Goal: Task Accomplishment & Management: Use online tool/utility

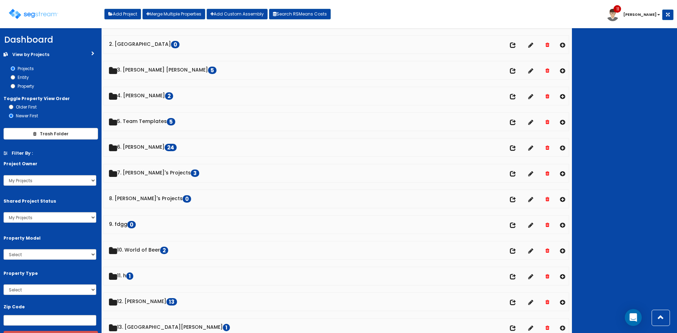
scroll to position [47, 0]
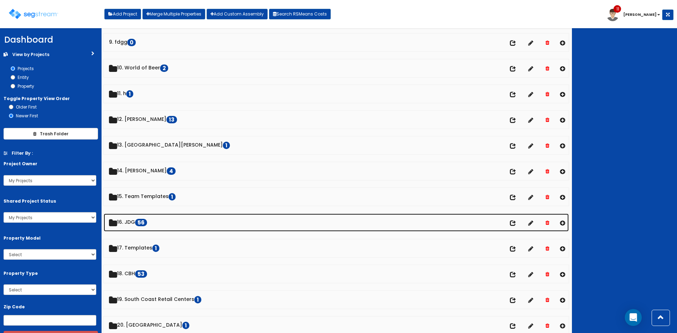
click at [133, 223] on link "16. JDG 56" at bounding box center [336, 223] width 465 height 18
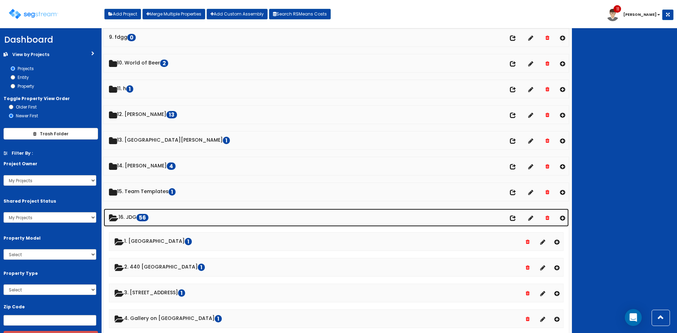
scroll to position [234, 0]
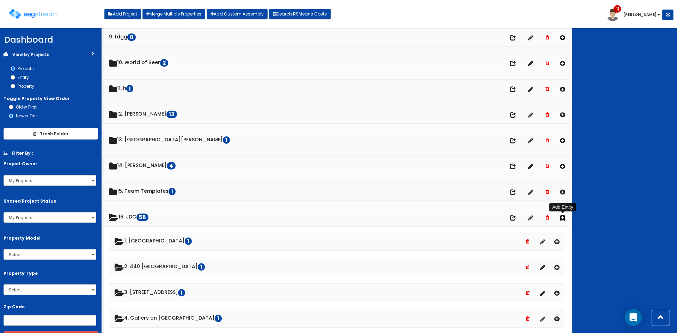
click at [563, 217] on icon at bounding box center [562, 218] width 5 height 6
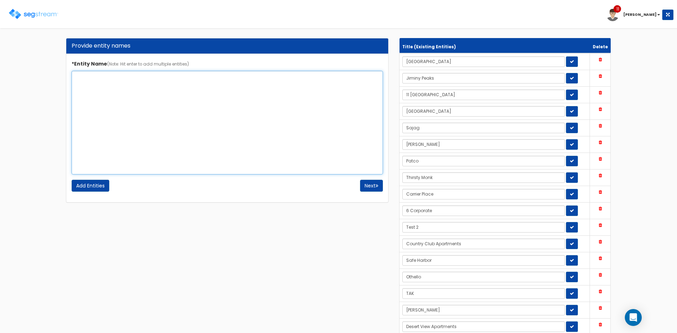
click at [196, 115] on textarea "*Entity Name (Note: Hit enter to add multiple entities)" at bounding box center [227, 123] width 311 height 104
drag, startPoint x: 214, startPoint y: 87, endPoint x: 28, endPoint y: 67, distance: 187.7
type textarea "Malvern Apartments"
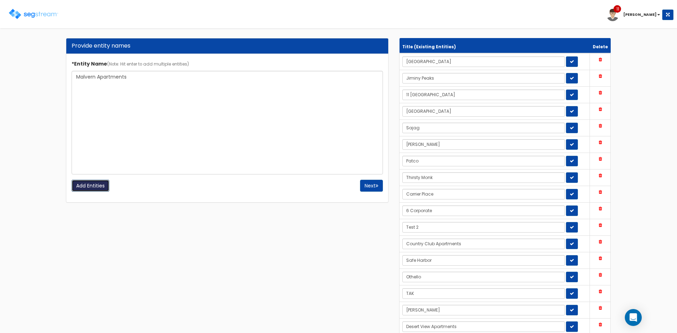
click at [98, 190] on input "Add Entities" at bounding box center [91, 186] width 38 height 12
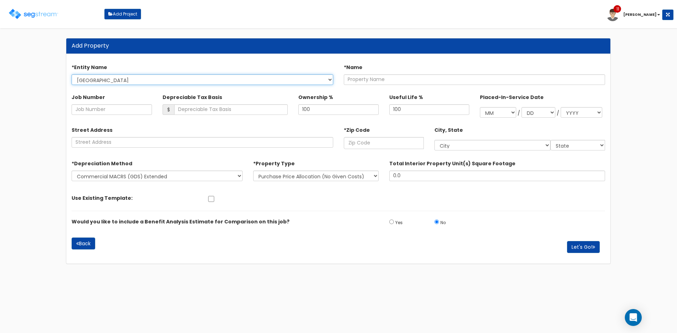
click at [244, 78] on select "Highbridge Jiminy Peaks 11 South Lake Ontario Sajag Hebert Patco Thirsty Monk C…" at bounding box center [203, 79] width 262 height 11
select select "1729"
click at [72, 74] on select "Highbridge Jiminy Peaks 11 South Lake Ontario Sajag Hebert Patco Thirsty Monk C…" at bounding box center [203, 79] width 262 height 11
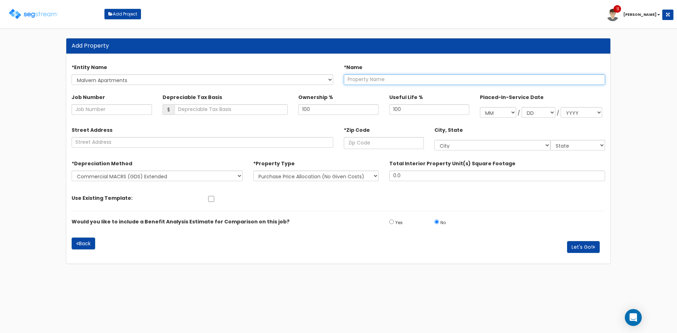
click at [381, 79] on input "text" at bounding box center [475, 79] width 262 height 11
paste input "Malvern Apartments"
type input "Malvern Apartments"
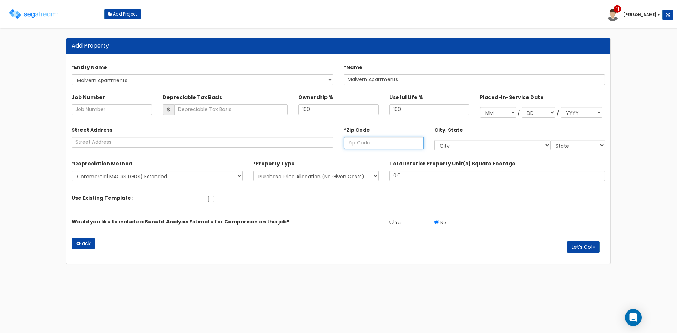
click at [380, 144] on input "text" at bounding box center [384, 143] width 80 height 12
paste input "22406"
type input "22406"
select select "VA"
type input "22406"
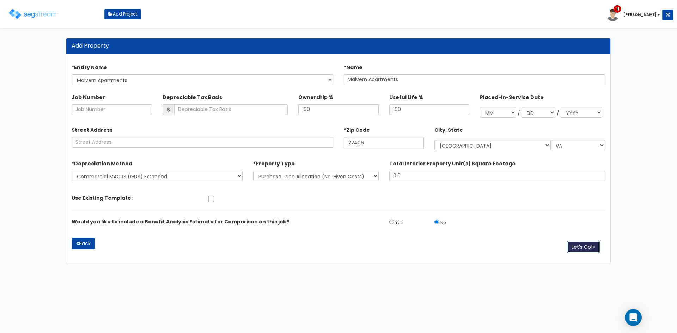
click at [583, 246] on button "Let's Go!" at bounding box center [583, 247] width 33 height 12
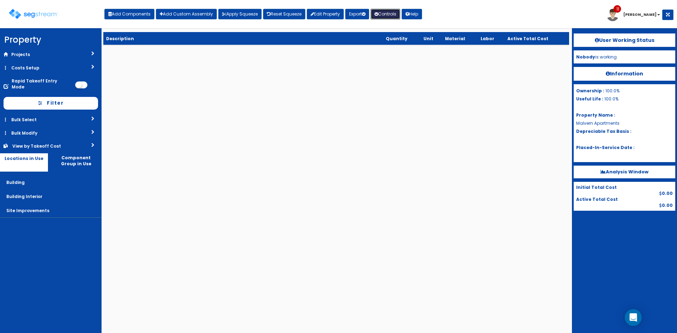
click at [388, 19] on div "Toggle navigation Add Components Add Custom Assembly Apply Squeeze Reset Squeez…" at bounding box center [339, 16] width 670 height 23
click at [378, 14] on icon at bounding box center [377, 14] width 4 height 4
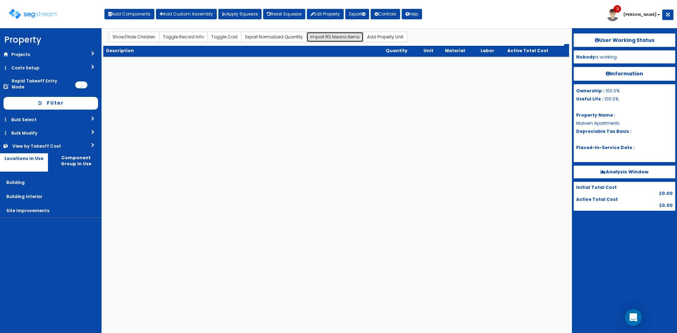
click at [330, 38] on button "Import RS Means Items" at bounding box center [335, 37] width 57 height 11
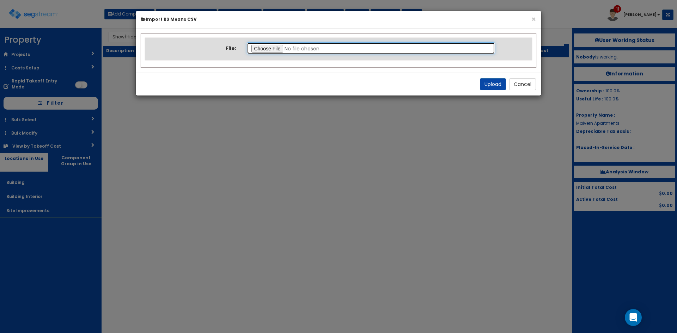
click at [278, 47] on input "file" at bounding box center [371, 48] width 249 height 12
type input "C:\fakepath\Residential Notes Template.csv"
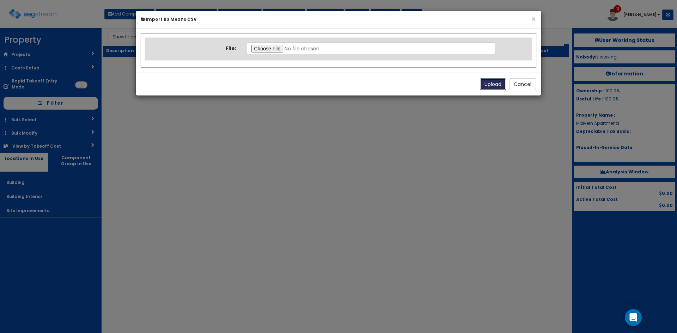
click at [494, 86] on button "Upload" at bounding box center [493, 84] width 26 height 12
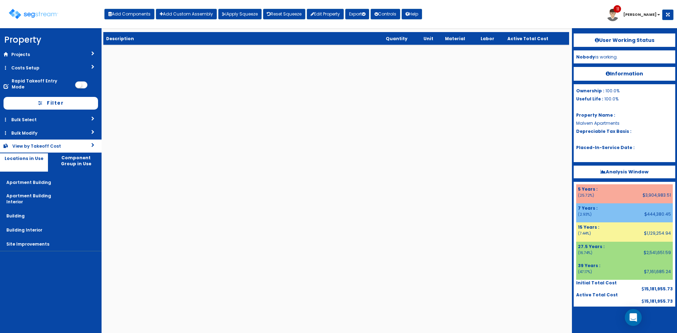
click at [74, 144] on link "View by Takeoff Cost" at bounding box center [51, 146] width 102 height 13
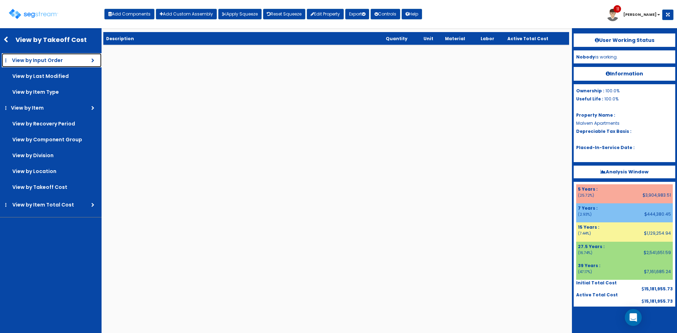
click at [47, 64] on link "View by Input Order" at bounding box center [52, 60] width 100 height 14
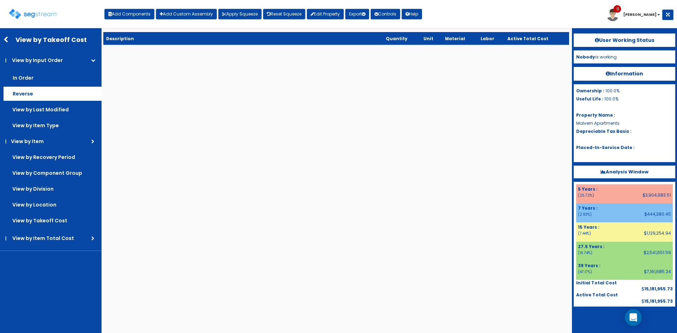
click at [31, 99] on label "Reverse" at bounding box center [53, 94] width 98 height 14
click at [0, 0] on input "Reverse" at bounding box center [0, 0] width 0 height 0
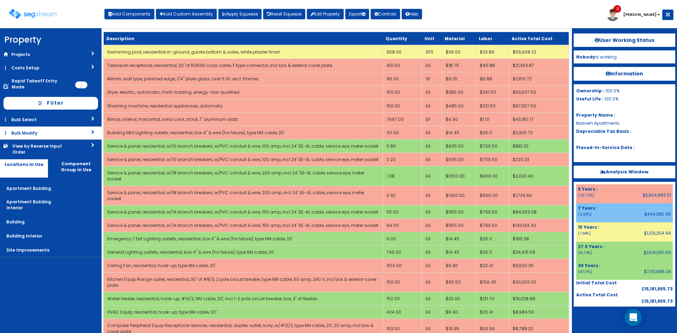
click at [89, 128] on link "Bulk Modify" at bounding box center [51, 133] width 102 height 13
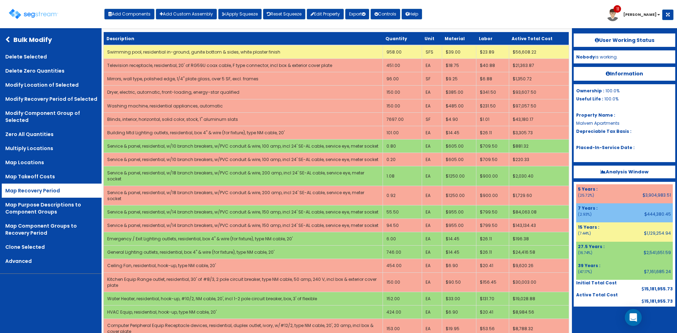
click at [54, 194] on link "Map Recovery Period" at bounding box center [52, 191] width 100 height 14
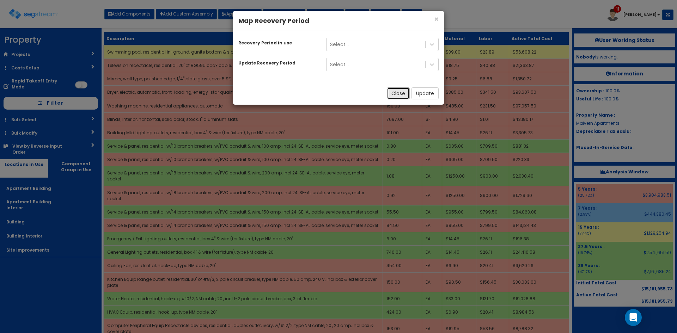
click at [402, 95] on button "Close" at bounding box center [398, 93] width 23 height 12
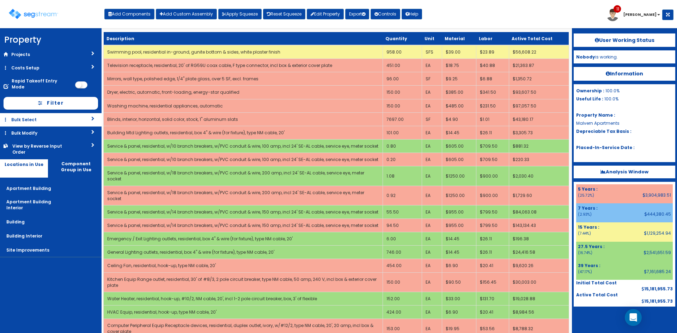
click at [92, 113] on link "Bulk Select" at bounding box center [51, 119] width 102 height 13
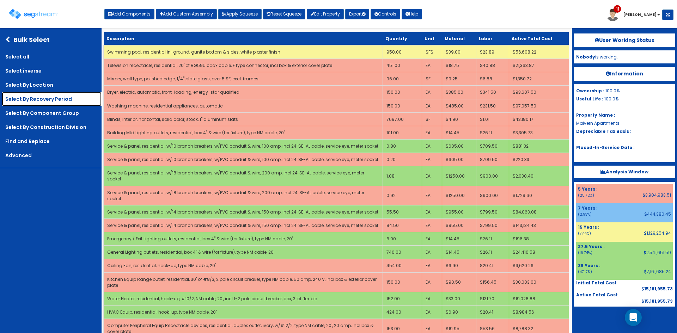
click at [42, 94] on link "Select By Recovery Period" at bounding box center [52, 99] width 100 height 14
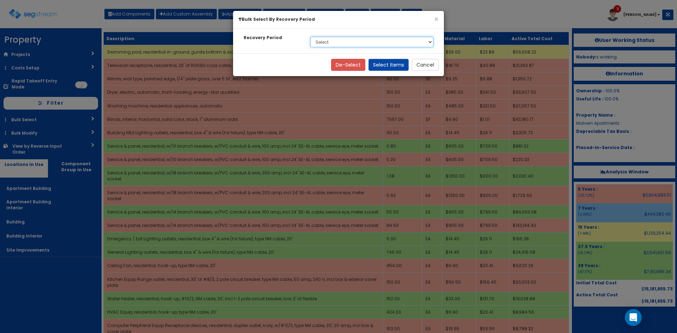
click at [432, 42] on select "Select 5 Years 7 Years 15 Years 27.5 Years 39 Years" at bounding box center [371, 42] width 123 height 11
select select "39Y"
click at [310, 37] on select "Select 5 Years 7 Years 15 Years 27.5 Years 39 Years" at bounding box center [371, 42] width 123 height 11
click at [401, 66] on button "Select Items" at bounding box center [389, 65] width 40 height 12
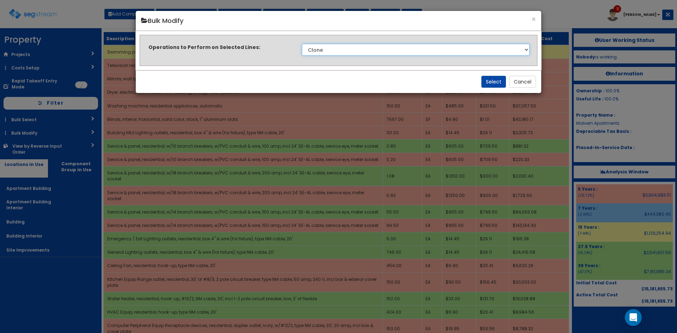
click at [410, 49] on select "Clone Delete Delete Zero Quantities Modify Component Group Modify Cost Sources …" at bounding box center [416, 50] width 228 height 12
select select "modifyRecoveryPeriod"
click at [302, 44] on select "Clone Delete Delete Zero Quantities Modify Component Group Modify Cost Sources …" at bounding box center [416, 50] width 228 height 12
click at [488, 81] on button "Select" at bounding box center [494, 82] width 25 height 12
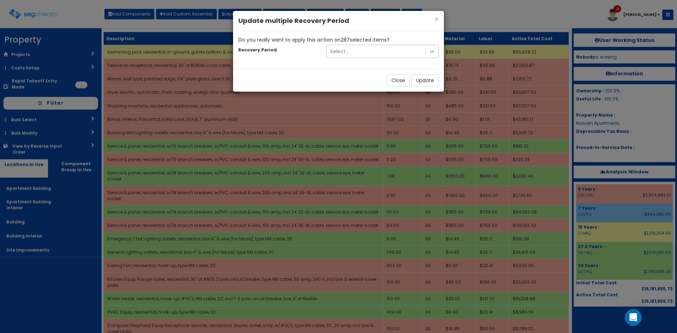
click at [434, 54] on icon at bounding box center [432, 51] width 7 height 7
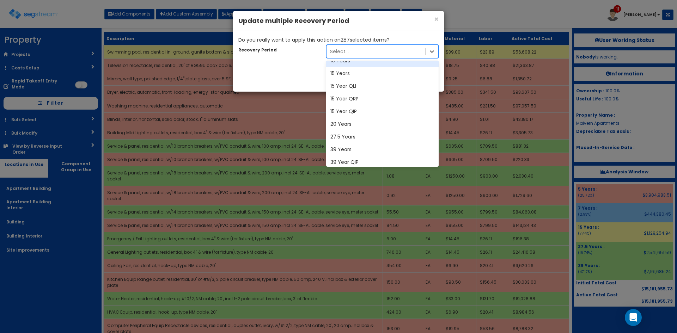
scroll to position [47, 0]
click at [356, 137] on div "27.5 Years" at bounding box center [382, 136] width 113 height 13
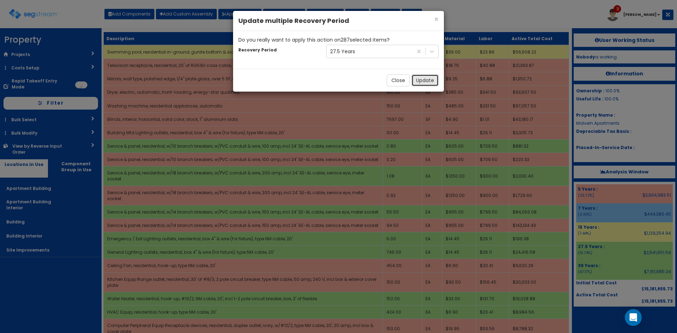
click at [425, 79] on button "Update" at bounding box center [425, 80] width 27 height 12
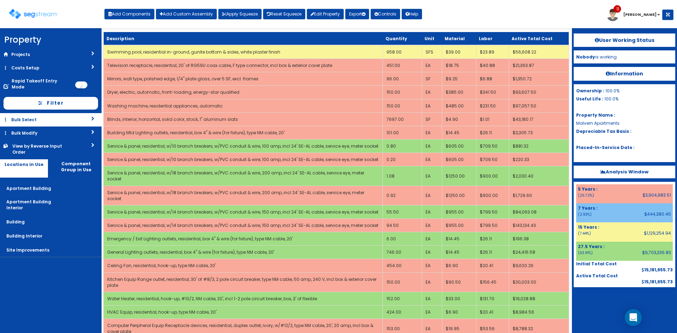
click at [54, 119] on link "Bulk Select" at bounding box center [51, 119] width 102 height 13
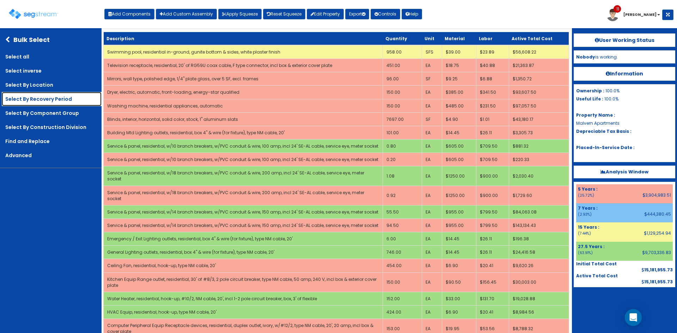
click at [59, 99] on link "Select By Recovery Period" at bounding box center [52, 99] width 100 height 14
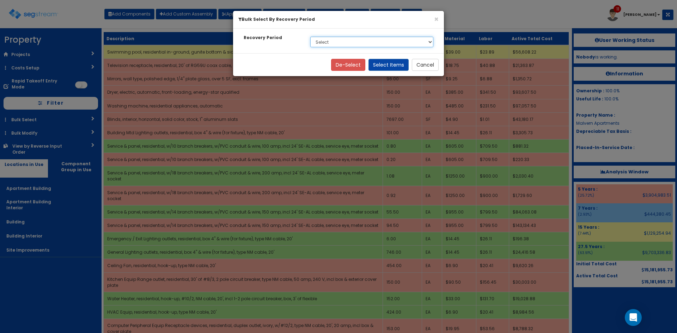
click at [376, 40] on select "Select 5 Years 7 Years 15 Years 27.5 Years" at bounding box center [371, 42] width 123 height 11
select select "7Y"
click at [310, 37] on select "Select 5 Years 7 Years 15 Years 27.5 Years" at bounding box center [371, 42] width 123 height 11
click at [386, 68] on button "Select Items" at bounding box center [389, 65] width 40 height 12
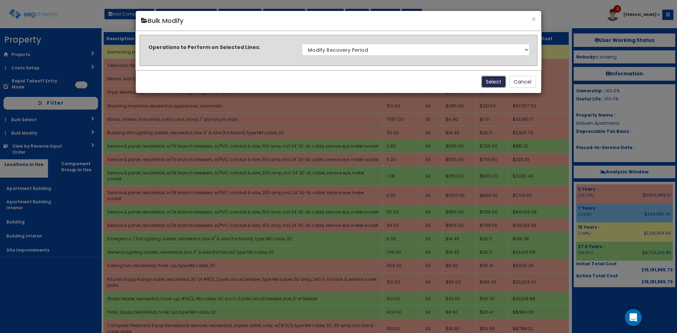
click at [492, 79] on button "Select" at bounding box center [494, 82] width 25 height 12
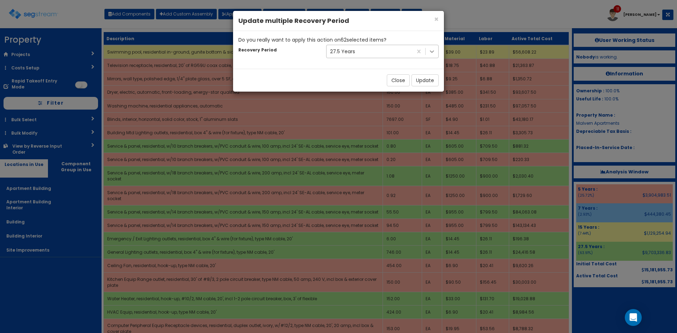
click at [430, 54] on icon at bounding box center [432, 51] width 7 height 7
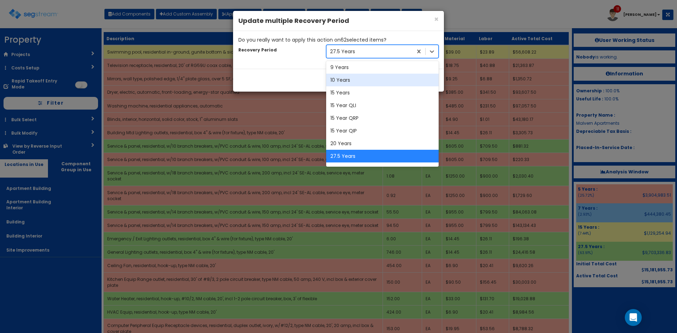
scroll to position [0, 0]
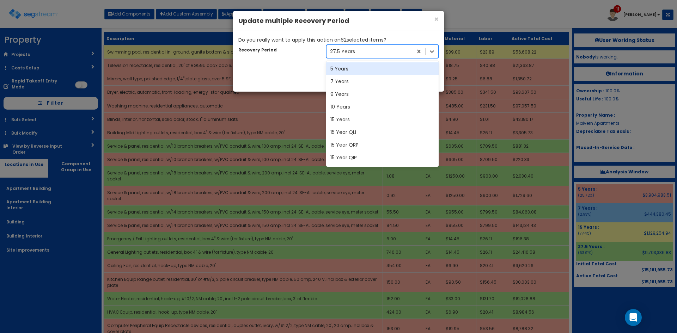
click at [353, 72] on div "5 Years" at bounding box center [382, 68] width 113 height 13
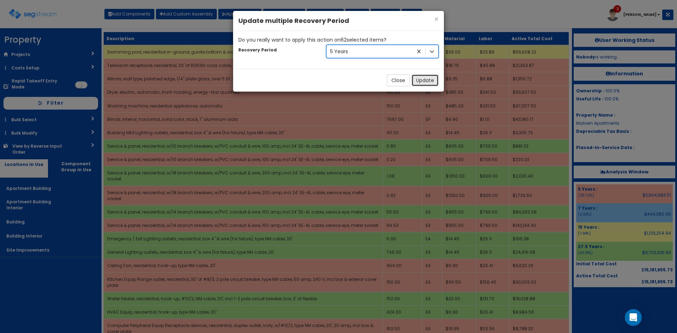
click at [424, 79] on button "Update" at bounding box center [425, 80] width 27 height 12
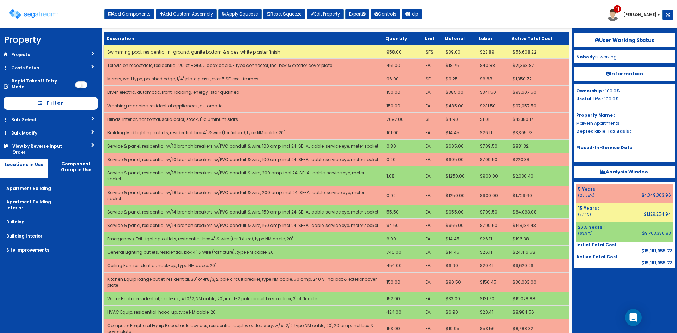
click at [560, 18] on div "Toggle navigation Add Components Add Custom Assembly Apply Squeeze Reset Squeez…" at bounding box center [339, 16] width 670 height 23
click at [477, 20] on div "Toggle navigation Add Components Add Custom Assembly Apply Squeeze Reset Squeez…" at bounding box center [339, 16] width 670 height 23
click at [493, 19] on div "Toggle navigation Add Components Add Custom Assembly Apply Squeeze Reset Squeez…" at bounding box center [339, 16] width 670 height 23
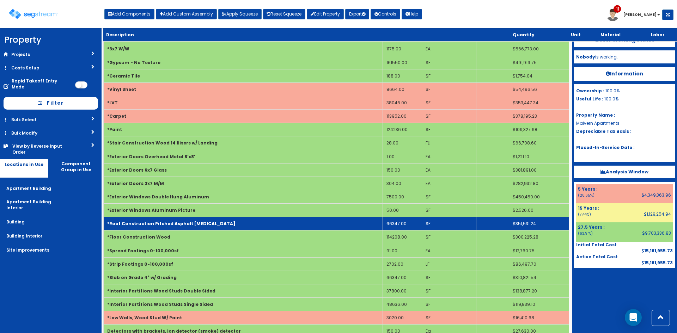
click at [241, 217] on td "*Roof Construction Pitched Asphalt [MEDICAL_DATA]" at bounding box center [243, 223] width 279 height 13
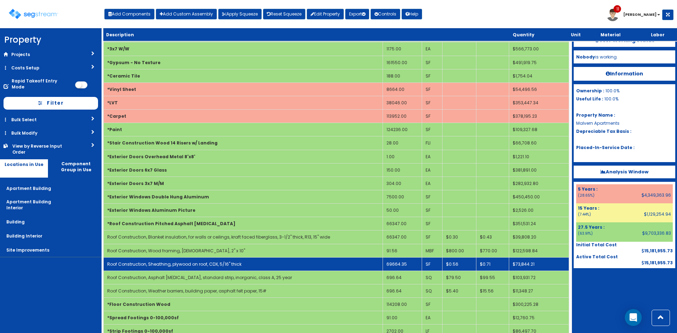
click at [406, 258] on td "69664.35" at bounding box center [402, 264] width 39 height 13
click at [407, 258] on td "69664.35" at bounding box center [402, 264] width 39 height 13
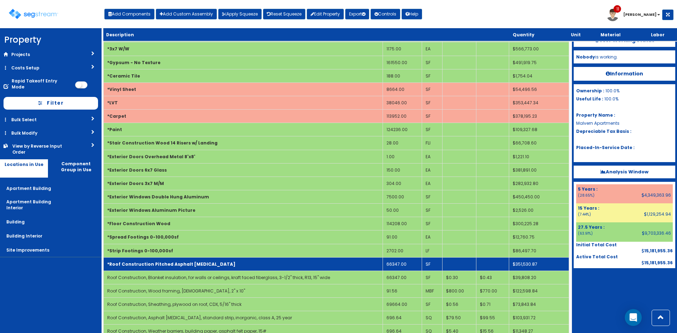
click at [179, 261] on b "*Roof Construction Pitched Asphalt [MEDICAL_DATA]" at bounding box center [171, 264] width 128 height 6
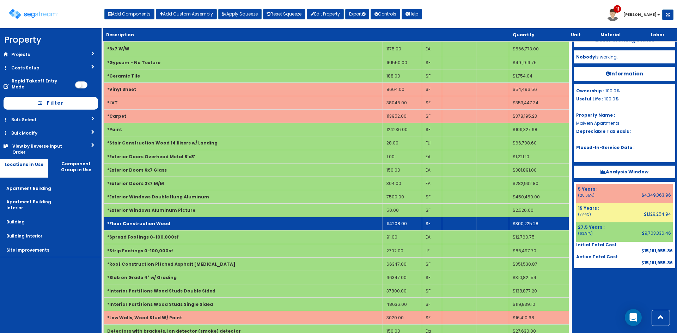
click at [212, 217] on td "*Floor Construction Wood" at bounding box center [243, 223] width 279 height 13
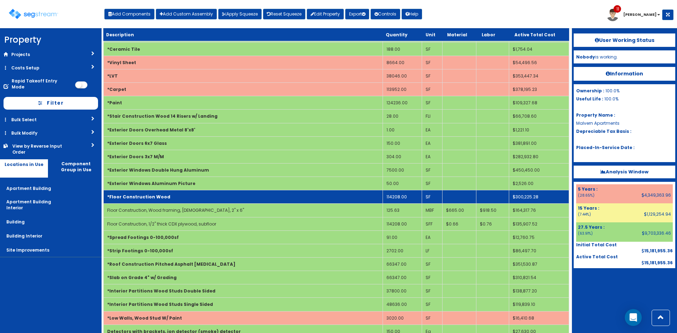
click at [172, 190] on td "*Floor Construction Wood" at bounding box center [243, 196] width 279 height 13
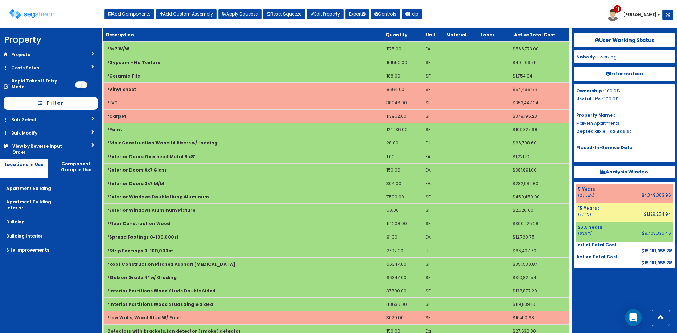
click at [451, 22] on div "Toggle navigation Add Components Add Custom Assembly Apply Squeeze Reset Squeez…" at bounding box center [339, 16] width 670 height 23
click at [620, 292] on div at bounding box center [625, 285] width 102 height 35
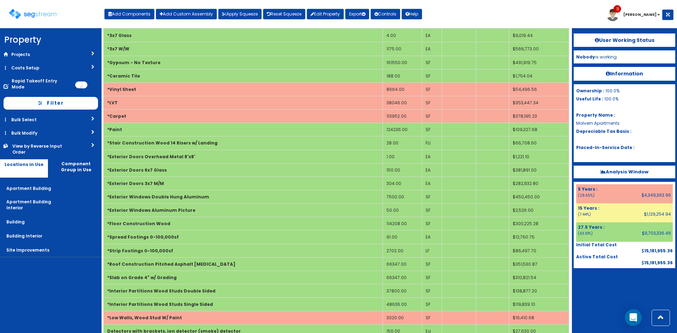
scroll to position [1679, 0]
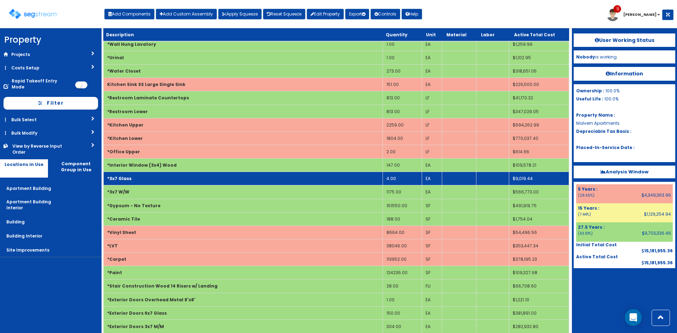
click at [368, 172] on td "*3x7 Glass" at bounding box center [243, 178] width 279 height 13
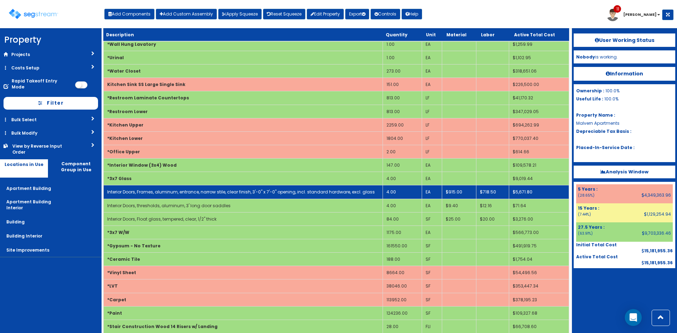
click at [401, 186] on td "4.00" at bounding box center [402, 192] width 39 height 13
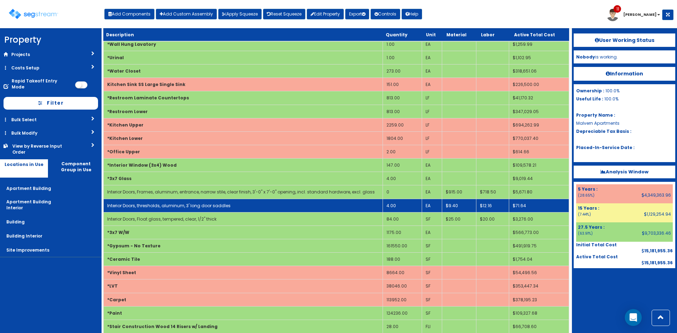
click at [399, 199] on td "4.00" at bounding box center [402, 205] width 39 height 13
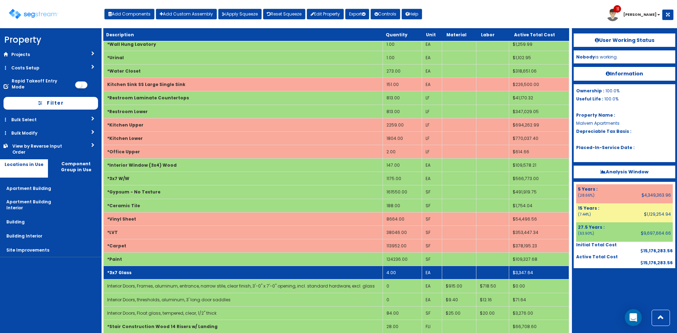
click at [279, 266] on td "*3x7 Glass" at bounding box center [243, 272] width 279 height 13
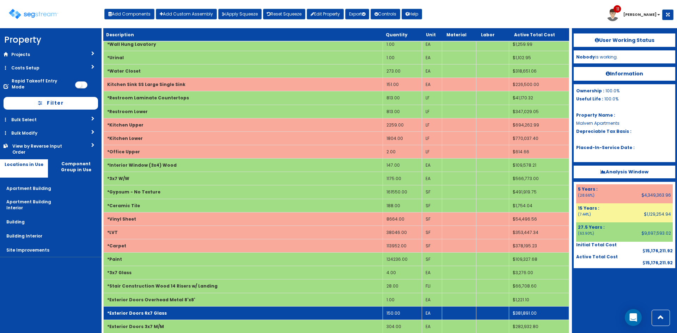
click at [317, 307] on td "*Exterior Doors 6x7 Glass" at bounding box center [243, 313] width 279 height 13
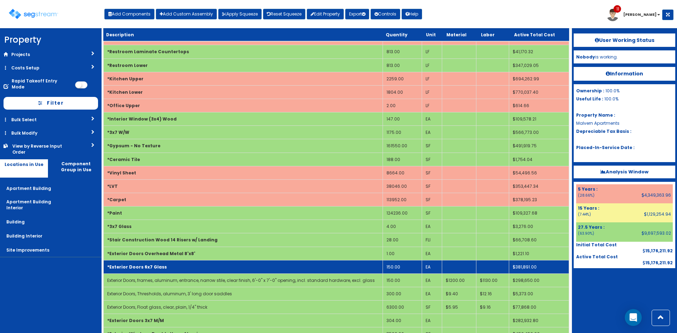
scroll to position [1726, 0]
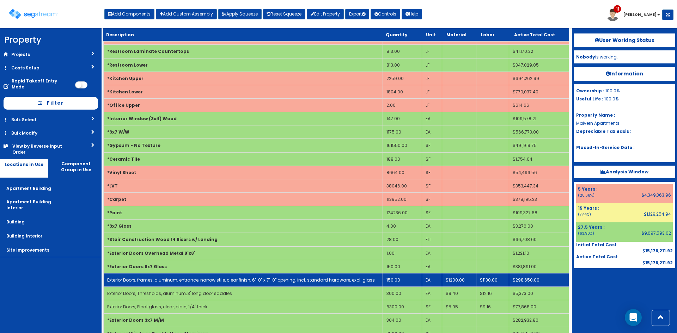
click at [398, 273] on td "150.00" at bounding box center [402, 279] width 39 height 13
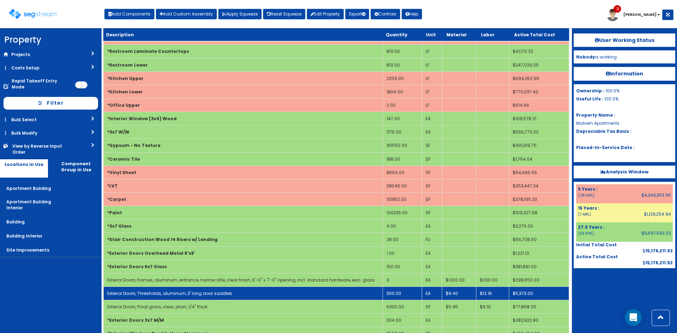
click at [401, 287] on td "300.00" at bounding box center [402, 293] width 39 height 13
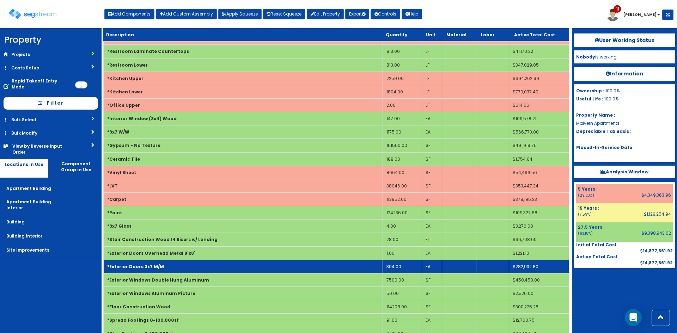
click at [312, 260] on td "*Exterior Doors 3x7 M/M" at bounding box center [243, 266] width 279 height 13
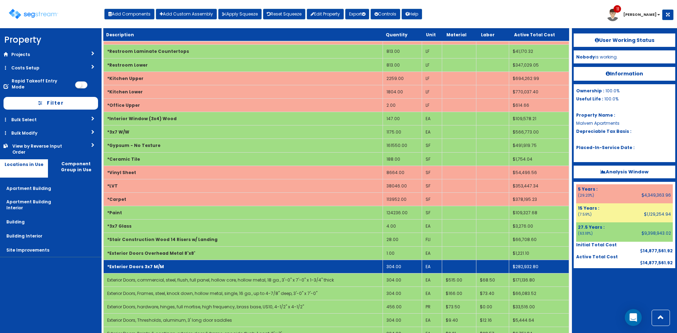
click at [301, 260] on td "*Exterior Doors 3x7 M/M" at bounding box center [243, 266] width 279 height 13
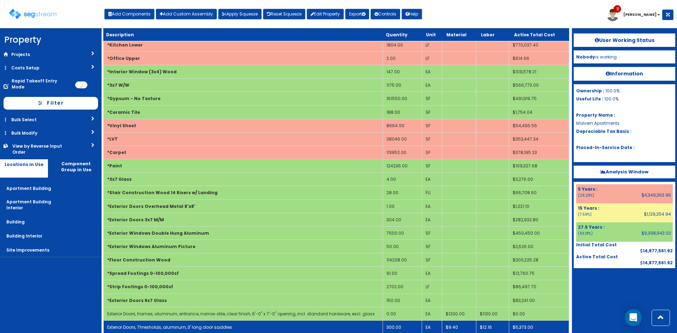
scroll to position [1773, 0]
click at [399, 320] on td "300.00" at bounding box center [402, 326] width 39 height 13
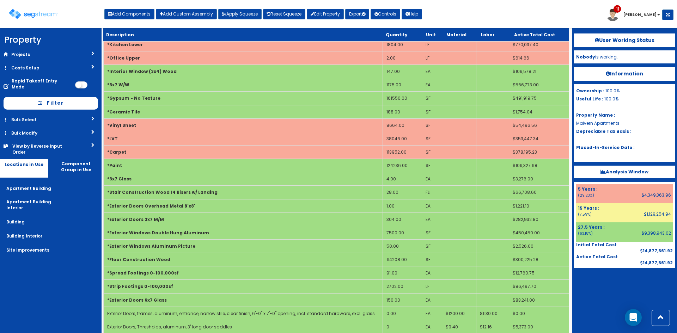
click at [35, 295] on nav "Property DB Projects Recent Properties Prefix test test 7/3 [PERSON_NAME] Pool …" at bounding box center [51, 180] width 102 height 305
click at [128, 11] on button "Add Components" at bounding box center [129, 14] width 50 height 11
select select "5Y"
select select "default"
select select
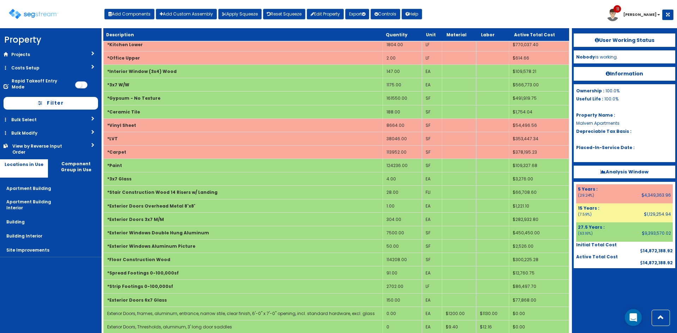
select select
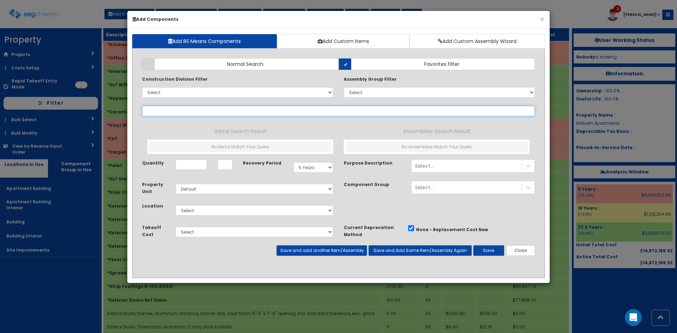
click at [234, 112] on input "text" at bounding box center [338, 111] width 393 height 11
drag, startPoint x: 234, startPoint y: 109, endPoint x: 192, endPoint y: 109, distance: 41.3
click at [234, 109] on input "wood railing" at bounding box center [338, 111] width 393 height 11
drag, startPoint x: 158, startPoint y: 110, endPoint x: 113, endPoint y: 113, distance: 45.6
click at [113, 113] on div "× Add Components Add RS Means Components Add Custom Items Add Custom Assembly W…" at bounding box center [338, 166] width 677 height 333
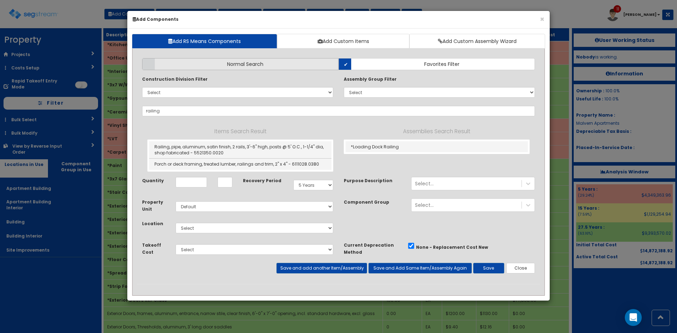
click at [218, 62] on label "Normal Search" at bounding box center [240, 64] width 196 height 12
click at [0, 0] on input "Normal Search" at bounding box center [0, 0] width 0 height 0
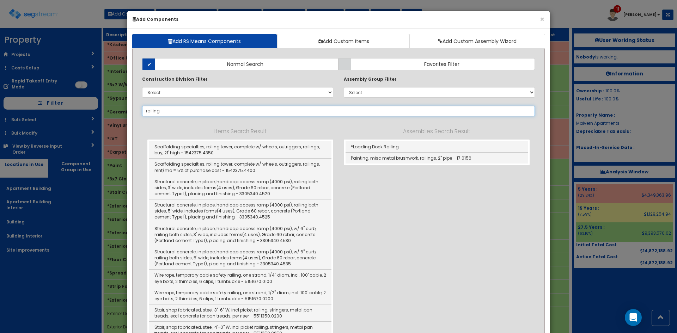
click at [144, 108] on input "railing" at bounding box center [338, 111] width 393 height 11
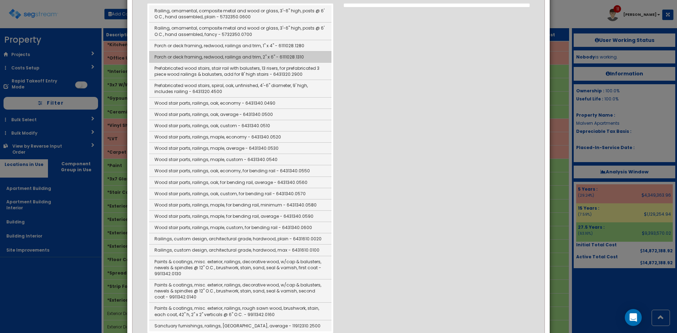
scroll to position [136, 0]
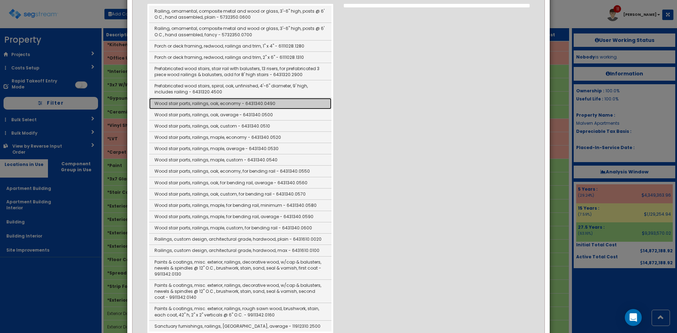
click at [232, 107] on link "Wood stair parts, railings, oak, economy - 6431340.0490" at bounding box center [240, 103] width 182 height 11
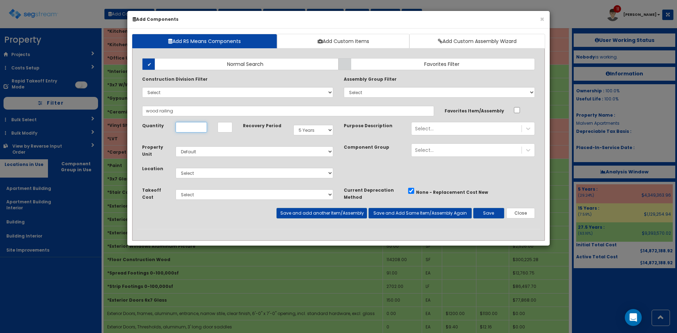
type input "Wood stair parts, railings, oak, economy - 6431340.0490"
checkbox input "false"
type input "LF"
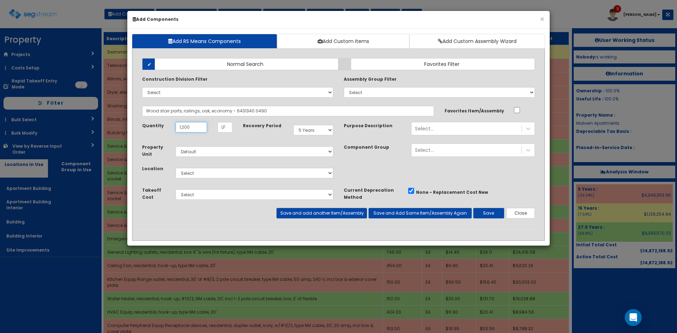
type input "1,200"
click at [320, 132] on select "Select 5 Years 7 Years 9 Years 10 Years 15 Years 15 Year QLI 15 Year QRP 15 Yea…" at bounding box center [313, 130] width 40 height 11
select select "275Y"
click at [293, 125] on select "Select 5 Years 7 Years 9 Years 10 Years 15 Years 15 Year QLI 15 Year QRP 15 Yea…" at bounding box center [313, 130] width 40 height 11
click at [215, 177] on select "Select Apartment Building Apartment Building Interior Building Building Interio…" at bounding box center [255, 173] width 158 height 11
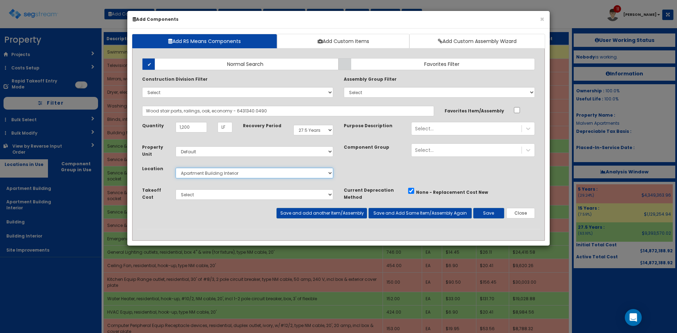
click at [176, 168] on select "Select Apartment Building Apartment Building Interior Building Building Interio…" at bounding box center [255, 173] width 158 height 11
click at [270, 170] on select "Select Apartment Building Apartment Building Interior Building Building Interio…" at bounding box center [255, 173] width 158 height 11
select select "814"
click at [176, 168] on select "Select Apartment Building Apartment Building Interior Building Building Interio…" at bounding box center [255, 173] width 158 height 11
click at [494, 215] on button "Save" at bounding box center [488, 213] width 31 height 11
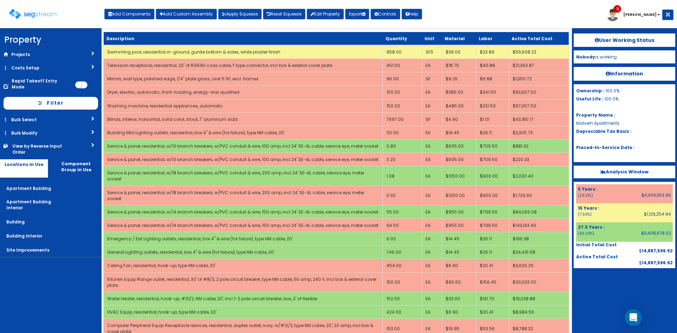
scroll to position [428, 0]
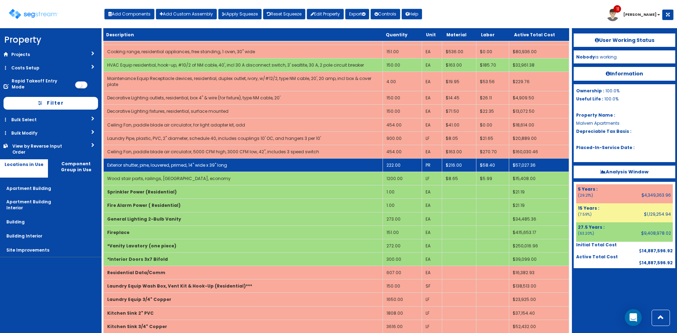
click at [215, 159] on td "Exterior shutter, pine, louvered, primed, 14" wide x 39" long" at bounding box center [243, 165] width 279 height 13
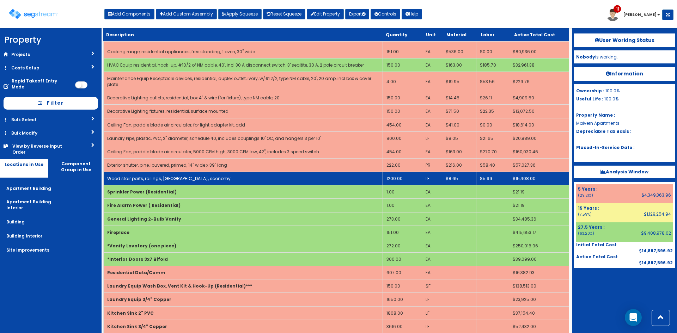
click at [213, 172] on td "Wood stair parts, railings, oak, economy" at bounding box center [243, 178] width 279 height 13
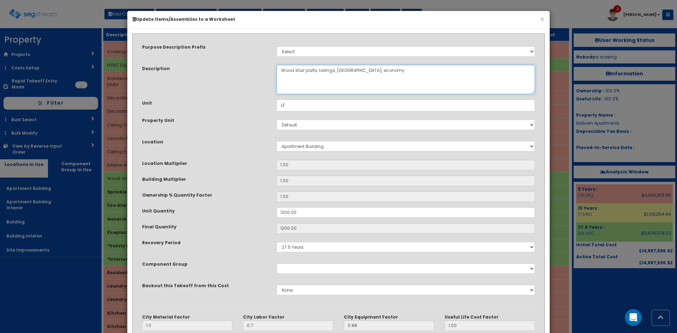
click at [302, 70] on textarea "Wood stair parts, railings, oak, economy" at bounding box center [406, 79] width 259 height 29
drag, startPoint x: 316, startPoint y: 70, endPoint x: 296, endPoint y: 71, distance: 20.1
click at [296, 71] on textarea "Wood stair parts, railings, oak, economy" at bounding box center [406, 79] width 259 height 29
click at [341, 74] on textarea "Wood stair parts, railings, oak, economy" at bounding box center [406, 79] width 259 height 29
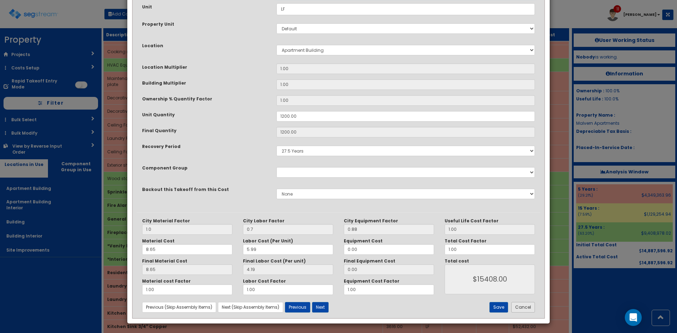
scroll to position [98, 0]
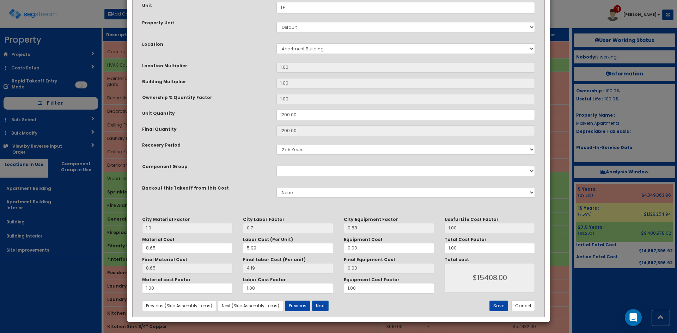
type textarea "Wood railings, oak, economy"
click at [527, 312] on div "City Material Factor 1.0 City Labor Factor 0.7 City Equipment Factor 0.88 Mater…" at bounding box center [339, 263] width 404 height 105
click at [522, 308] on button "Cancel" at bounding box center [524, 306] width 24 height 11
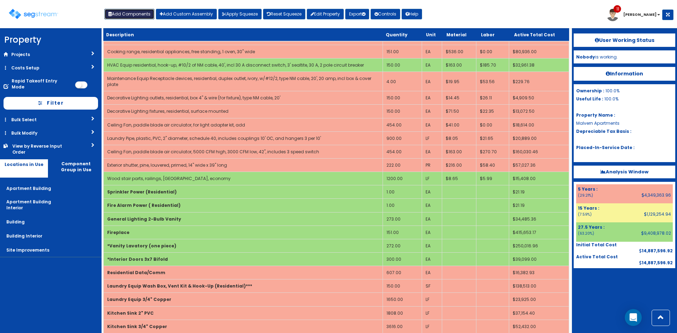
click at [129, 9] on button "Add Components" at bounding box center [129, 14] width 50 height 11
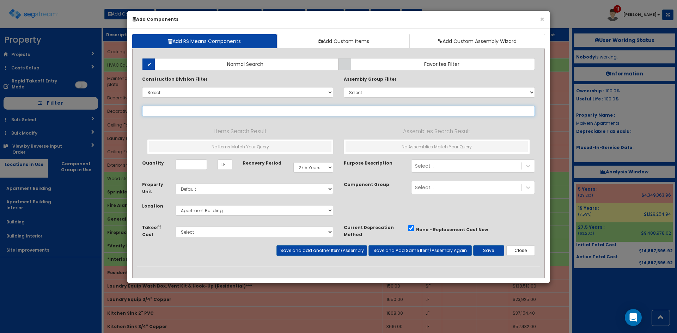
select select
type input "r"
type input "railing"
click at [180, 95] on select "Select 0. Custom Item 1. General Requirements 2. Existing Conditions 3. Concret…" at bounding box center [237, 92] width 191 height 11
select select "6000000"
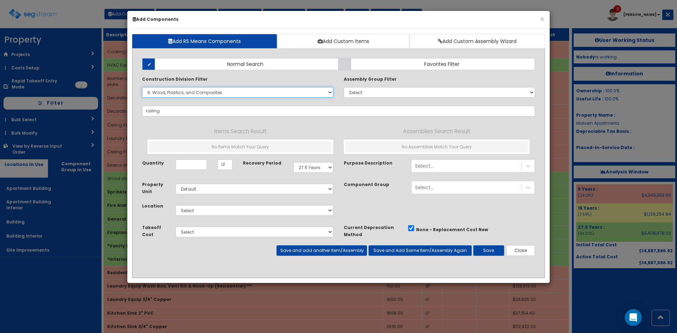
click at [142, 87] on select "Select 0. Custom Item 1. General Requirements 2. Existing Conditions 3. Concret…" at bounding box center [237, 92] width 191 height 11
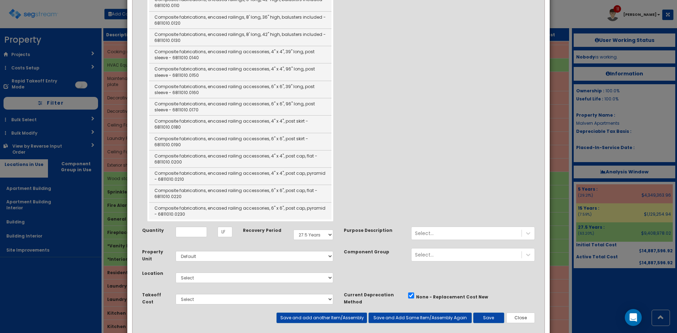
scroll to position [582, 0]
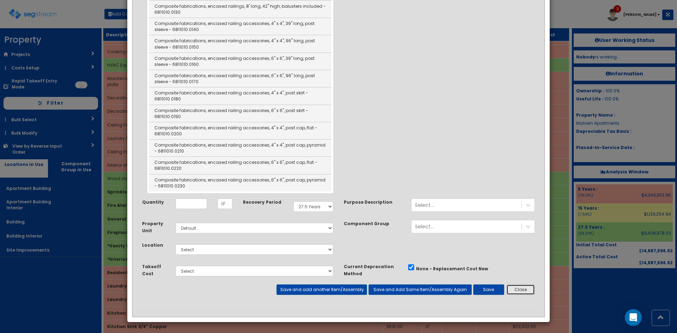
click at [527, 293] on button "Close" at bounding box center [521, 290] width 29 height 11
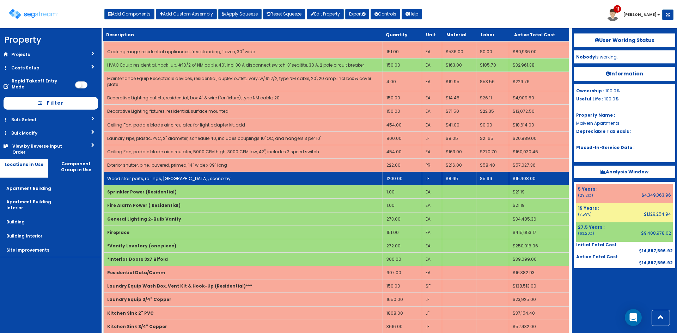
click at [186, 176] on link "Wood stair parts, railings, oak, economy" at bounding box center [168, 179] width 123 height 6
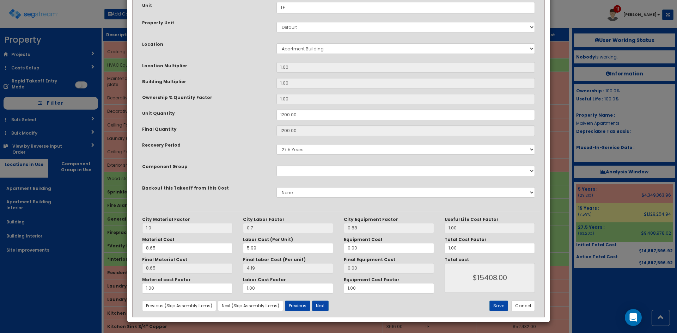
scroll to position [0, 0]
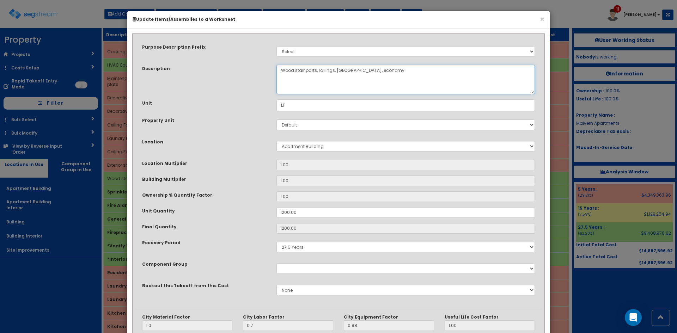
click at [313, 70] on textarea "Wood stair parts, railings, oak, economy" at bounding box center [406, 79] width 259 height 29
click at [313, 69] on textarea "Wood stair parts, railings, oak, economy" at bounding box center [406, 79] width 259 height 29
click at [341, 70] on textarea "Wood stair parts, railings, oak, economy" at bounding box center [406, 79] width 259 height 29
click at [284, 69] on textarea "Wood stair parts, railings, oak, economy" at bounding box center [406, 79] width 259 height 29
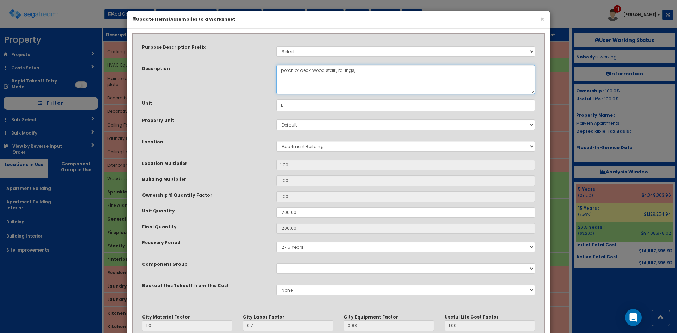
click at [328, 70] on textarea "Wood stair parts, railings, oak, economy" at bounding box center [406, 79] width 259 height 29
click at [343, 71] on textarea "Wood stair parts, railings, oak, economy" at bounding box center [406, 79] width 259 height 29
click at [406, 83] on textarea "Wood stair parts, railings, oak, economy" at bounding box center [406, 79] width 259 height 29
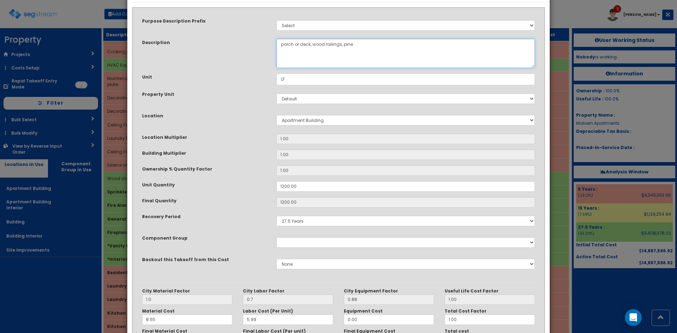
scroll to position [98, 0]
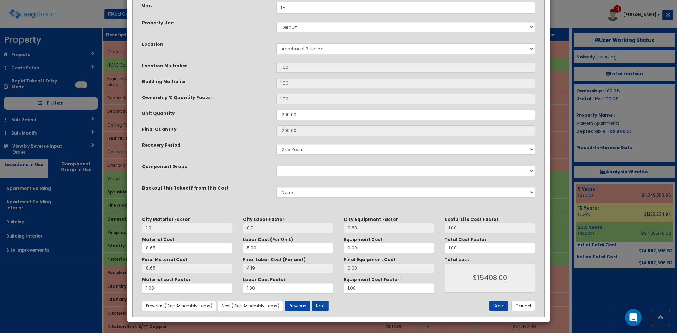
type textarea "porch or deck, wood railings, pine"
click at [496, 306] on button "Save" at bounding box center [499, 306] width 19 height 11
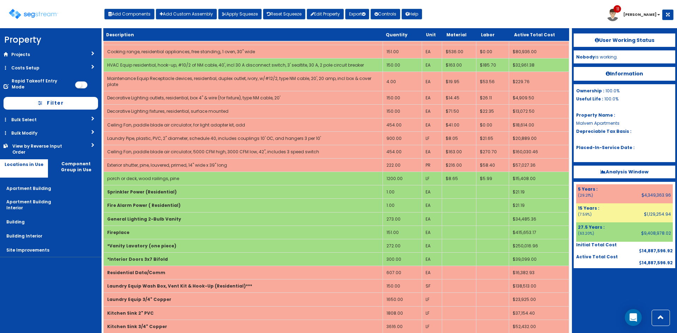
click at [451, 23] on div "Toggle navigation Add Components Add Custom Assembly Apply Squeeze Reset Squeez…" at bounding box center [339, 16] width 670 height 23
click at [128, 16] on button "Add Components" at bounding box center [129, 14] width 50 height 11
select select "814"
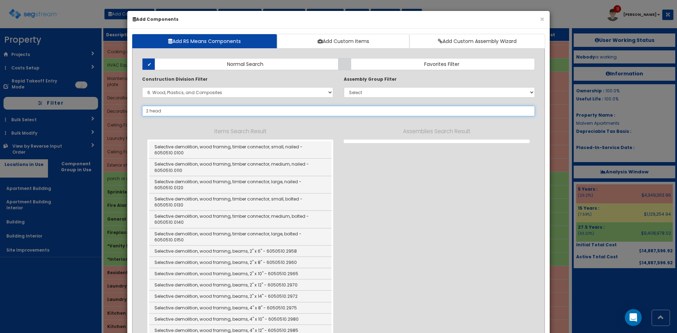
type input "2 head"
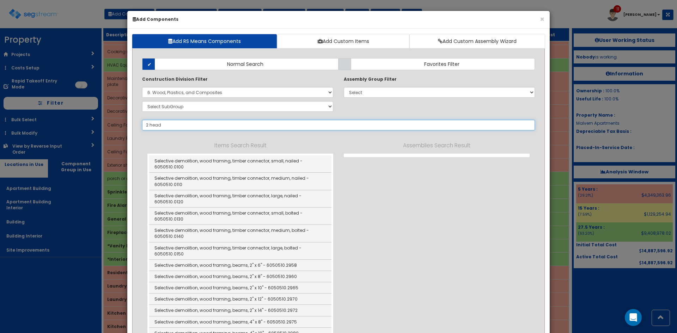
select select
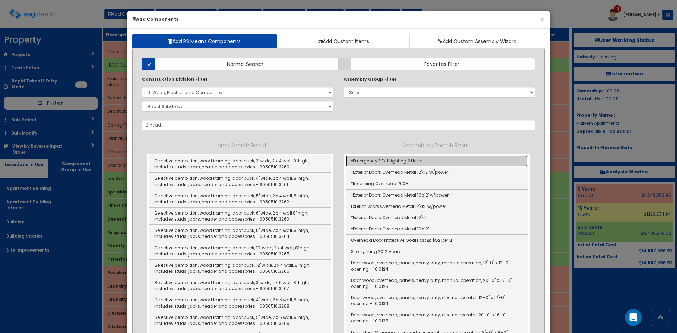
click at [395, 163] on link "*Emergency / Exit Lighting 2 Head" at bounding box center [437, 161] width 182 height 11
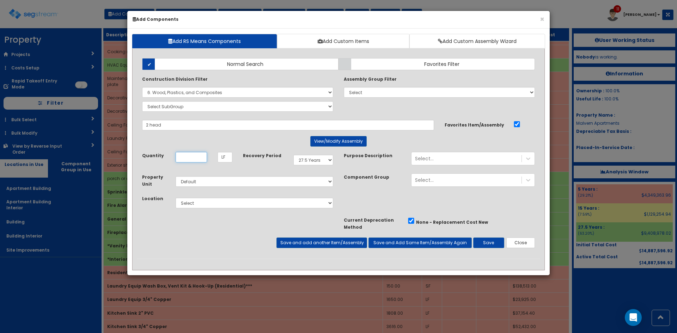
type input "*Emergency / Exit Lighting 2 Head"
checkbox input "true"
type input "EA"
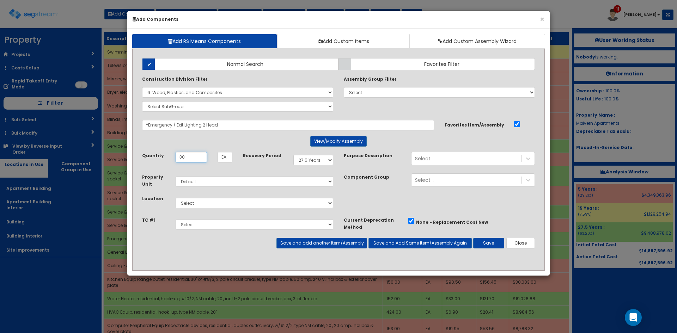
type input "30"
click at [316, 163] on select "Select 5 Years 7 Years 9 Years 10 Years 15 Years 15 Year QLI 15 Year QRP 15 Yea…" at bounding box center [313, 160] width 40 height 11
select select "5Y"
click at [293, 155] on select "Select 5 Years 7 Years 9 Years 10 Years 15 Years 15 Year QLI 15 Year QRP 15 Yea…" at bounding box center [313, 160] width 40 height 11
click at [244, 205] on select "Select Apartment Building Apartment Building Interior Building Building Interio…" at bounding box center [255, 203] width 158 height 11
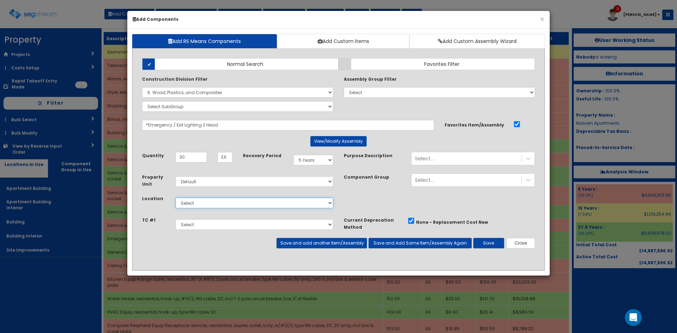
select select "814"
click at [176, 198] on select "Select Apartment Building Apartment Building Interior Building Building Interio…" at bounding box center [255, 203] width 158 height 11
click at [492, 242] on button "Save" at bounding box center [488, 243] width 31 height 11
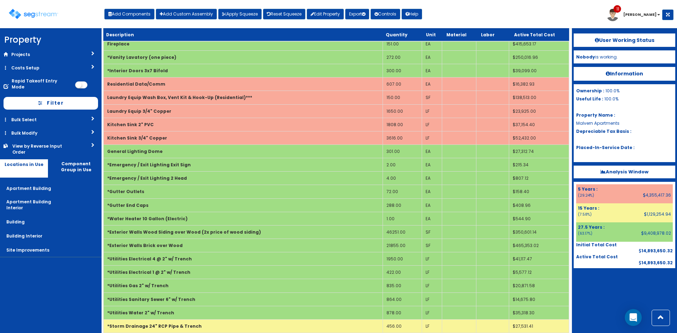
scroll to position [428, 0]
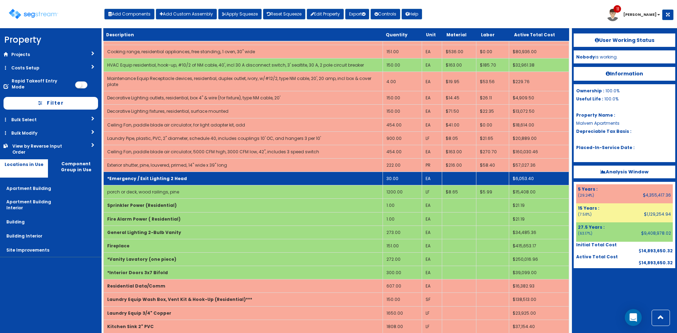
click at [312, 172] on td "*Emergency / Exit Lighting 2 Head" at bounding box center [243, 178] width 279 height 13
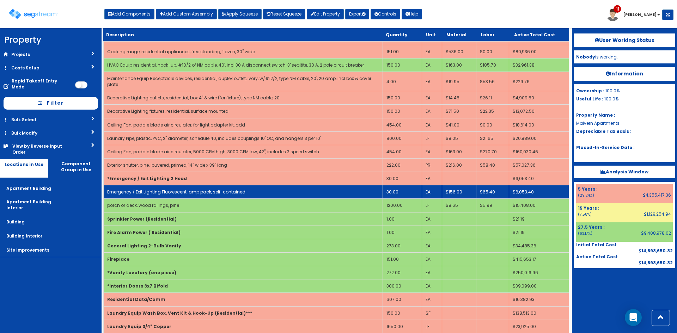
click at [294, 186] on td "Emergency / Exit Lighting Fluorescent lamp pack, self-contained" at bounding box center [243, 192] width 279 height 13
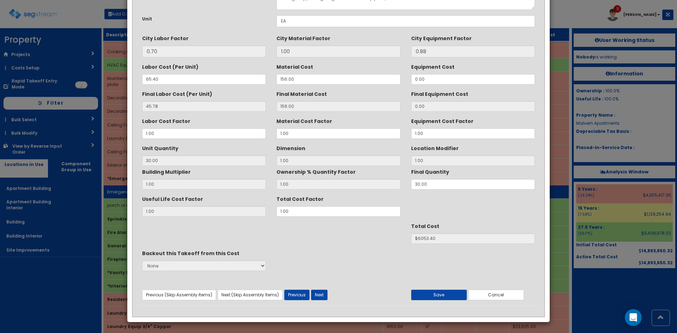
scroll to position [0, 0]
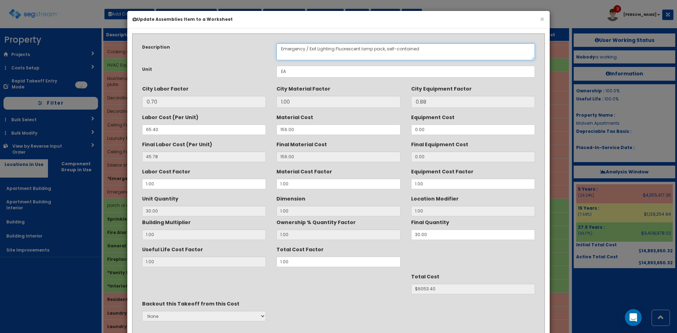
drag, startPoint x: 318, startPoint y: 50, endPoint x: 257, endPoint y: 48, distance: 60.7
click at [257, 48] on div "Description Emergency / Exit Lighting Fluorescent lamp pack, self-contained" at bounding box center [339, 51] width 404 height 17
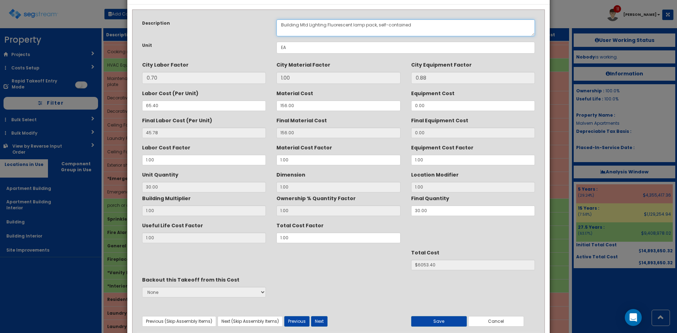
scroll to position [50, 0]
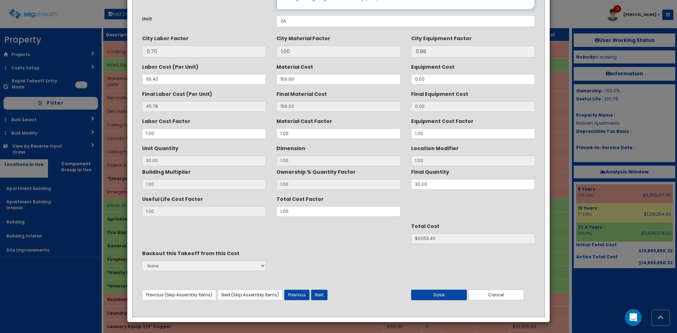
type textarea "Building Mtd Lighting Fluorescent lamp pack, self-contained"
click at [458, 296] on button "Save" at bounding box center [439, 295] width 56 height 11
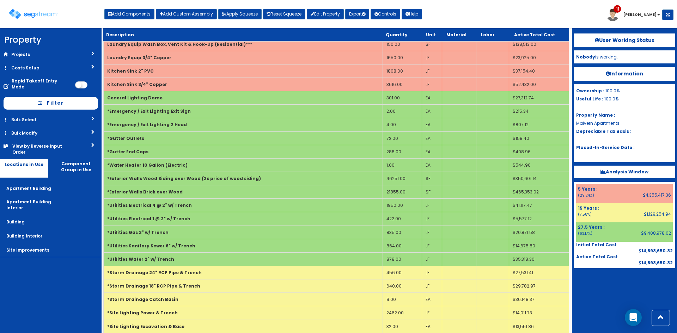
scroll to position [1276, 0]
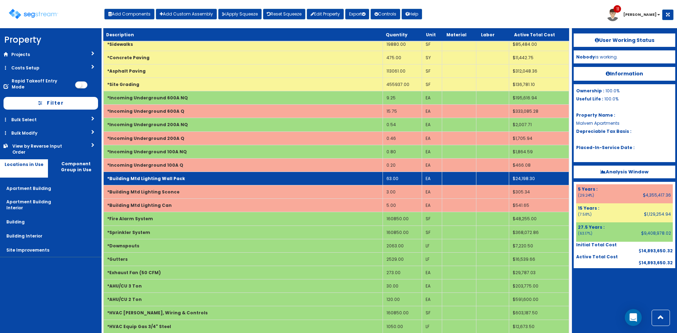
click at [219, 172] on td "*Building Mtd Lighting Wall Pack" at bounding box center [243, 178] width 279 height 13
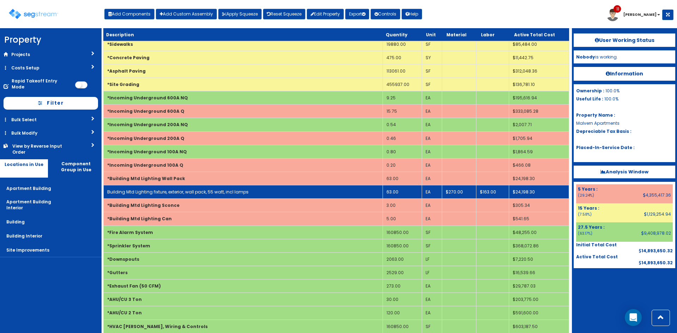
click at [213, 189] on link "Building Mtd Lighting fixture, exterior, wall pack, 55 watt, incl lamps" at bounding box center [177, 192] width 141 height 6
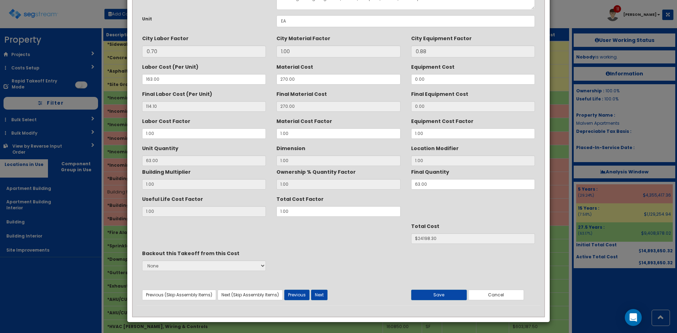
scroll to position [0, 0]
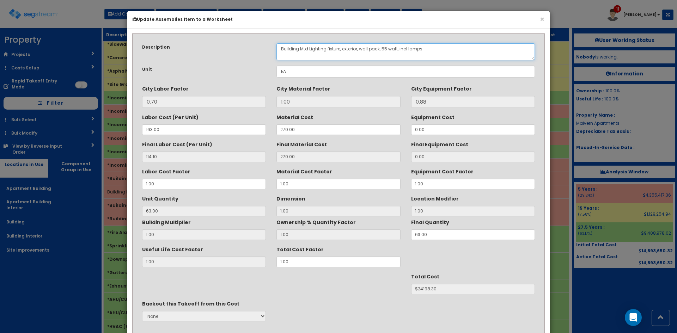
drag, startPoint x: 379, startPoint y: 49, endPoint x: 360, endPoint y: 49, distance: 18.3
click at [360, 49] on textarea "Building Mtd Lighting fixture, exterior, wall pack, 55 watt, incl lamps" at bounding box center [406, 51] width 259 height 17
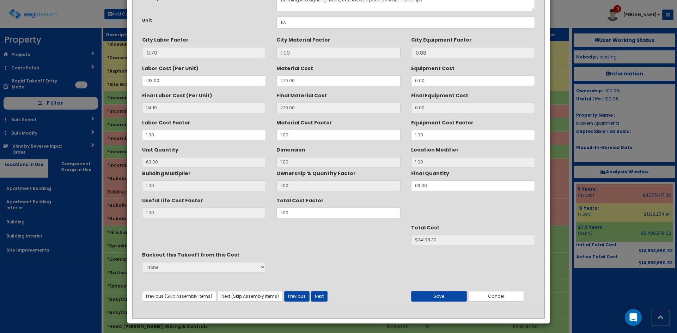
scroll to position [50, 0]
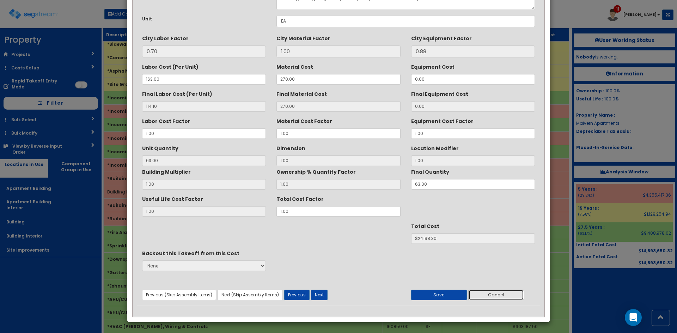
click at [493, 298] on button "Cancel" at bounding box center [496, 295] width 56 height 11
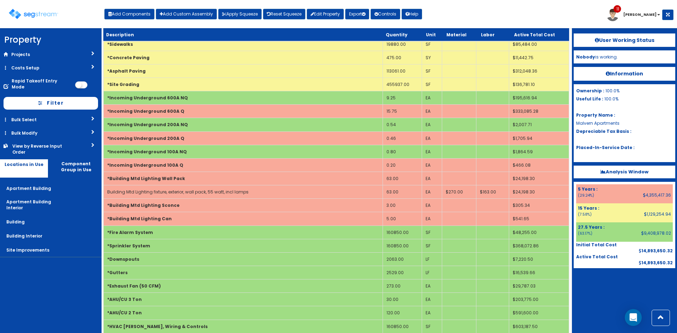
click at [596, 297] on div at bounding box center [625, 285] width 102 height 35
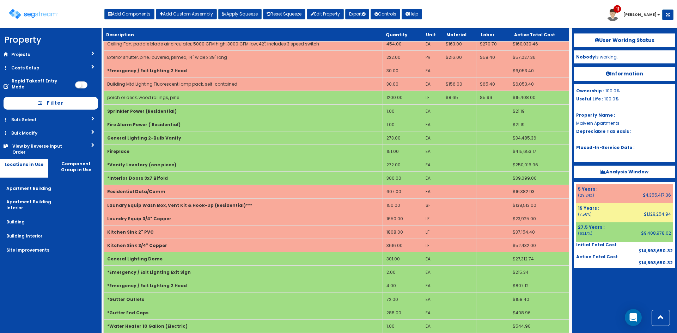
scroll to position [1720, 0]
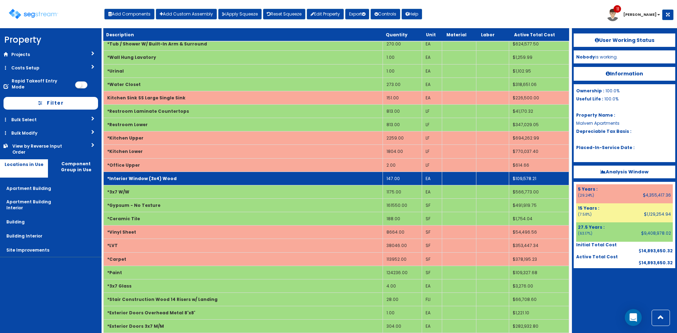
click at [242, 172] on td "*Interior Window (3x4) Wood" at bounding box center [243, 178] width 279 height 13
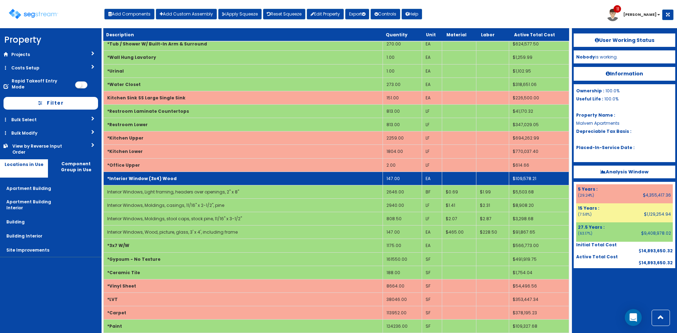
click at [394, 172] on td "147.00" at bounding box center [402, 178] width 39 height 13
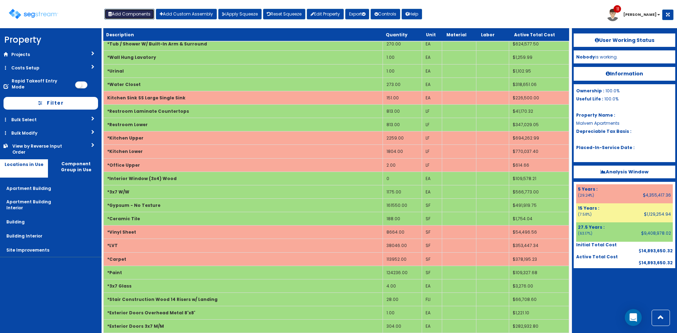
click at [139, 15] on button "Add Components" at bounding box center [129, 14] width 50 height 11
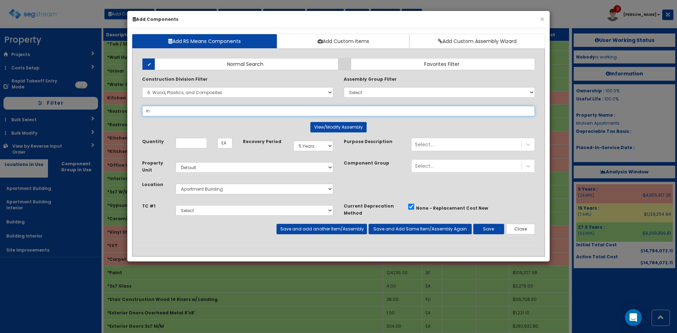
type input "int"
select select
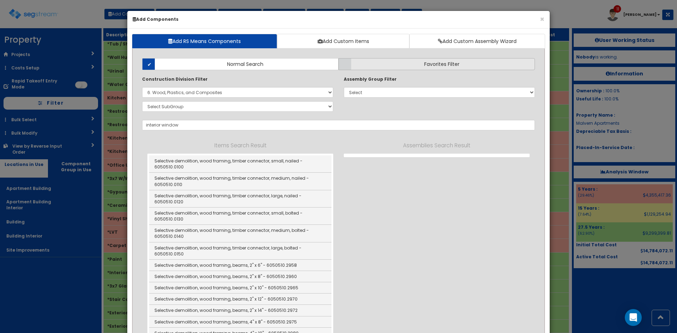
click at [403, 63] on label "Favorites Filter" at bounding box center [437, 64] width 196 height 12
click at [0, 0] on input "Favorites Filter" at bounding box center [0, 0] width 0 height 0
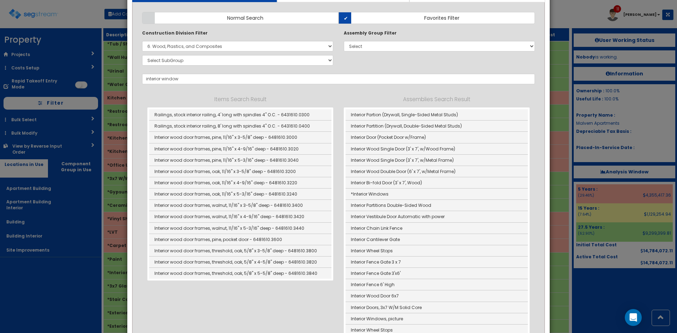
scroll to position [47, 0]
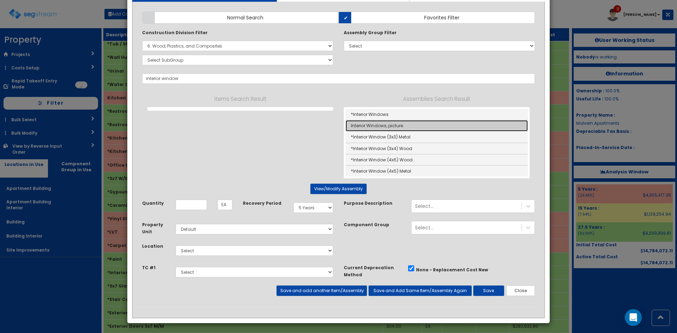
click at [412, 127] on link "Interior Windows, picture" at bounding box center [437, 125] width 182 height 11
type input "Interior Windows, picture"
type input "SF"
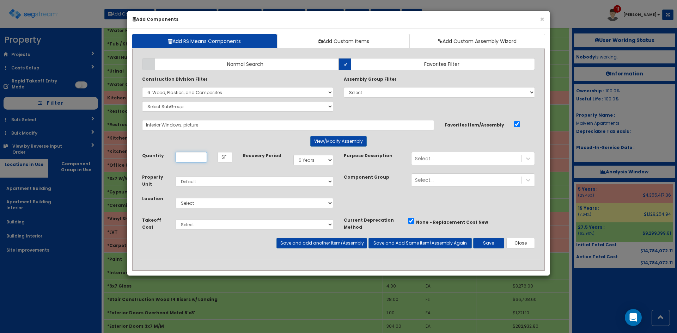
scroll to position [0, 0]
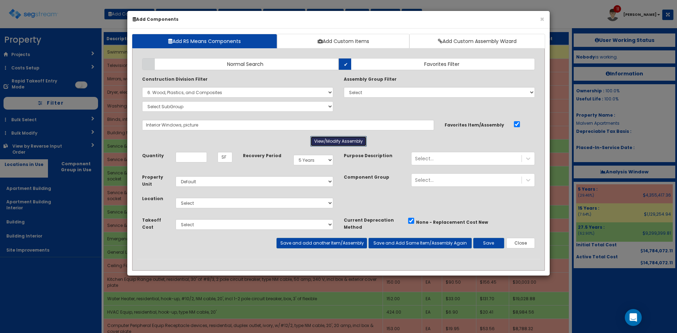
click at [349, 144] on button "View/Modify Assembly" at bounding box center [338, 141] width 56 height 11
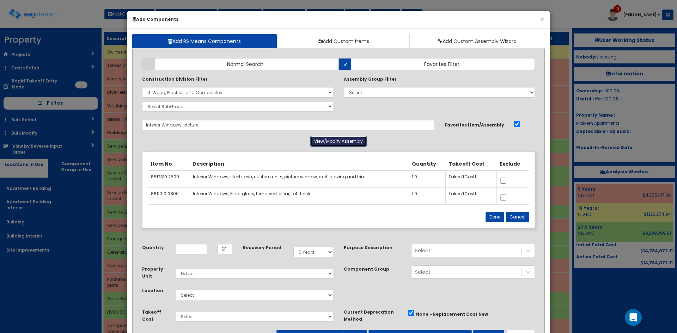
click at [352, 144] on button "View/Modify Assembly" at bounding box center [338, 141] width 56 height 11
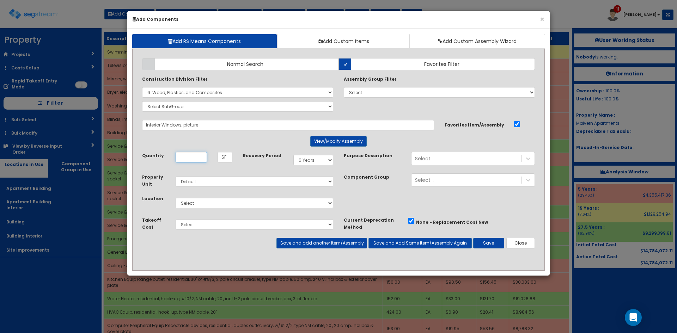
click at [193, 157] on input "Quantity" at bounding box center [191, 157] width 31 height 11
drag, startPoint x: 208, startPoint y: 162, endPoint x: 238, endPoint y: 176, distance: 33.6
click at [223, 170] on div "Quantity 147 SF Recovery Period Select 5 Years true" at bounding box center [339, 163] width 404 height 22
type input "147"
click at [332, 157] on select "Select 5 Years 7 Years 9 Years 10 Years 15 Years 15 Year QLI 15 Year QRP 15 Yea…" at bounding box center [313, 160] width 40 height 11
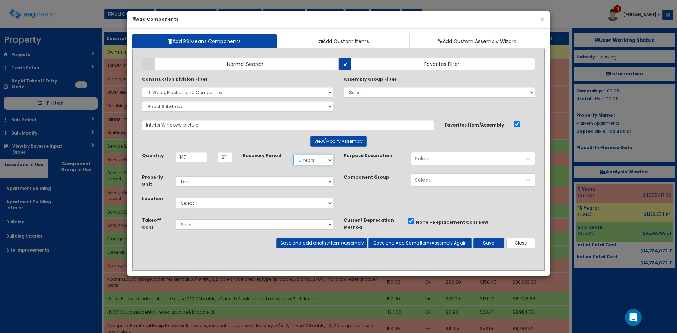
select select "275Y"
click at [293, 155] on select "Select 5 Years 7 Years 9 Years 10 Years 15 Years 15 Year QLI 15 Year QRP 15 Yea…" at bounding box center [313, 160] width 40 height 11
click at [224, 204] on select "Select Apartment Building Apartment Building Interior Building Building Interio…" at bounding box center [255, 203] width 158 height 11
select select "814"
click at [176, 198] on select "Select Apartment Building Apartment Building Interior Building Building Interio…" at bounding box center [255, 203] width 158 height 11
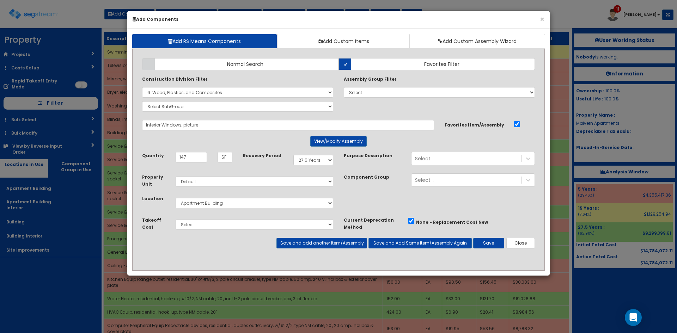
click at [353, 237] on div "Takeoff Cost Select" at bounding box center [339, 228] width 404 height 22
click at [356, 243] on button "Save and add another Item/Assembly" at bounding box center [322, 243] width 90 height 11
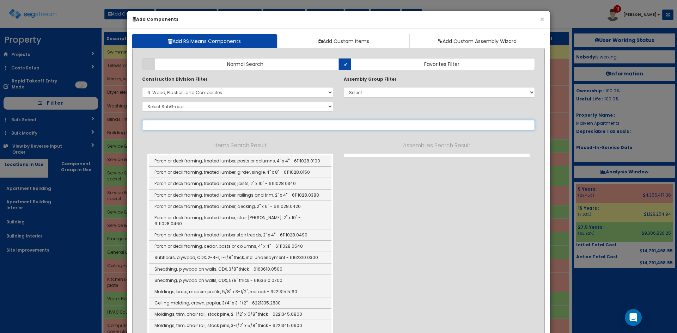
click at [220, 124] on input "text" at bounding box center [338, 125] width 393 height 11
click at [201, 126] on input "text" at bounding box center [338, 125] width 393 height 11
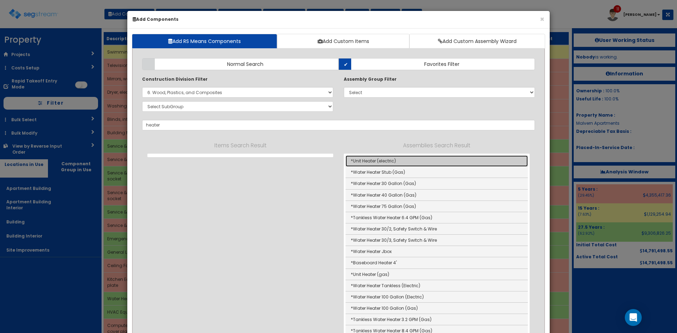
click at [419, 162] on link "*Unit Heater (electric)" at bounding box center [437, 161] width 182 height 11
type input "*Unit Heater (electric)"
type input "EA"
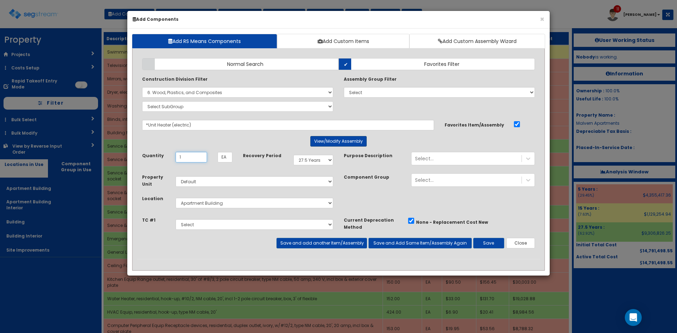
type input "1"
click at [325, 137] on button "View/Modify Assembly" at bounding box center [338, 141] width 56 height 11
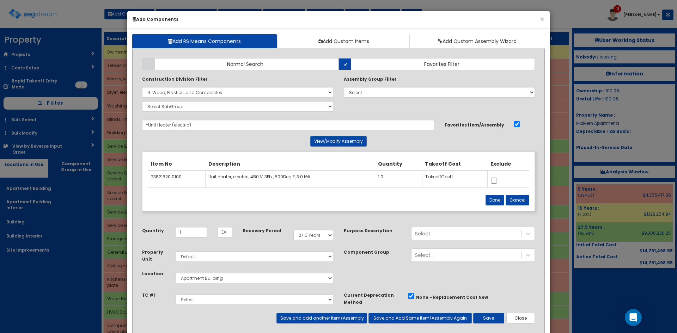
click at [289, 145] on center "View/Modify Assembly" at bounding box center [338, 141] width 393 height 11
click at [521, 200] on button "Cancel" at bounding box center [518, 200] width 24 height 11
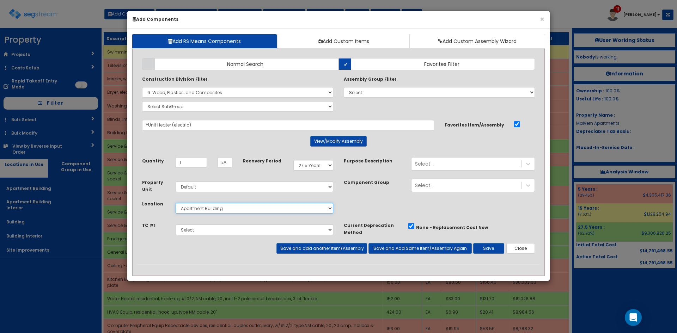
click at [299, 209] on select "Select Apartment Building Apartment Building Interior Building Building Interio…" at bounding box center [255, 208] width 158 height 11
select select "815"
click at [176, 203] on select "Select Apartment Building Apartment Building Interior Building Building Interio…" at bounding box center [255, 208] width 158 height 11
click at [339, 252] on button "Save and add another Item/Assembly" at bounding box center [322, 248] width 90 height 11
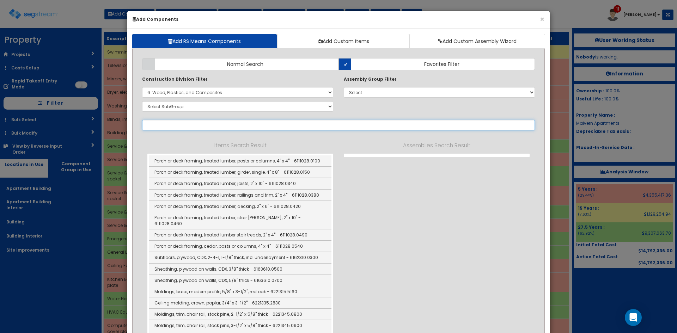
click at [220, 122] on input "text" at bounding box center [338, 125] width 393 height 11
drag, startPoint x: 224, startPoint y: 93, endPoint x: 222, endPoint y: 88, distance: 5.5
click at [224, 91] on select "Select 0. Custom Item 1. General Requirements 2. Existing Conditions 3. Concret…" at bounding box center [237, 92] width 191 height 11
select select
click at [142, 87] on select "Select 0. Custom Item 1. General Requirements 2. Existing Conditions 3. Concret…" at bounding box center [237, 92] width 191 height 11
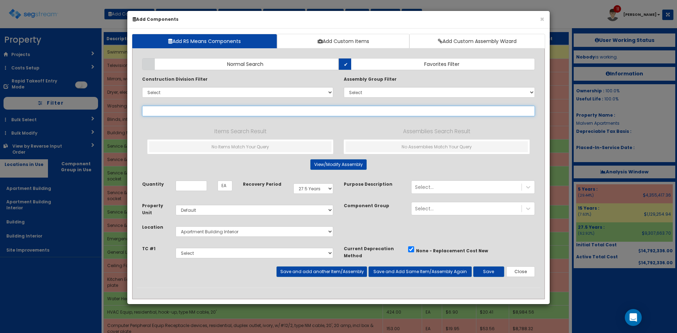
click at [206, 110] on input "text" at bounding box center [338, 111] width 393 height 11
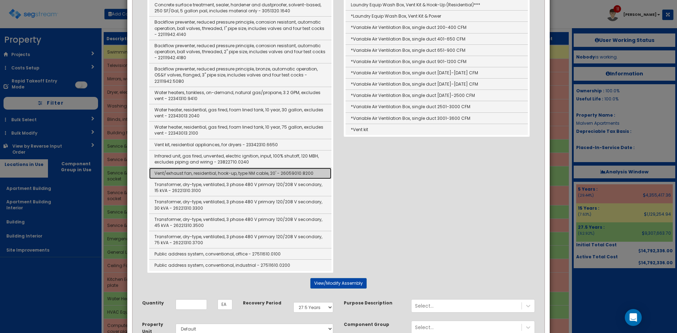
scroll to position [142, 0]
click at [230, 173] on link "Vent/exhaust fan, residential, hook-up, type NM cable, 20' - 26059010.8200" at bounding box center [240, 173] width 182 height 11
type input "Vent/exhaust fan, residential, hook-up, type NM cable, 20' - 26059010.8200"
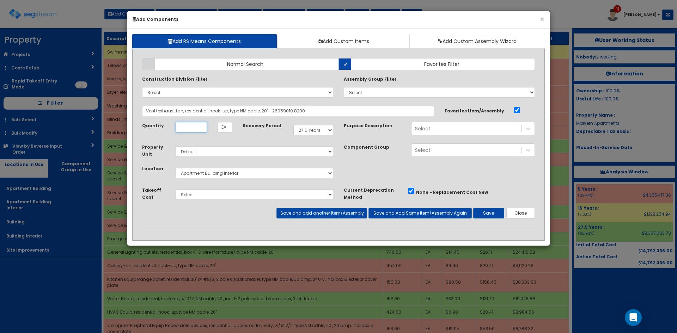
scroll to position [0, 0]
type input "150"
click at [323, 131] on select "Select 5 Years 7 Years 9 Years 10 Years 15 Years 15 Year QLI 15 Year QRP 15 Yea…" at bounding box center [313, 130] width 40 height 11
select select "5Y"
click at [293, 125] on select "Select 5 Years 7 Years 9 Years 10 Years 15 Years 15 Year QLI 15 Year QRP 15 Yea…" at bounding box center [313, 130] width 40 height 11
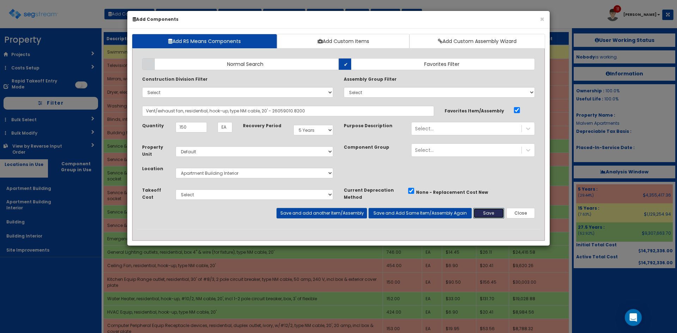
click at [492, 210] on button "Save" at bounding box center [488, 213] width 31 height 11
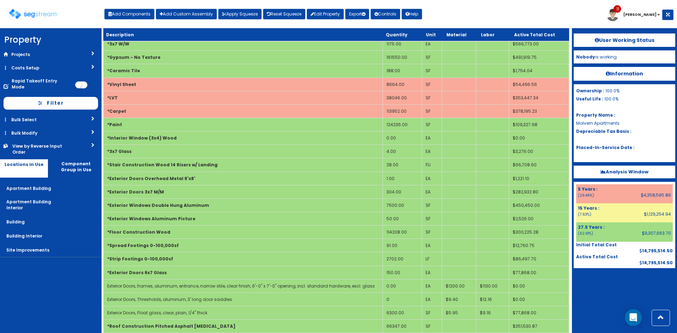
scroll to position [288, 0]
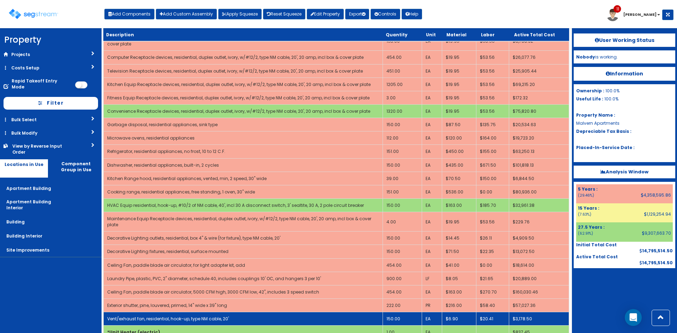
click at [170, 316] on link "Vent/exhaust fan, residential, hook-up, type NM cable, 20'" at bounding box center [168, 319] width 122 height 6
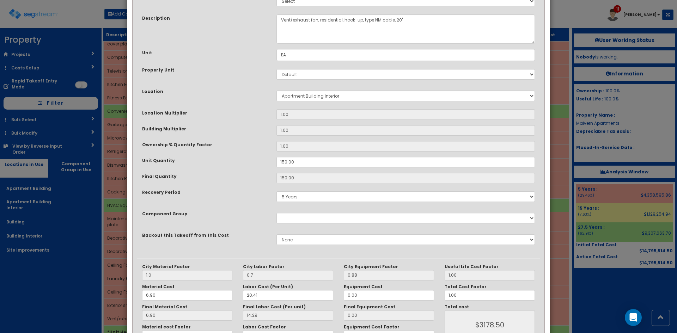
scroll to position [0, 0]
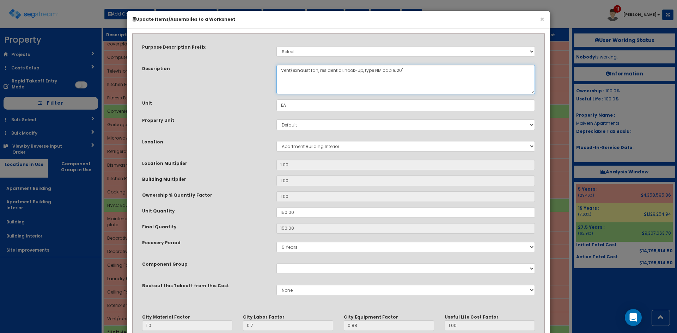
drag, startPoint x: 315, startPoint y: 70, endPoint x: 110, endPoint y: 73, distance: 204.6
click at [111, 73] on div "× Update Items/Assemblies to a Worksheet Purpose Description Prefix Select Stai…" at bounding box center [338, 166] width 677 height 333
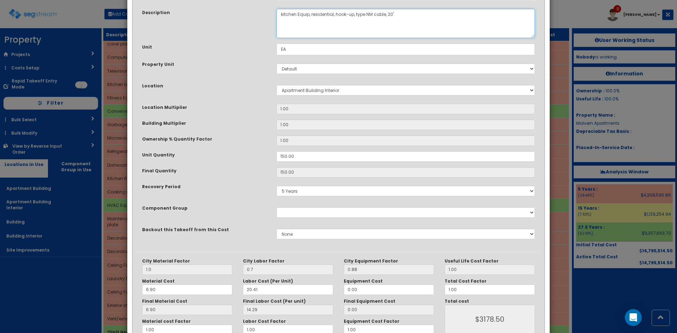
scroll to position [98, 0]
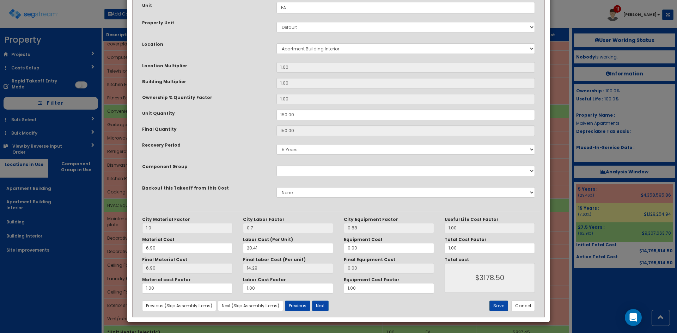
type textarea "kitchen Equip, residential, hook-up, type NM cable, 20'"
click at [506, 307] on button "Save" at bounding box center [499, 306] width 19 height 11
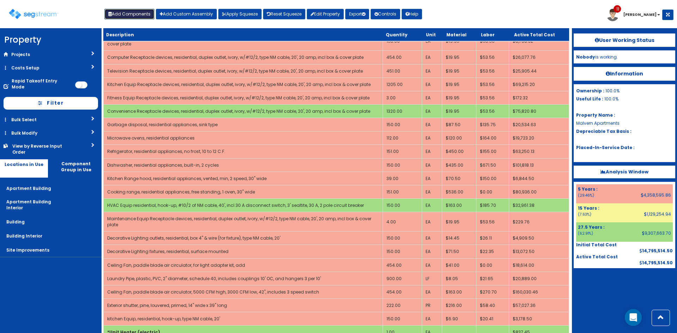
click at [140, 16] on button "Add Components" at bounding box center [129, 14] width 50 height 11
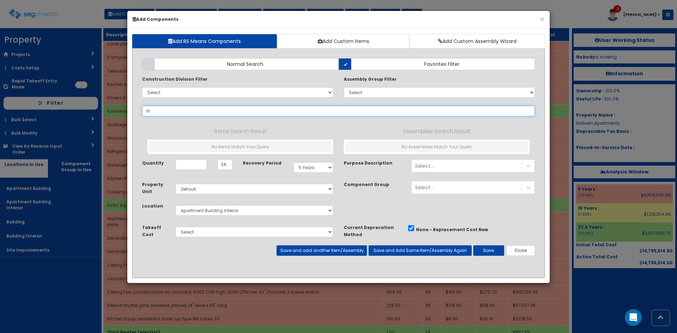
type input "str"
select select
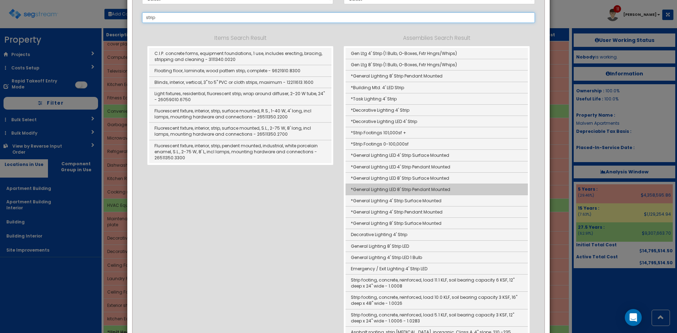
scroll to position [94, 0]
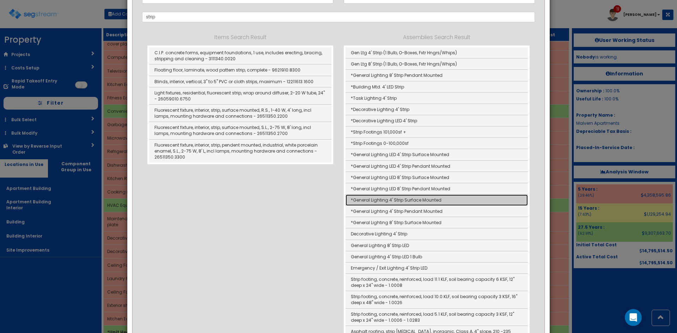
click at [439, 202] on link "*General Lighting 4' Strip Surface Mounted" at bounding box center [437, 200] width 182 height 11
type input "*General Lighting 4' Strip Surface Mounted"
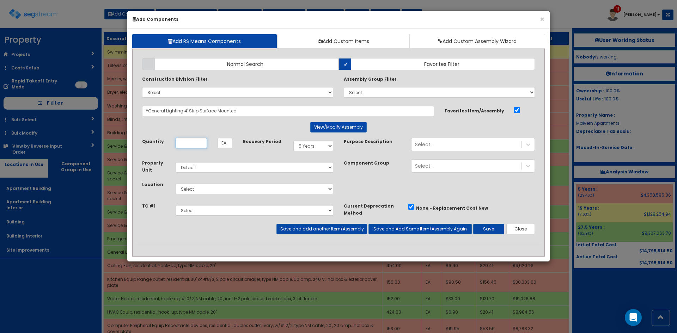
scroll to position [0, 0]
type input "5"
click at [324, 144] on select "Select 5 Years 7 Years 9 Years 10 Years 15 Years 15 Year QLI 15 Year QRP 15 Yea…" at bounding box center [313, 146] width 40 height 11
select select "39Y"
click at [293, 141] on select "Select 5 Years 7 Years 9 Years 10 Years 15 Years 15 Year QLI 15 Year QRP 15 Yea…" at bounding box center [313, 146] width 40 height 11
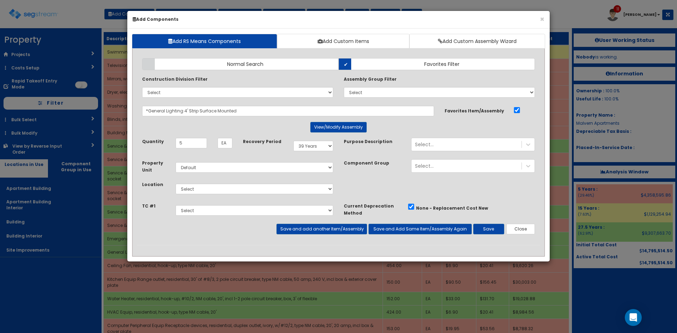
click at [225, 183] on div "Select Apartment Building Apartment Building Interior Building Building Interio…" at bounding box center [254, 189] width 168 height 16
click at [225, 189] on select "Select Apartment Building Apartment Building Interior Building Building Interio…" at bounding box center [255, 189] width 158 height 11
select select "815"
click at [176, 184] on select "Select Apartment Building Apartment Building Interior Building Building Interio…" at bounding box center [255, 189] width 158 height 11
click at [327, 237] on div "Add Items Add Assemblies Both Normal Search Select" at bounding box center [339, 149] width 404 height 192
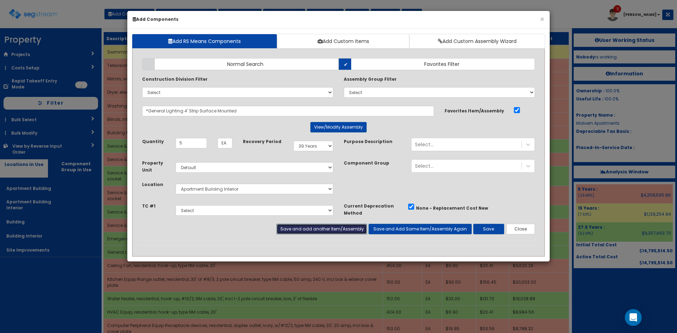
click at [329, 226] on button "Save and add another Item/Assembly" at bounding box center [322, 229] width 90 height 11
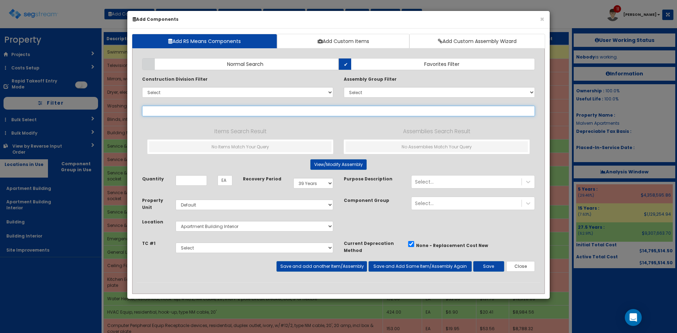
click at [193, 114] on input "text" at bounding box center [338, 111] width 393 height 11
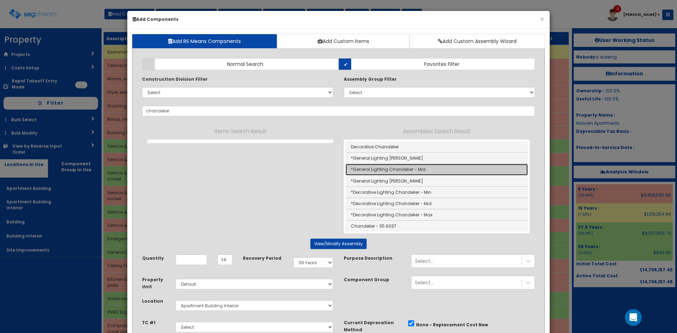
click at [398, 170] on link "*General Lighting Chandelier - Mid" at bounding box center [437, 169] width 182 height 11
type input "*General Lighting Chandelier - Mid"
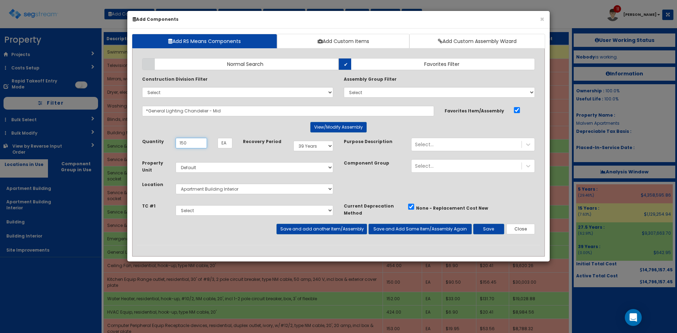
type input "150"
click at [316, 144] on select "Select 5 Years 7 Years 9 Years 10 Years 15 Years 15 Year QLI 15 Year QRP 15 Yea…" at bounding box center [313, 146] width 40 height 11
select select "275Y"
click at [293, 141] on select "Select 5 Years 7 Years 9 Years 10 Years 15 Years 15 Year QLI 15 Year QRP 15 Yea…" at bounding box center [313, 146] width 40 height 11
click at [355, 231] on button "Save and add another Item/Assembly" at bounding box center [322, 229] width 90 height 11
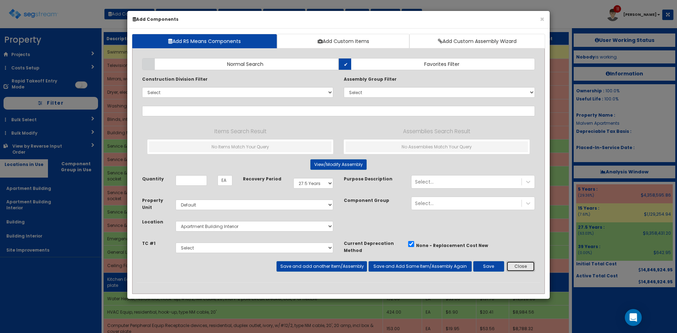
click at [522, 265] on button "Close" at bounding box center [521, 266] width 29 height 11
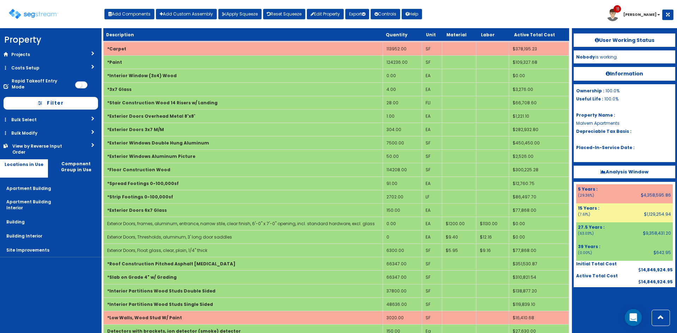
scroll to position [442, 0]
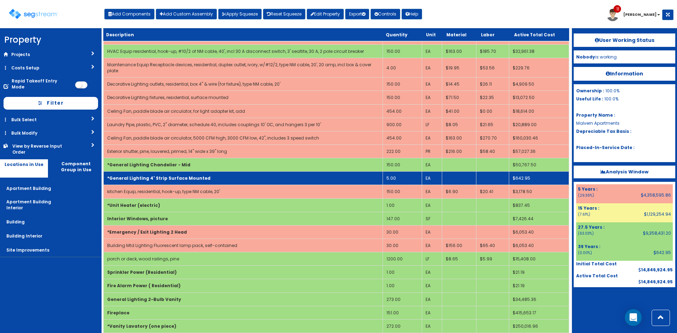
click at [271, 172] on td "*General Lighting 4' Strip Surface Mounted" at bounding box center [243, 178] width 279 height 13
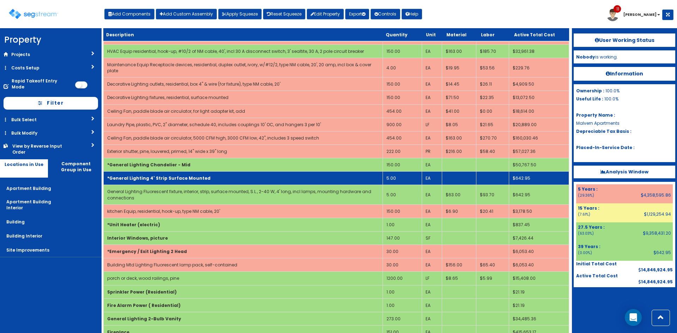
click at [271, 172] on td "*General Lighting 4' Strip Surface Mounted" at bounding box center [243, 178] width 279 height 13
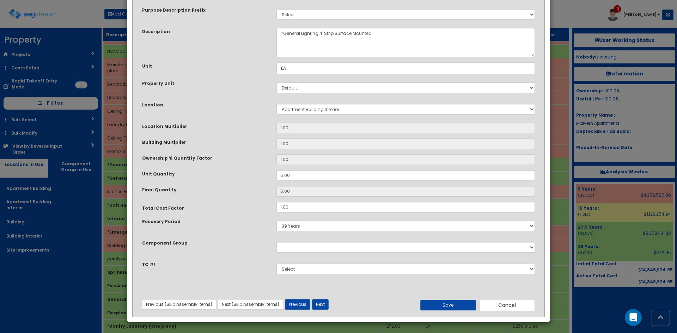
scroll to position [0, 0]
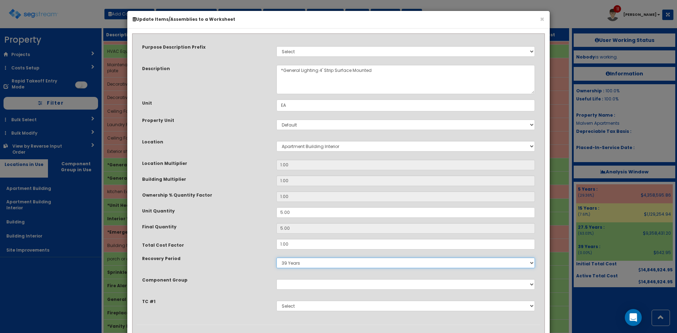
click at [304, 266] on select "5 Years 7 Years 9 Years 10 Years 15 Years 15 Year QLI 15 Year QRP 15 Year QIP 2…" at bounding box center [406, 263] width 259 height 11
select select "275Y"
click at [277, 258] on select "5 Years 7 Years 9 Years 10 Years 15 Years 15 Year QLI 15 Year QRP 15 Year QIP 2…" at bounding box center [406, 263] width 259 height 11
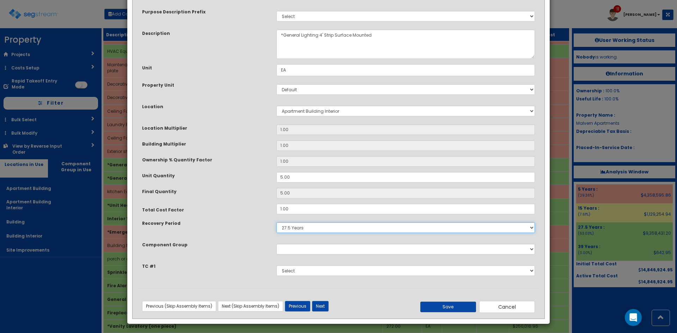
scroll to position [37, 0]
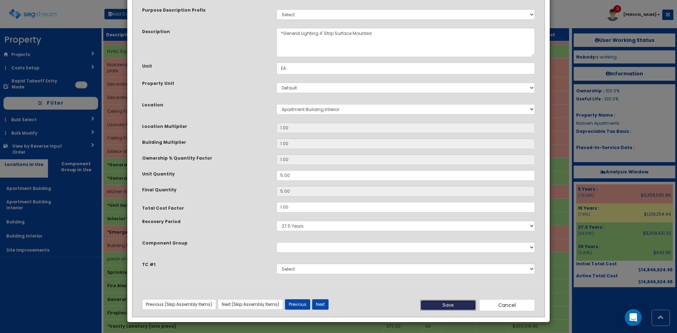
click at [462, 303] on button "Save" at bounding box center [448, 305] width 56 height 11
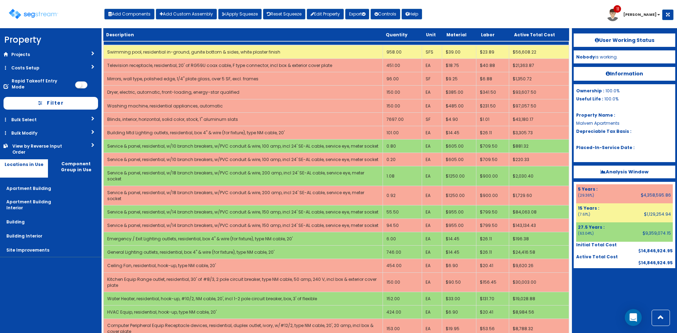
scroll to position [442, 0]
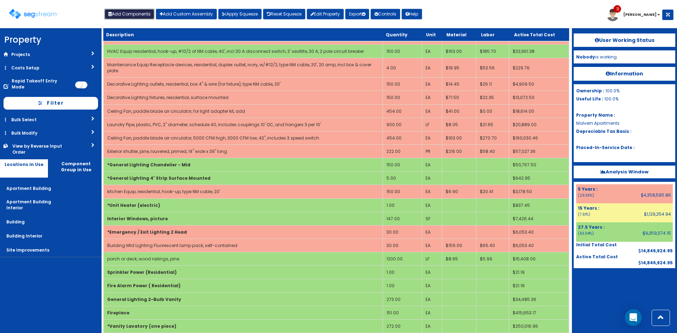
click at [130, 17] on button "Add Components" at bounding box center [129, 14] width 50 height 11
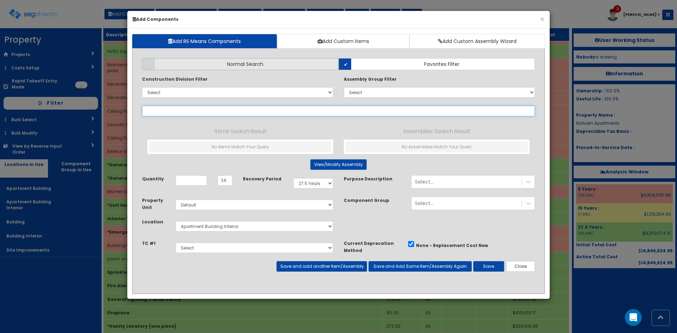
select select
click at [170, 114] on input "text" at bounding box center [338, 111] width 393 height 11
click at [218, 65] on label "Normal Search" at bounding box center [240, 64] width 196 height 12
click at [0, 0] on input "Normal Search" at bounding box center [0, 0] width 0 height 0
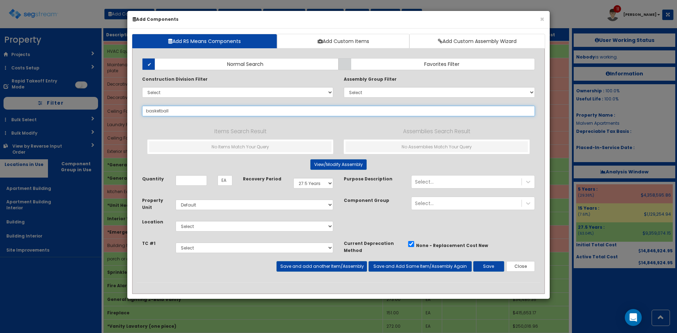
click at [191, 109] on input "basketball" at bounding box center [338, 111] width 393 height 11
click at [159, 111] on input "basketball" at bounding box center [338, 111] width 393 height 11
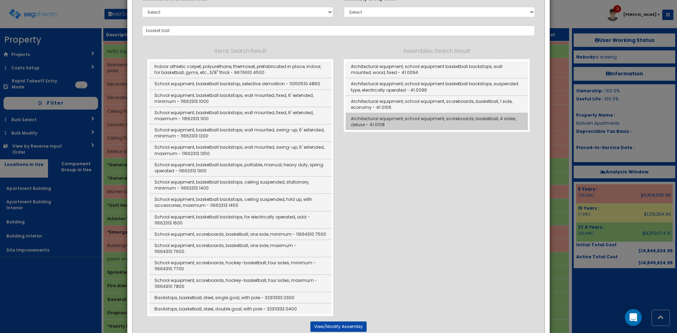
scroll to position [94, 0]
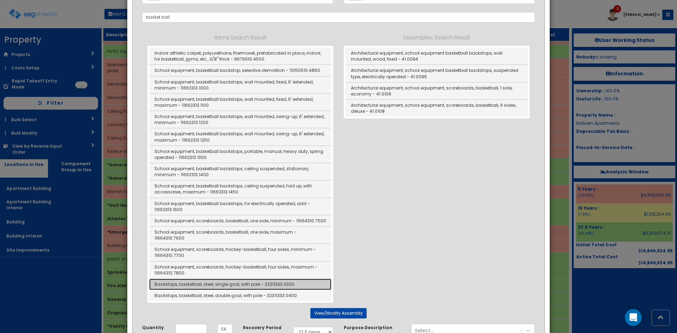
click at [222, 279] on link "Backstops, basketball, steel, single goal, with pole - 32311333.0300" at bounding box center [240, 284] width 182 height 11
type input "Backstops, basketball, steel, single goal, with pole - 32311333.0300"
checkbox input "false"
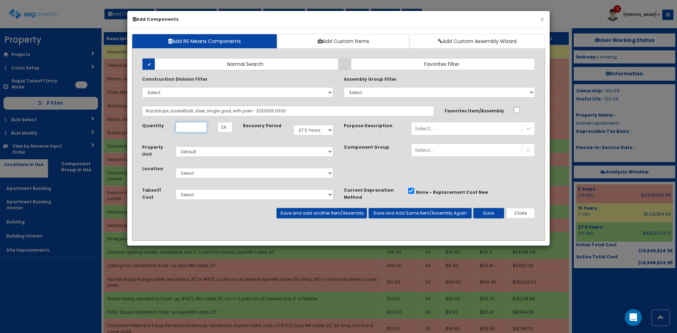
scroll to position [0, 0]
type input "1"
click at [325, 133] on select "Select 5 Years 7 Years 9 Years 10 Years 15 Years 15 Year QLI 15 Year QRP 15 Yea…" at bounding box center [313, 130] width 40 height 11
select select "15Y"
click at [293, 125] on select "Select 5 Years 7 Years 9 Years 10 Years 15 Years 15 Year QLI 15 Year QRP 15 Yea…" at bounding box center [313, 130] width 40 height 11
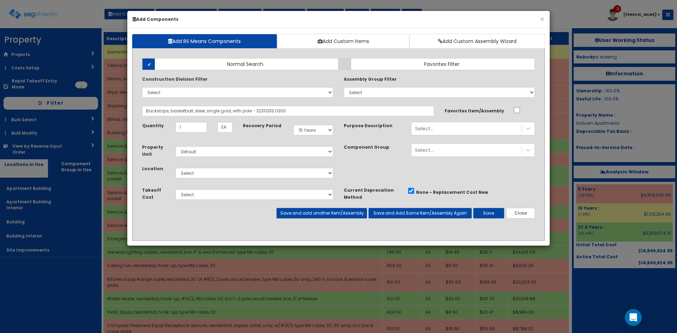
click at [216, 167] on div "Select Apartment Building Apartment Building Interior Building Building Interio…" at bounding box center [254, 173] width 168 height 16
click at [216, 170] on select "Select Apartment Building Apartment Building Interior Building Building Interio…" at bounding box center [255, 173] width 158 height 11
select select "27"
click at [176, 168] on select "Select Apartment Building Apartment Building Interior Building Building Interio…" at bounding box center [255, 173] width 158 height 11
click at [218, 197] on select "Select" at bounding box center [255, 194] width 158 height 11
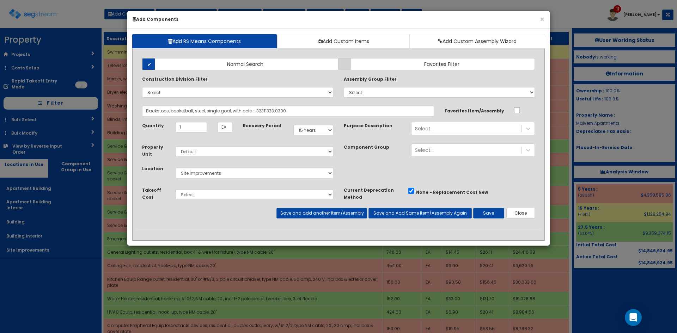
click at [208, 218] on div "Save and add another Item/Assembly Save and Add Same Item/Assembly Again Save C…" at bounding box center [339, 213] width 404 height 11
click at [325, 212] on button "Save and add another Item/Assembly" at bounding box center [322, 213] width 90 height 11
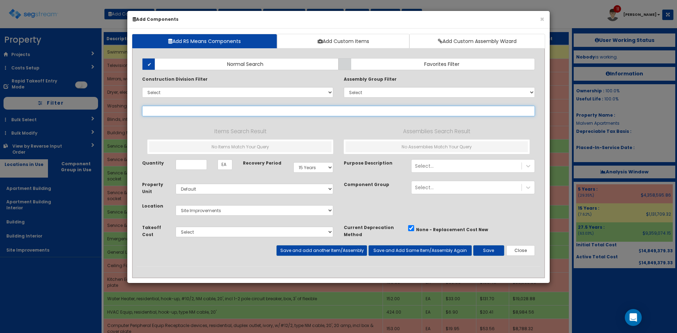
click at [206, 110] on input "text" at bounding box center [338, 111] width 393 height 11
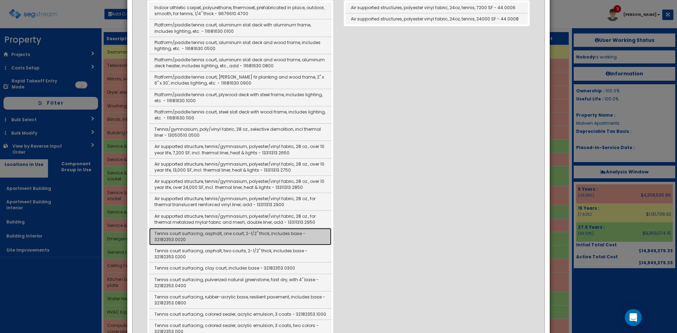
scroll to position [140, 0]
click at [296, 238] on link "Tennis court surfacing, asphalt, one court, 2-1/2" thick, includes base - 32182…" at bounding box center [240, 236] width 182 height 17
type input "Tennis court surfacing, asphalt, one court, 2-1/2" thick, includes base - 32182…"
type input "SY"
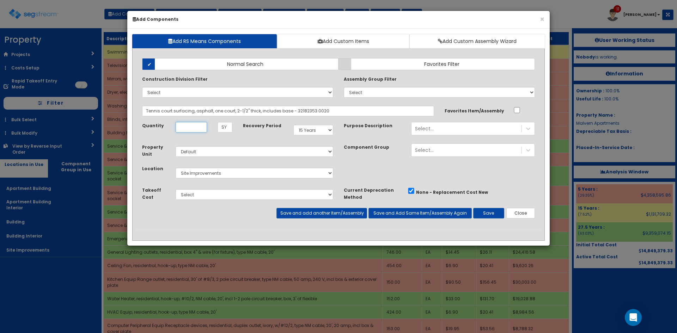
scroll to position [0, 0]
click at [198, 128] on input "Unit Quantity" at bounding box center [191, 127] width 31 height 11
type input "810"
click at [342, 214] on button "Save and add another Item/Assembly" at bounding box center [322, 213] width 90 height 11
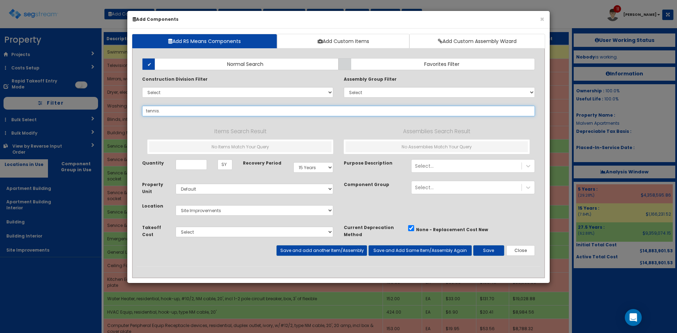
click at [226, 110] on input "tennis." at bounding box center [338, 111] width 393 height 11
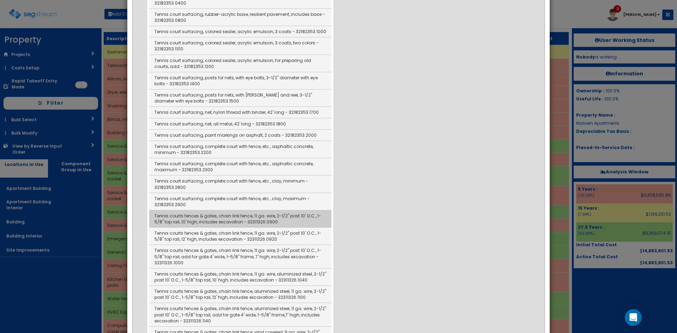
scroll to position [423, 0]
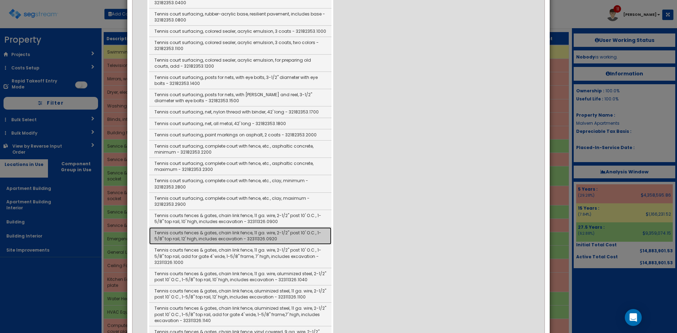
click at [235, 237] on link "Tennis courts fences & gates, chain link fence, 11 ga. wire, 2-1/2" post 10' O.…" at bounding box center [240, 236] width 182 height 17
type input "Tennis courts fences & gates, chain link fence, 11 ga. wire, 2-1/2" post 10' O.…"
type input "LF"
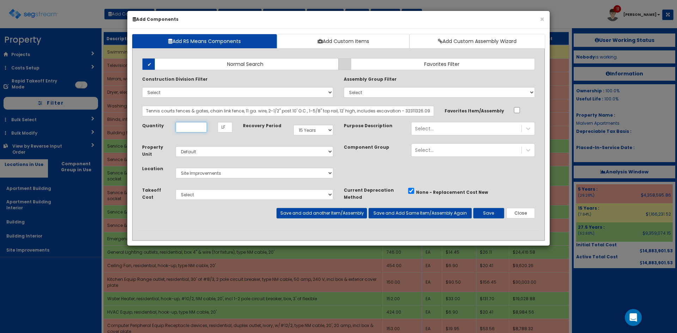
scroll to position [0, 0]
type input "365"
drag, startPoint x: 175, startPoint y: 111, endPoint x: 119, endPoint y: 109, distance: 55.8
click at [119, 109] on div "× Add Components Add RS Means Components Add Custom Items Add Custom Assembly W…" at bounding box center [338, 166] width 677 height 333
drag, startPoint x: 493, startPoint y: 180, endPoint x: 484, endPoint y: 181, distance: 8.8
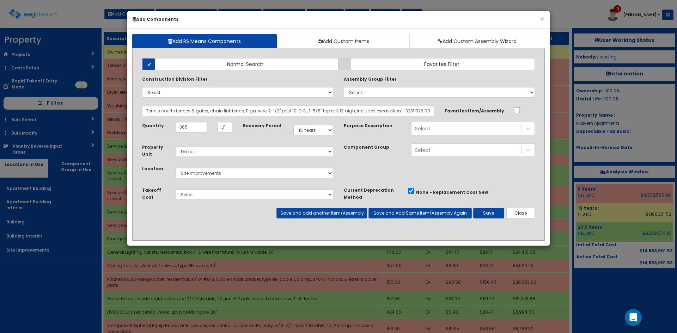
click at [491, 180] on div "Property Unit Select Default Location Select" at bounding box center [339, 165] width 404 height 43
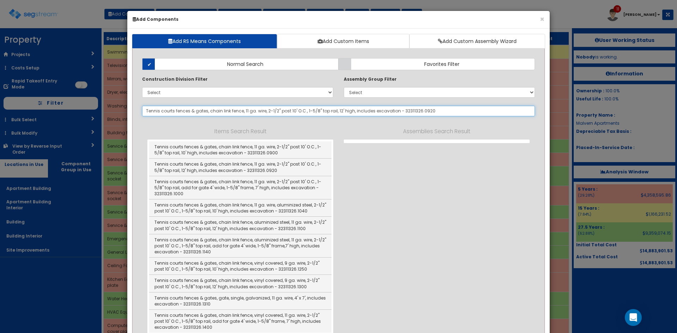
click at [440, 110] on input "Tennis courts fences & gates, chain link fence, 11 ga. wire, 2-1/2" post 10' O.…" at bounding box center [338, 111] width 393 height 11
drag, startPoint x: 440, startPoint y: 110, endPoint x: 395, endPoint y: 110, distance: 44.8
click at [395, 110] on input "Tennis courts fences & gates, chain link fence, 11 ga. wire, 2-1/2" post 10' O.…" at bounding box center [338, 111] width 393 height 11
drag, startPoint x: 398, startPoint y: 110, endPoint x: 302, endPoint y: 111, distance: 96.3
click at [302, 111] on input "Tennis courts fences & gates, chain link fence, 11 ga. wire, 2-1/2" post 10' O.…" at bounding box center [338, 111] width 393 height 11
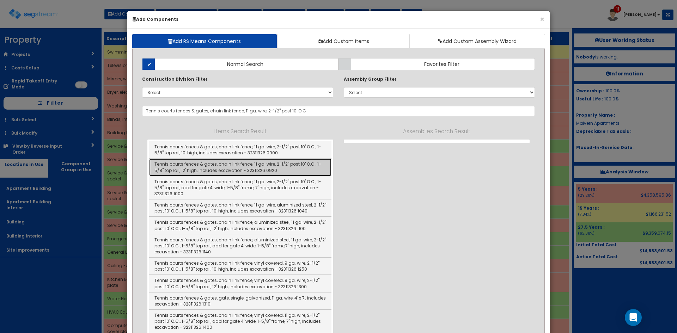
click at [293, 165] on link "Tennis courts fences & gates, chain link fence, 11 ga. wire, 2-1/2" post 10' O.…" at bounding box center [240, 167] width 182 height 17
type input "Tennis courts fences & gates, chain link fence, 11 ga. wire, 2-1/2" post 10' O.…"
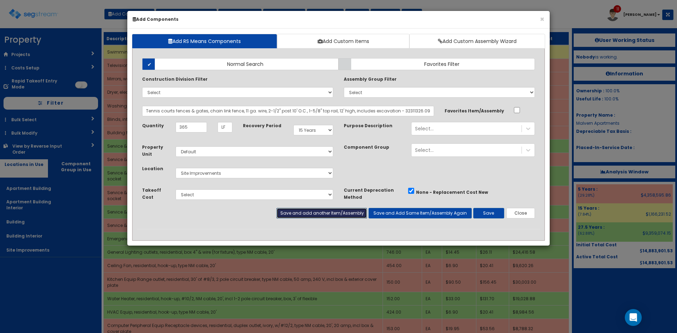
click at [321, 213] on button "Save and add another Item/Assembly" at bounding box center [322, 213] width 90 height 11
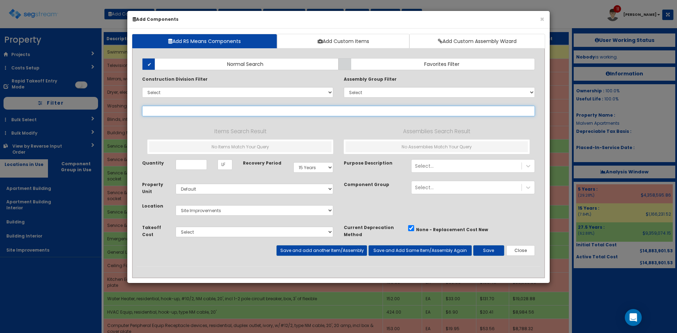
paste input "Tennis courts"
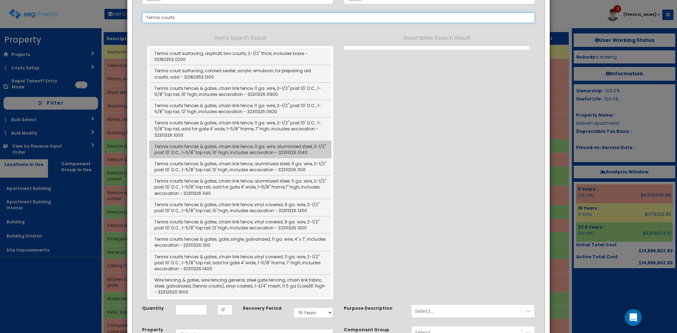
scroll to position [94, 0]
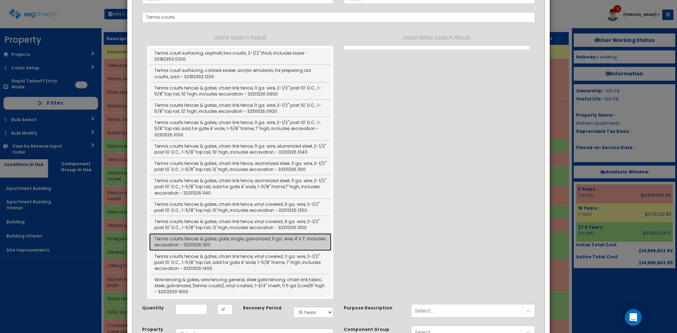
click at [237, 243] on link "Tennis courts fences & gates, gate, single, galvanized, 11 ga. wire, 4' x 7', i…" at bounding box center [240, 242] width 182 height 17
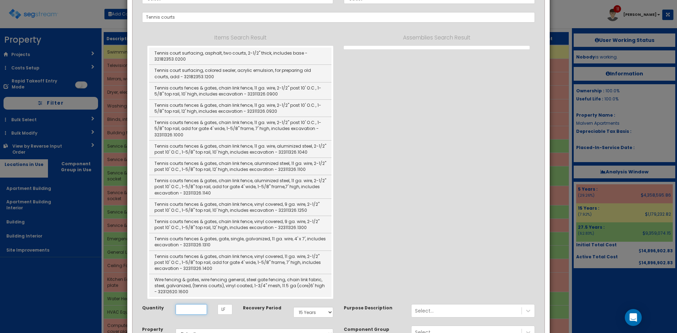
type input "Tennis courts fences & gates, gate, single, galvanized, 11 ga. wire, 4' x 7', i…"
type input "EA"
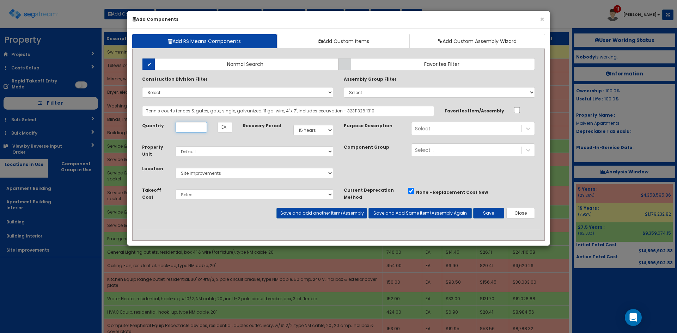
scroll to position [0, 0]
click at [201, 129] on input "Unit Quantity" at bounding box center [191, 127] width 31 height 11
type input "1"
click at [337, 213] on button "Save and add another Item/Assembly" at bounding box center [322, 213] width 90 height 11
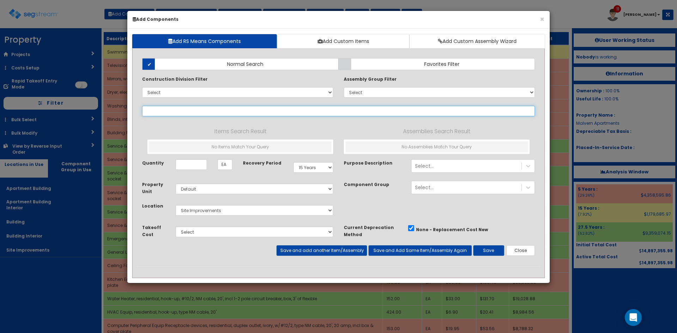
click at [247, 110] on input "text" at bounding box center [338, 111] width 393 height 11
paste input "Tennis courts"
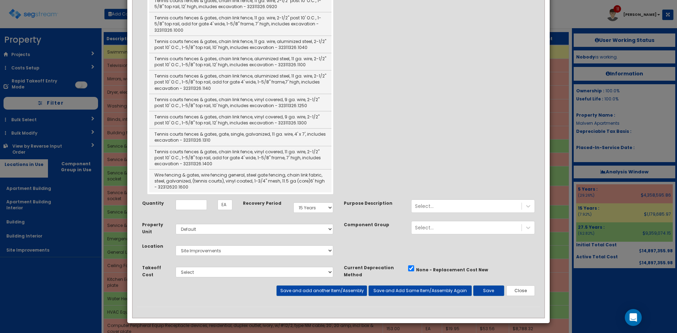
scroll to position [200, 0]
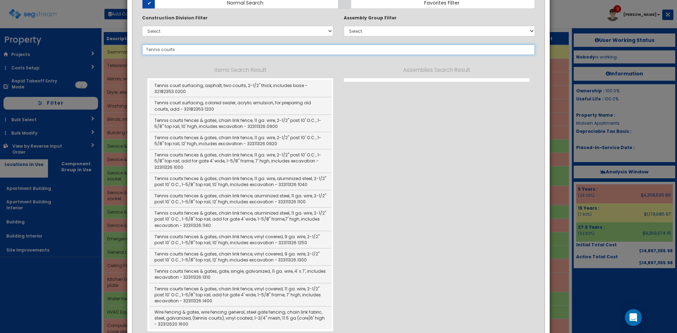
click at [163, 46] on input "Tennis courts" at bounding box center [338, 49] width 393 height 11
click at [163, 46] on input "Tennis courts" at bounding box center [338, 50] width 393 height 11
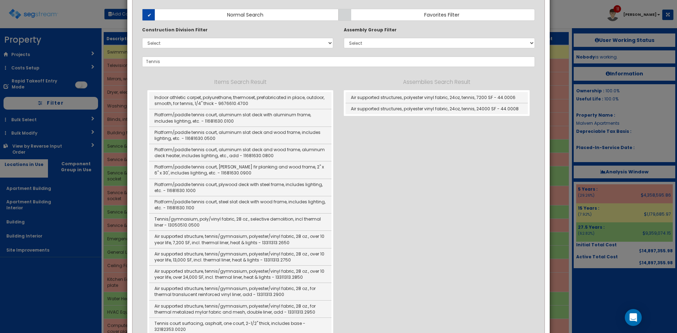
scroll to position [0, 0]
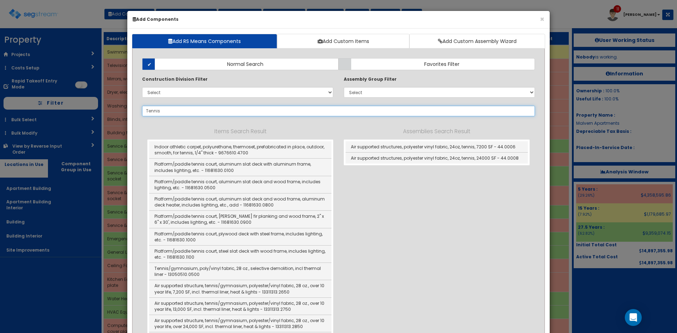
click at [190, 113] on input "Tennis" at bounding box center [338, 111] width 393 height 11
drag, startPoint x: 194, startPoint y: 111, endPoint x: 103, endPoint y: 113, distance: 90.3
click at [103, 113] on div "× Add Components Add RS Means Components Add Custom Items Add Custom Assembly W…" at bounding box center [338, 166] width 677 height 333
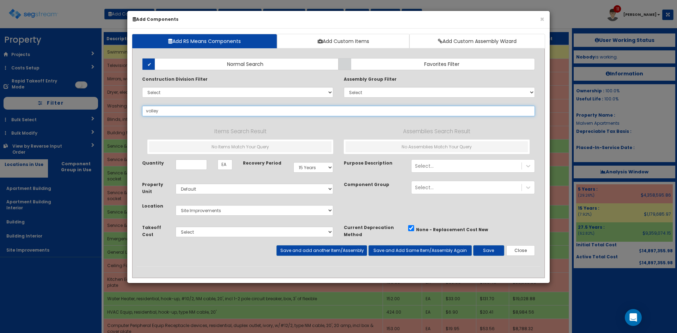
click at [171, 111] on input "volley" at bounding box center [338, 111] width 393 height 11
click at [362, 62] on label "Favorites Filter" at bounding box center [437, 64] width 196 height 12
click at [0, 0] on input "Favorites Filter" at bounding box center [0, 0] width 0 height 0
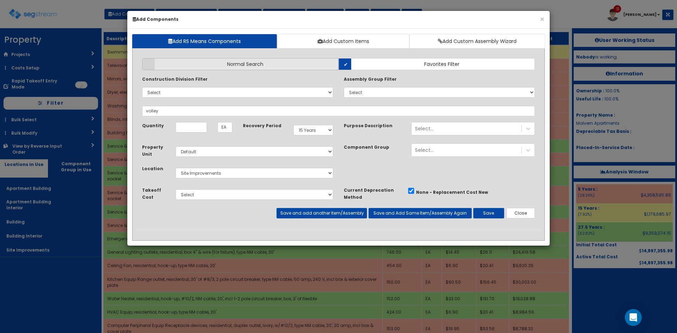
click at [314, 65] on label "Normal Search" at bounding box center [240, 64] width 196 height 12
click at [0, 0] on input "Normal Search" at bounding box center [0, 0] width 0 height 0
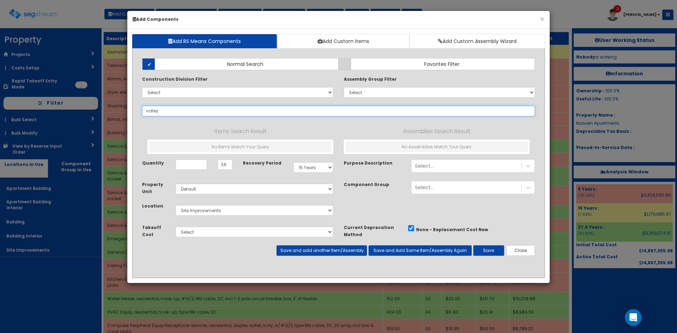
drag, startPoint x: 163, startPoint y: 110, endPoint x: 114, endPoint y: 114, distance: 49.5
click at [114, 114] on div "× Add Components Add RS Means Components Add Custom Items Add Custom Assembly W…" at bounding box center [338, 166] width 677 height 333
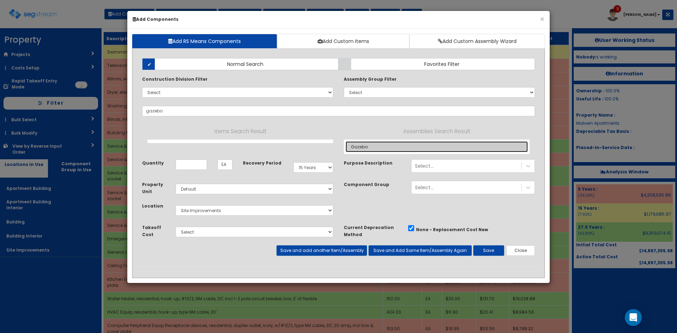
click at [361, 150] on link "Gazebo" at bounding box center [437, 146] width 182 height 11
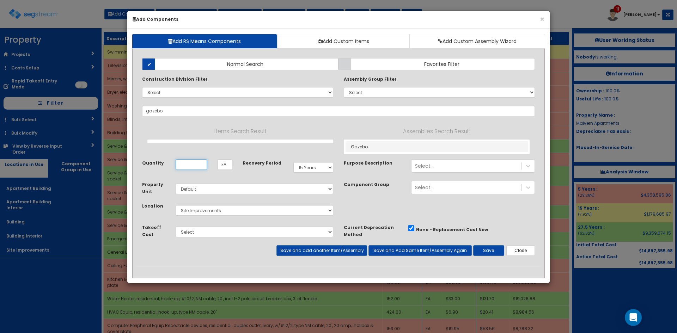
type input "Gazebo"
checkbox input "true"
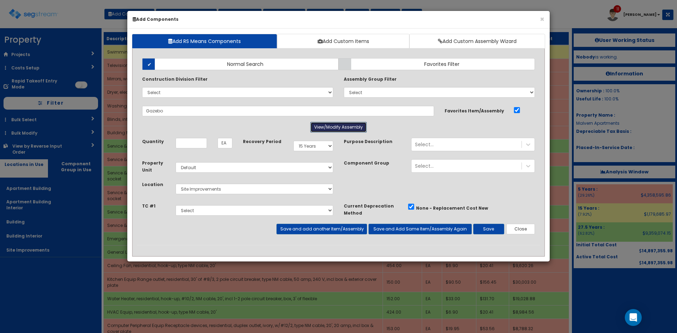
click at [352, 126] on button "View/Modify Assembly" at bounding box center [338, 127] width 56 height 11
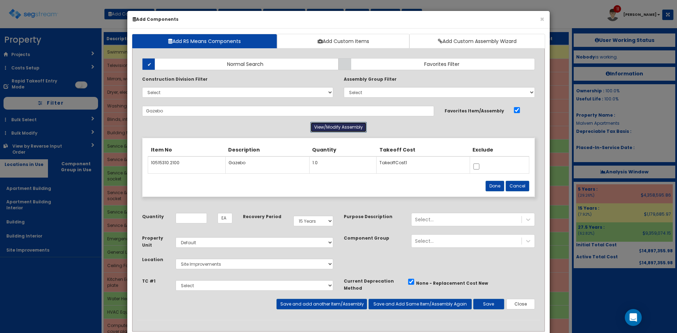
click at [354, 128] on button "View/Modify Assembly" at bounding box center [338, 127] width 56 height 11
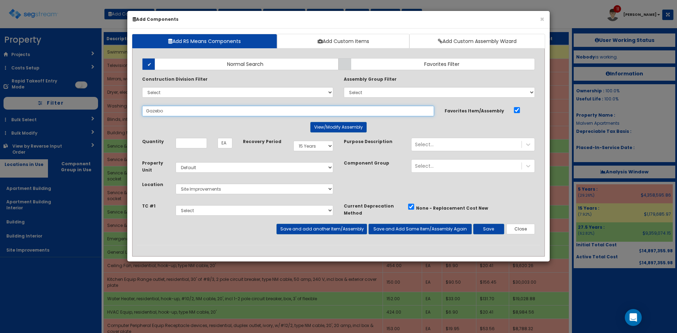
drag, startPoint x: 127, startPoint y: 113, endPoint x: 97, endPoint y: 113, distance: 30.0
click at [97, 113] on div "× Add Components Add RS Means Components Add Custom Items Add Custom Assembly W…" at bounding box center [338, 166] width 677 height 333
click at [442, 61] on span "Favorites Filter" at bounding box center [441, 64] width 35 height 7
click at [0, 0] on input "Favorites Filter" at bounding box center [0, 0] width 0 height 0
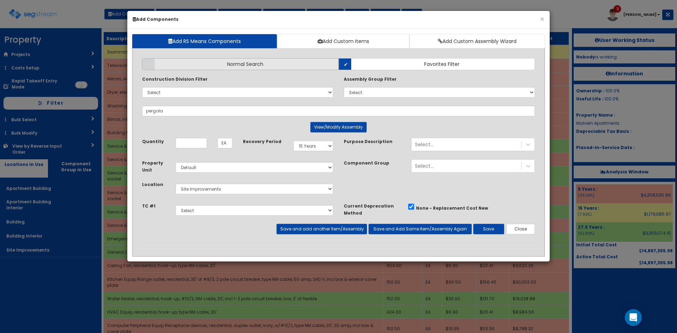
click at [310, 65] on label "Normal Search" at bounding box center [240, 64] width 196 height 12
click at [0, 0] on input "Normal Search" at bounding box center [0, 0] width 0 height 0
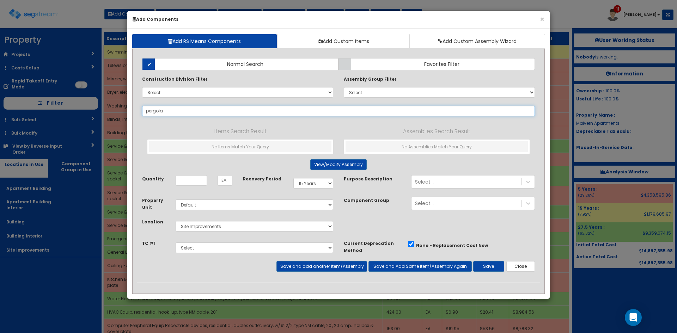
click at [177, 111] on input "pergola" at bounding box center [338, 111] width 393 height 11
drag, startPoint x: 188, startPoint y: 113, endPoint x: 142, endPoint y: 113, distance: 46.6
click at [142, 113] on div "pergola 243252" at bounding box center [339, 111] width 404 height 11
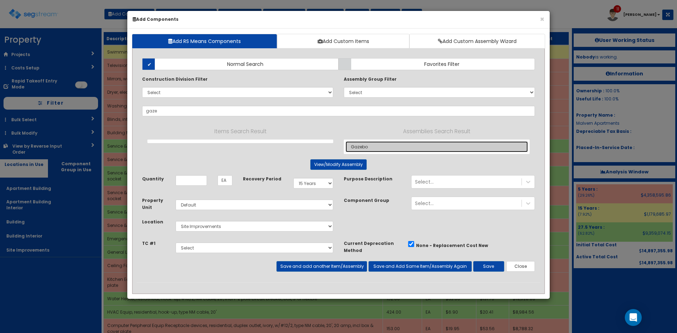
click at [351, 144] on link "Gazebo" at bounding box center [437, 146] width 182 height 11
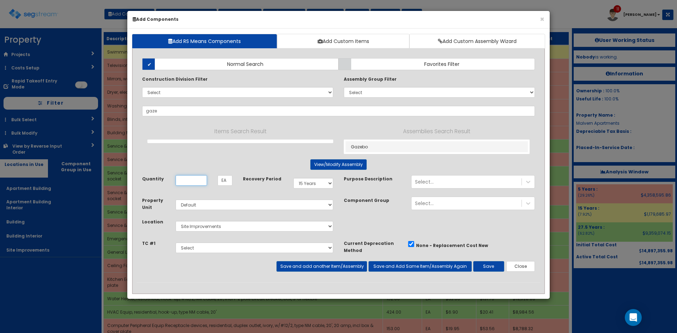
type input "Gazebo"
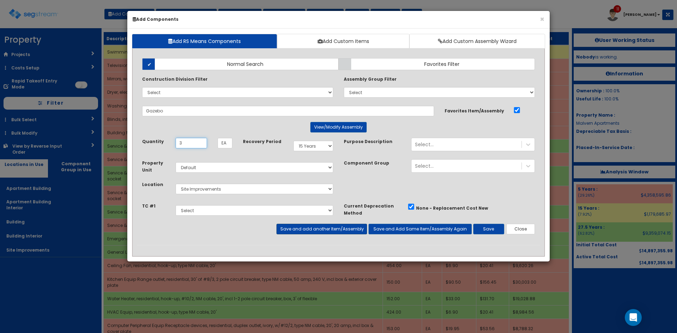
type input "3"
click at [353, 228] on button "Save and add another Item/Assembly" at bounding box center [322, 229] width 90 height 11
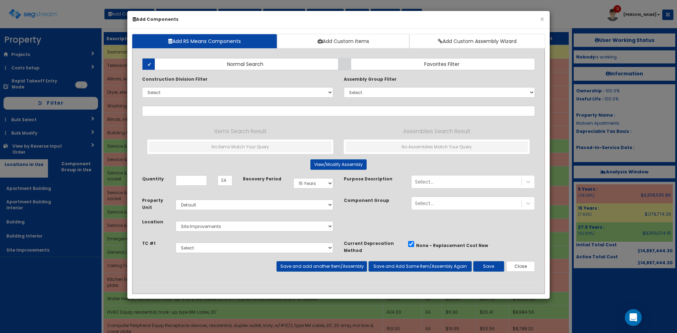
click at [589, 281] on div "× Add Components Add RS Means Components Add Custom Items Add Custom Assembly W…" at bounding box center [338, 166] width 677 height 333
click at [521, 266] on button "Close" at bounding box center [521, 266] width 29 height 11
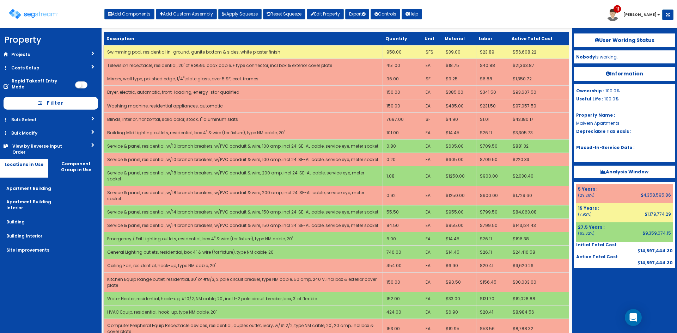
click at [585, 286] on div at bounding box center [625, 285] width 102 height 35
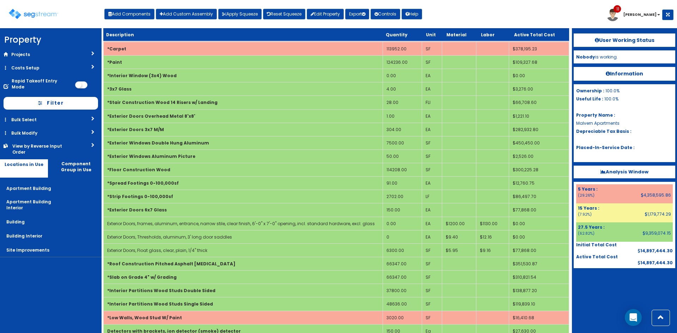
scroll to position [428, 0]
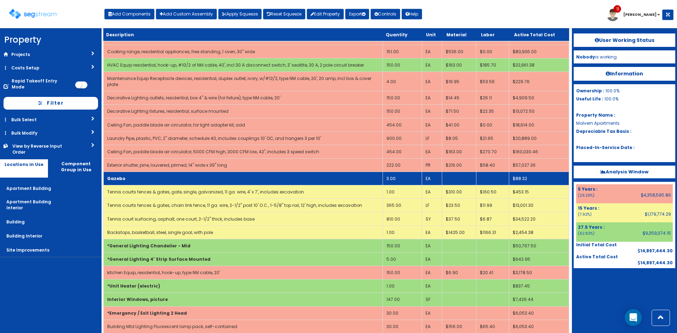
click at [302, 172] on td "Gazebo" at bounding box center [243, 178] width 279 height 13
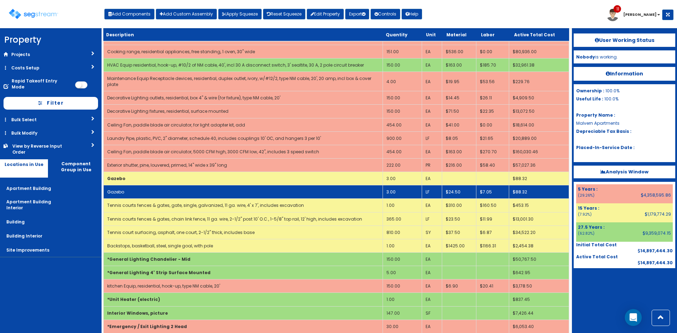
click at [297, 186] on td "Gazebo" at bounding box center [243, 192] width 279 height 13
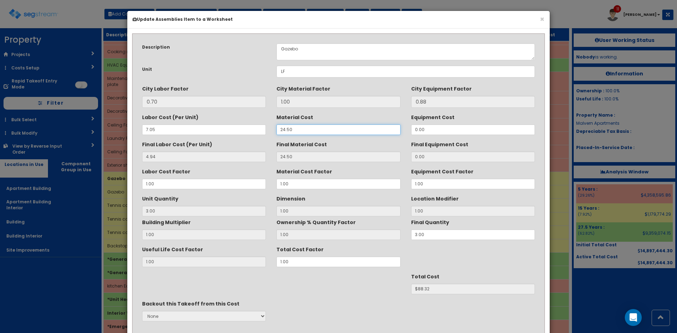
drag, startPoint x: 251, startPoint y: 132, endPoint x: 247, endPoint y: 132, distance: 3.9
click at [247, 132] on div "Labor Cost (Per Unit) 7.05 Material Cost 24.50 Equipment Cost 0.00" at bounding box center [339, 123] width 404 height 24
type input "3"
type input "4.93"
type input "3.00"
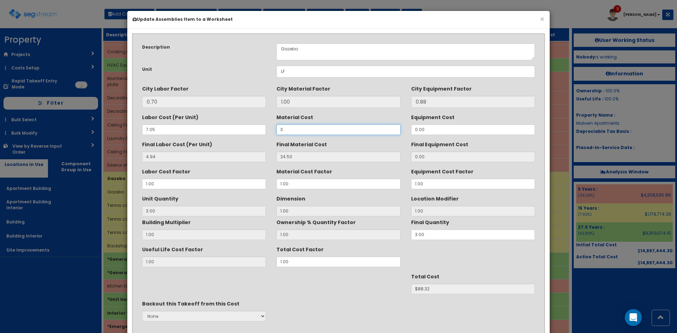
type input "3"
type input "$23.79"
type input "36"
type input "36.00"
type input "$122.79"
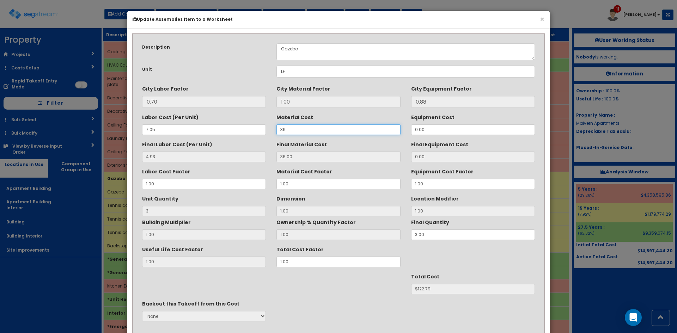
type input "365"
type input "365.00"
type input "$1109.79"
type input "3655"
type input "3655.00"
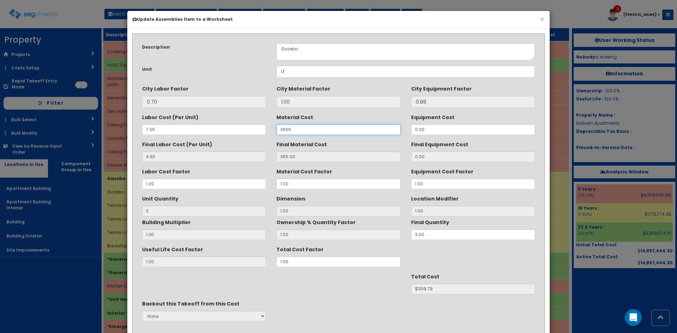
type input "$10979.79"
type input "3655"
click at [319, 50] on textarea "Gazebo" at bounding box center [406, 51] width 259 height 17
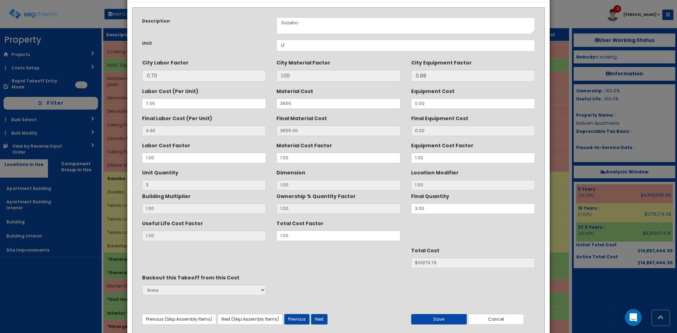
scroll to position [50, 0]
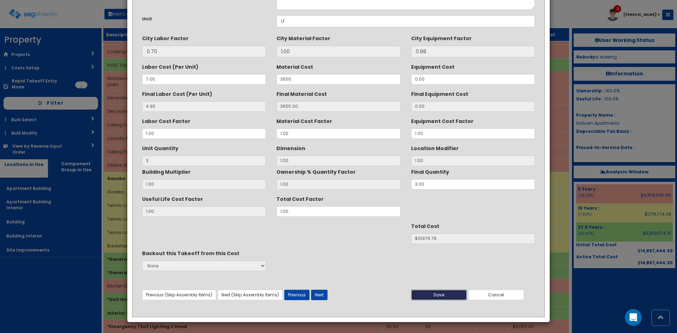
click at [435, 293] on button "Save" at bounding box center [439, 295] width 56 height 11
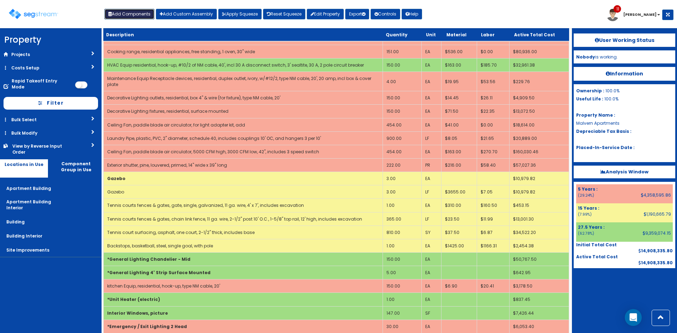
click at [134, 15] on button "Add Components" at bounding box center [129, 14] width 50 height 11
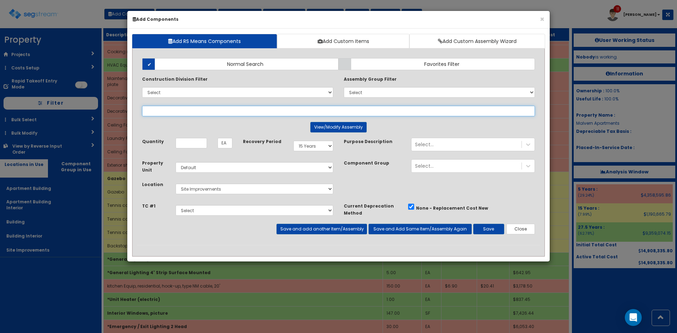
select select
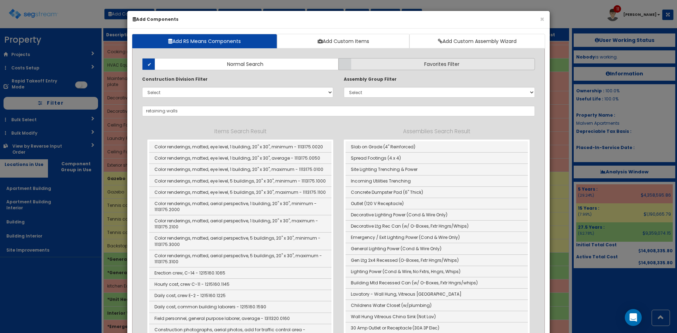
click at [411, 59] on label "Favorites Filter" at bounding box center [437, 64] width 196 height 12
click at [0, 0] on input "Favorites Filter" at bounding box center [0, 0] width 0 height 0
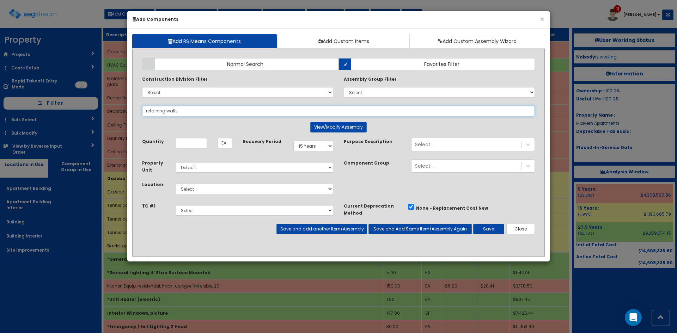
click at [190, 112] on input "retaining walls" at bounding box center [338, 111] width 393 height 11
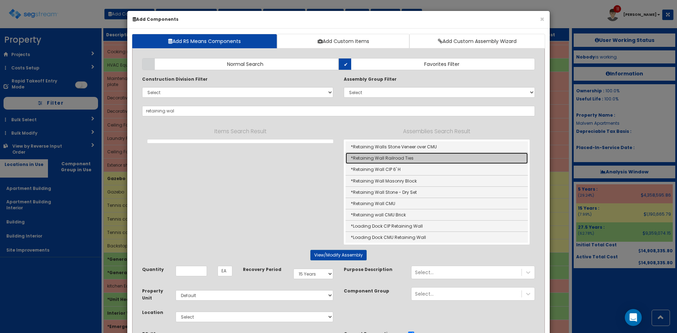
click at [416, 161] on link "*Retaining Wall Railroad Ties" at bounding box center [437, 158] width 182 height 11
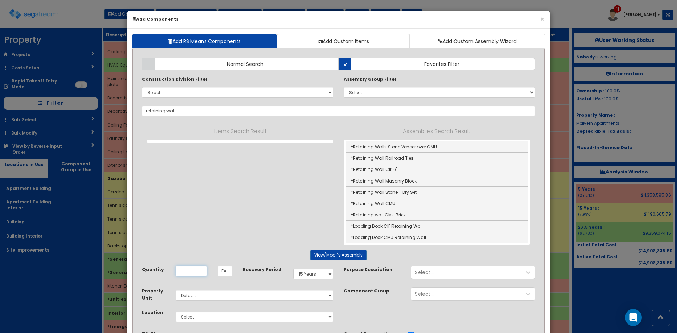
type input "*Retaining Wall Railroad Ties"
type input "SF"
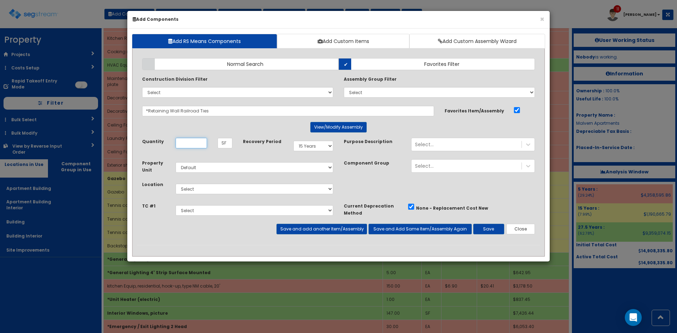
scroll to position [0, 0]
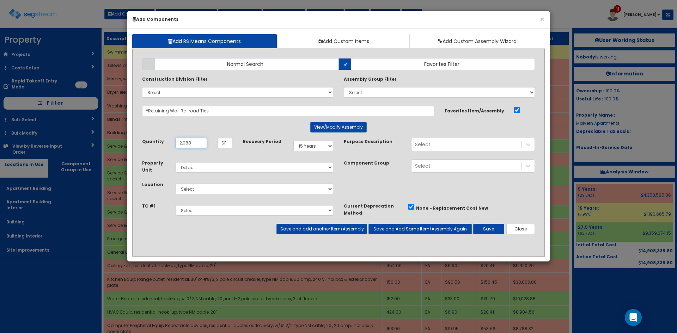
type input "2,088"
click at [236, 189] on select "Select Apartment Building Apartment Building Interior Building Building Interio…" at bounding box center [255, 189] width 158 height 11
select select "27"
click at [176, 184] on select "Select Apartment Building Apartment Building Interior Building Building Interio…" at bounding box center [255, 189] width 158 height 11
click at [495, 230] on button "Save" at bounding box center [488, 229] width 31 height 11
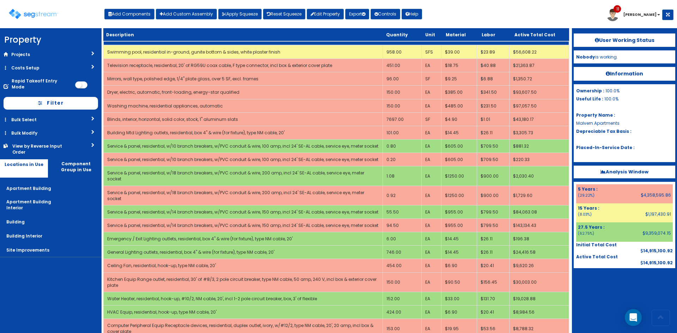
scroll to position [428, 0]
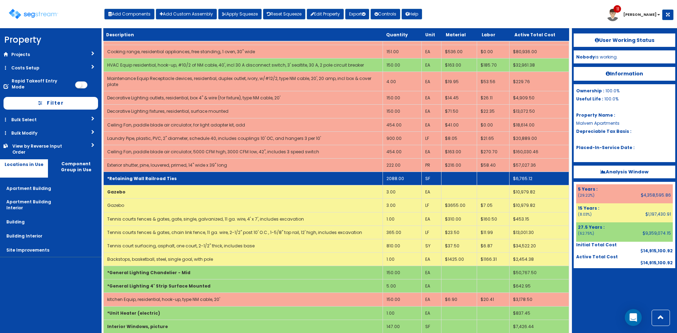
click at [255, 172] on td "*Retaining Wall Railroad Ties" at bounding box center [243, 178] width 279 height 13
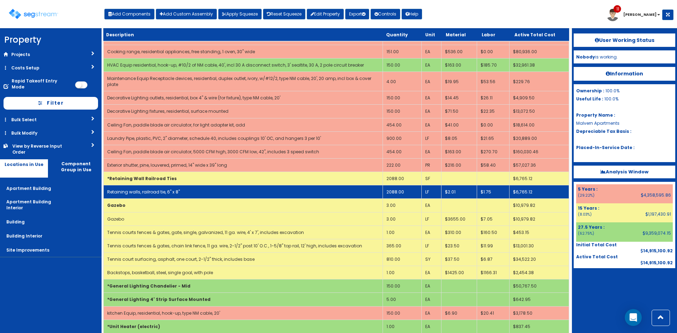
click at [236, 186] on td "Retaining walls, railroad tie, 6" x 8"" at bounding box center [243, 192] width 279 height 13
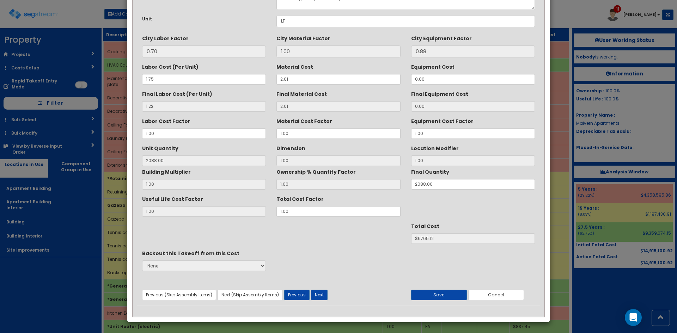
scroll to position [0, 0]
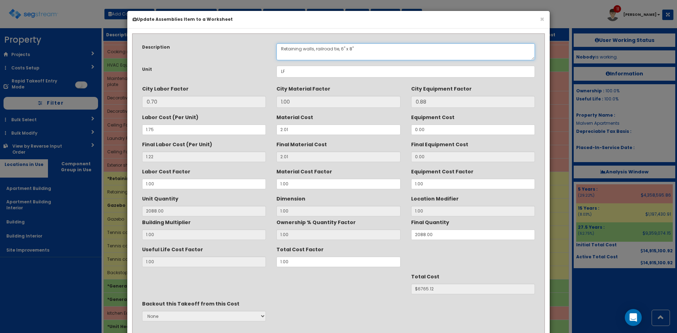
drag, startPoint x: 338, startPoint y: 48, endPoint x: 316, endPoint y: 48, distance: 21.9
click at [316, 48] on textarea "Retaining walls, railroad tie, 6" x 8"" at bounding box center [406, 51] width 259 height 17
click at [368, 50] on textarea "Retaining walls, railroad tie, 6" x 8"" at bounding box center [406, 51] width 259 height 17
drag, startPoint x: 341, startPoint y: 48, endPoint x: 315, endPoint y: 49, distance: 26.5
click at [315, 49] on textarea "Retaining walls, railroad tie, 6" x 8"" at bounding box center [406, 51] width 259 height 17
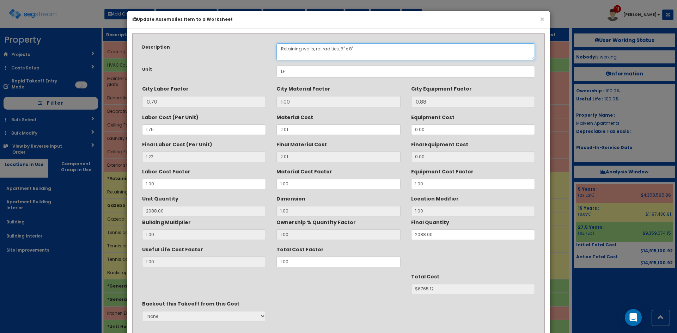
click at [439, 47] on textarea "Retaining walls, railroad tie, 6" x 8"" at bounding box center [406, 51] width 259 height 17
click at [374, 52] on textarea "Retaining walls, railroad tie, 6" x 8"" at bounding box center [406, 51] width 259 height 17
click at [353, 48] on textarea "Retaining walls, railroad tie, 6" x 8"" at bounding box center [406, 51] width 259 height 17
click at [345, 48] on textarea "Retaining walls, railroad tie, 6" x 8"" at bounding box center [406, 51] width 259 height 17
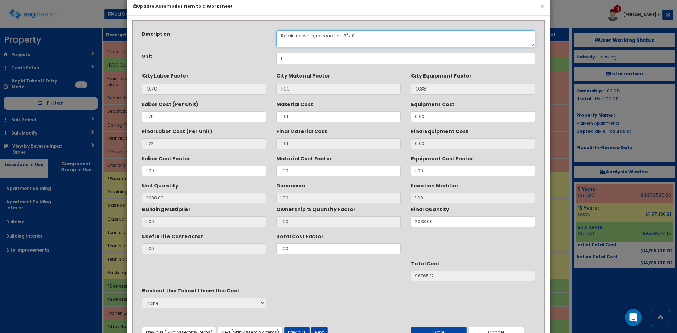
scroll to position [50, 0]
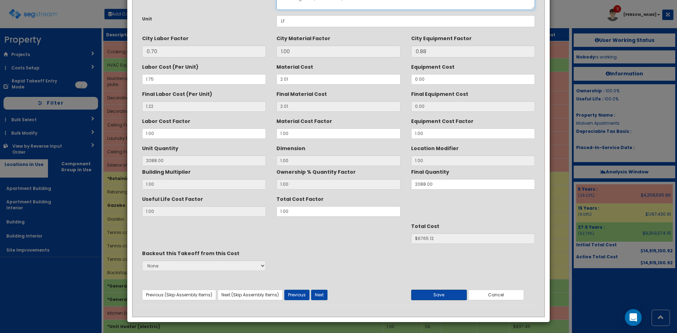
type textarea "Retaining walls, railroad ties, 8" x 8""
click at [445, 295] on button "Save" at bounding box center [439, 295] width 56 height 11
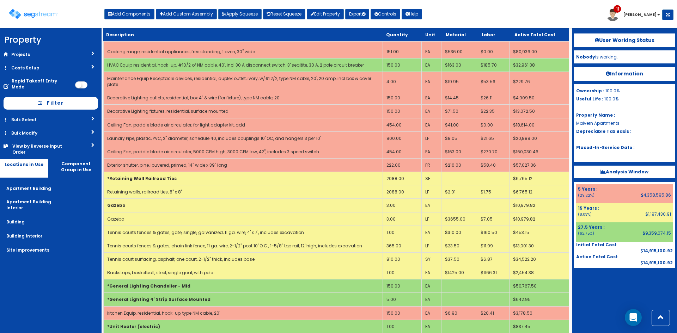
click at [592, 288] on div at bounding box center [625, 285] width 102 height 35
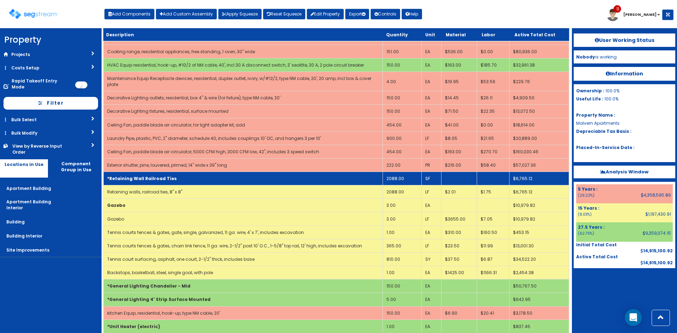
click at [346, 172] on td "*Retaining Wall Railroad Ties" at bounding box center [243, 178] width 279 height 13
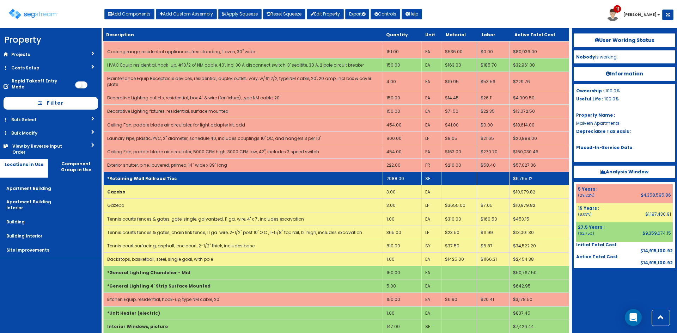
click at [346, 172] on td "*Retaining Wall Railroad Ties" at bounding box center [243, 178] width 279 height 13
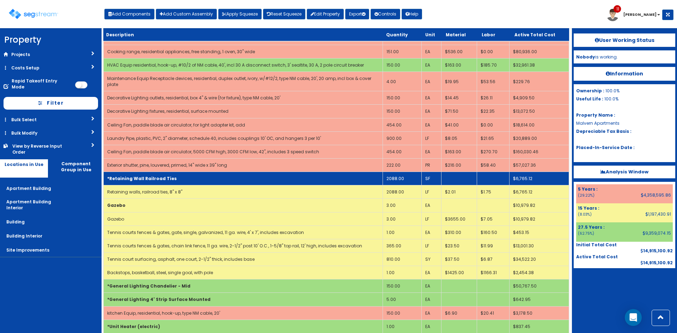
click at [346, 172] on td "*Retaining Wall Railroad Ties" at bounding box center [243, 178] width 279 height 13
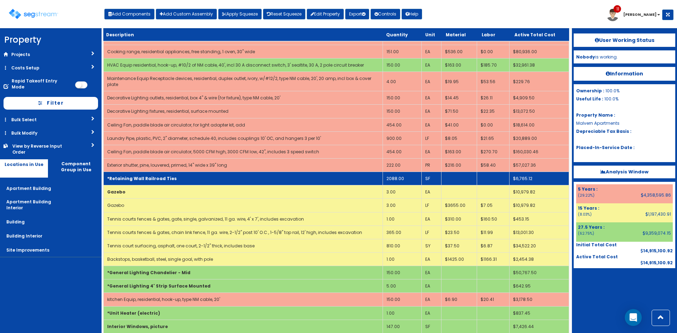
click at [346, 172] on td "*Retaining Wall Railroad Ties" at bounding box center [243, 178] width 279 height 13
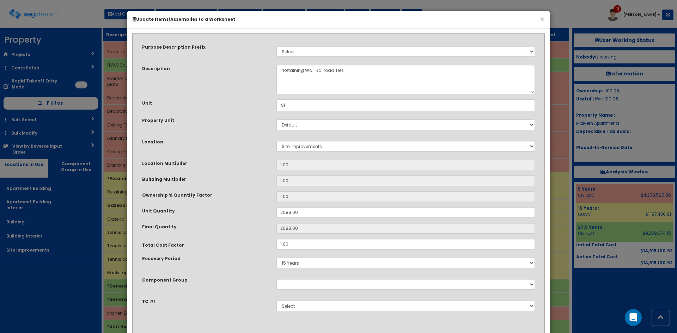
scroll to position [37, 0]
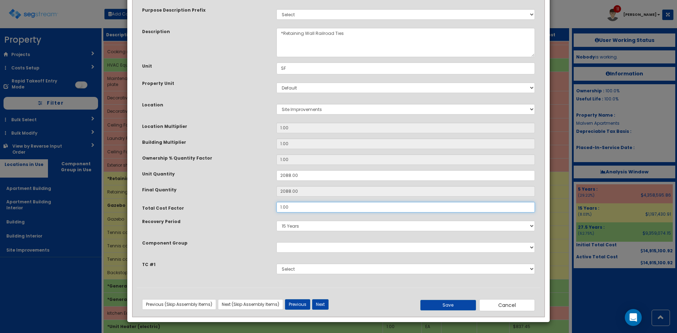
drag, startPoint x: 266, startPoint y: 203, endPoint x: 259, endPoint y: 202, distance: 6.7
click at [259, 202] on div "Total Cost Factor 1.00" at bounding box center [339, 207] width 404 height 11
type input "2"
click at [465, 304] on button "Save" at bounding box center [448, 305] width 56 height 11
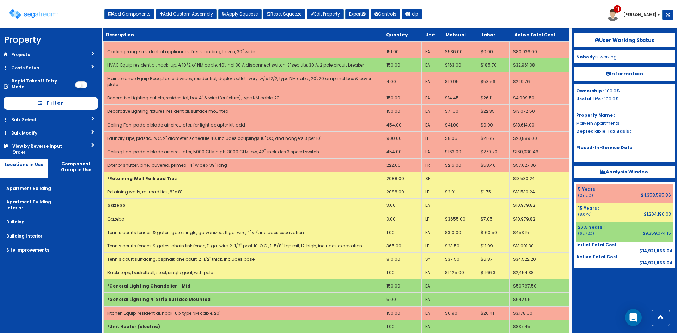
click at [604, 292] on div at bounding box center [625, 285] width 102 height 35
drag, startPoint x: 126, startPoint y: 15, endPoint x: 139, endPoint y: 16, distance: 13.4
click at [126, 15] on button "Add Components" at bounding box center [129, 14] width 50 height 11
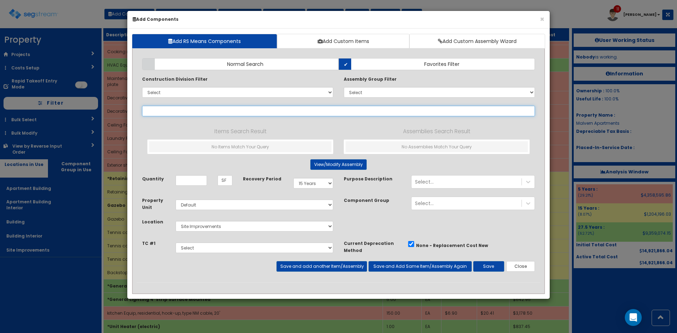
select select
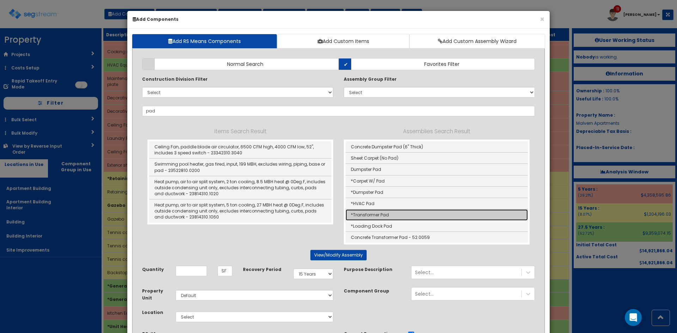
click at [379, 216] on link "*Transformer Pad" at bounding box center [437, 215] width 182 height 11
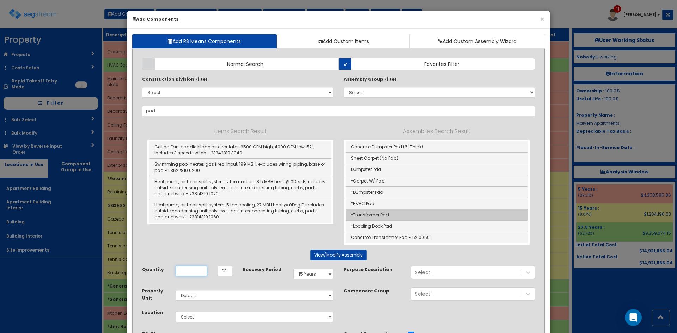
type input "*Transformer Pad"
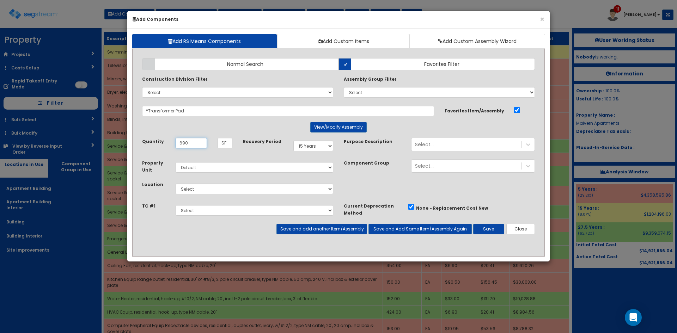
type input "690"
click at [264, 189] on select "Select Apartment Building Apartment Building Interior Building Building Interio…" at bounding box center [255, 189] width 158 height 11
select select "27"
click at [176, 184] on select "Select Apartment Building Apartment Building Interior Building Building Interio…" at bounding box center [255, 189] width 158 height 11
click at [489, 230] on button "Save" at bounding box center [488, 229] width 31 height 11
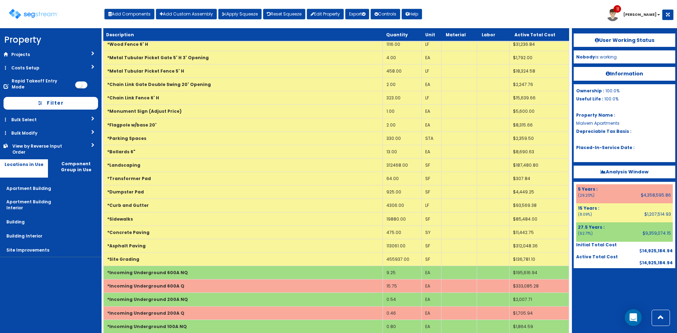
scroll to position [428, 0]
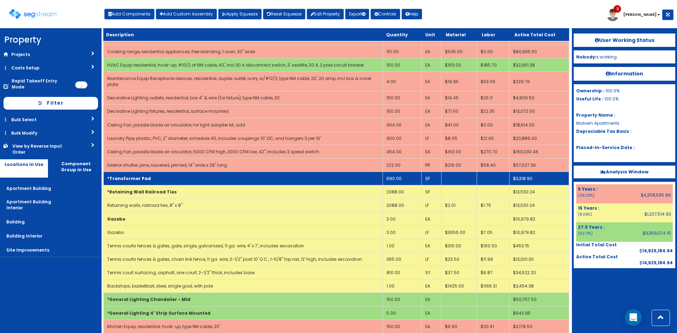
click at [159, 172] on td "*Transformer Pad" at bounding box center [243, 178] width 279 height 13
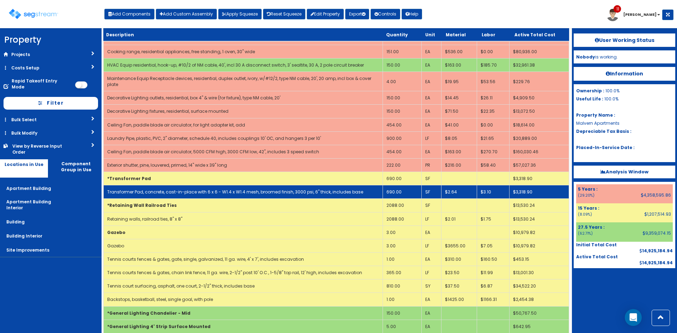
click at [158, 189] on link "Transformer Pad, concrete, cast-in-place with 6 x 6 - W1.4 x W1.4 mesh, broomed…" at bounding box center [235, 192] width 256 height 6
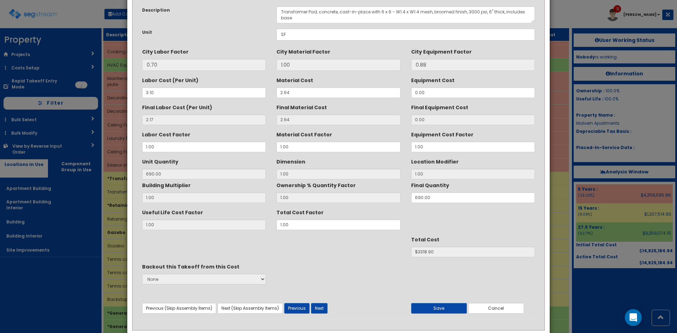
scroll to position [0, 0]
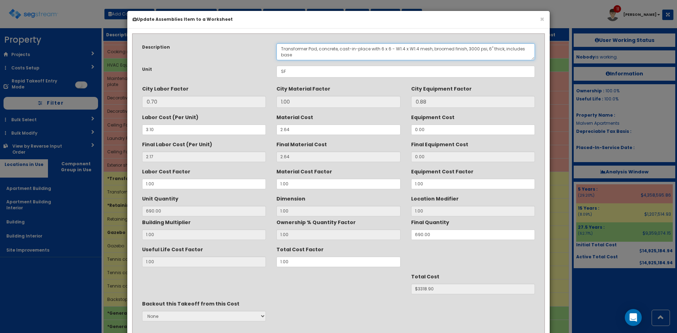
click at [302, 45] on textarea "Transformer Pad, concrete, cast-in-place with 6 x 6 - W1.4 x W1.4 mesh, broomed…" at bounding box center [406, 51] width 259 height 17
click at [300, 46] on textarea "Transformer Pad, concrete, cast-in-place with 6 x 6 - W1.4 x W1.4 mesh, broomed…" at bounding box center [406, 51] width 259 height 17
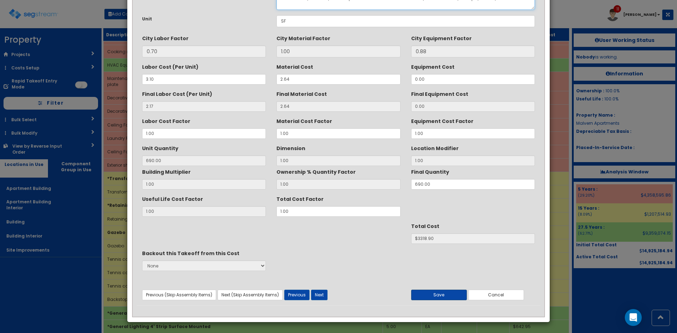
type textarea "Gazebo Pad, concrete, cast-in-place with 6 x 6 - W1.4 x W1.4 mesh, broomed fini…"
click at [447, 297] on button "Save" at bounding box center [439, 295] width 56 height 11
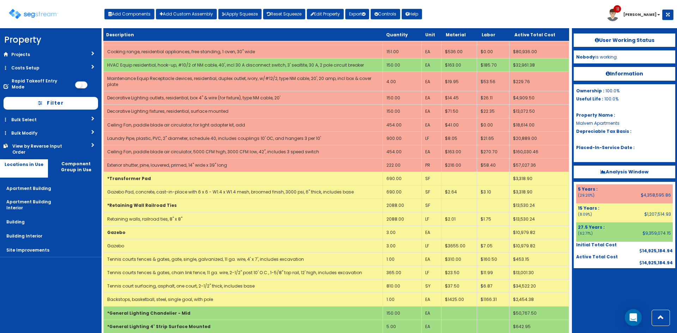
click at [604, 295] on div at bounding box center [625, 285] width 102 height 35
click at [132, 13] on button "Add Components" at bounding box center [129, 14] width 50 height 11
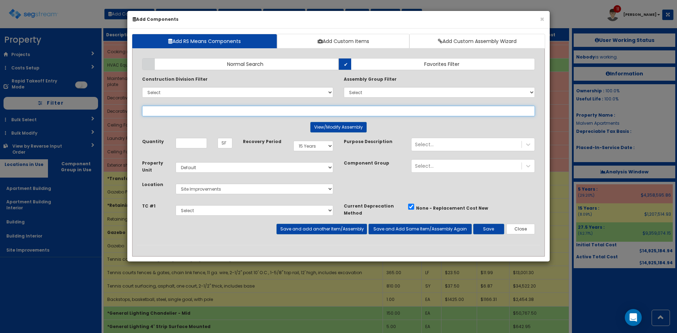
select select
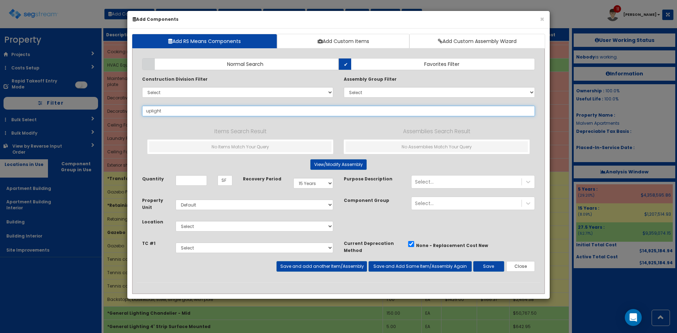
drag, startPoint x: 148, startPoint y: 112, endPoint x: 190, endPoint y: 108, distance: 42.6
click at [195, 107] on input "uplight" at bounding box center [338, 111] width 393 height 11
click at [151, 112] on input "uplight" at bounding box center [338, 111] width 393 height 11
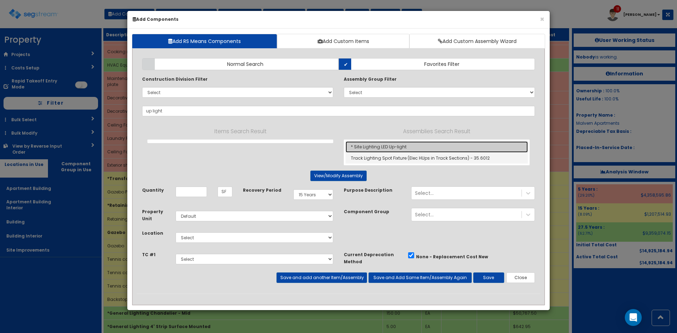
click at [394, 150] on link "* Site Lighting LED Up-light" at bounding box center [437, 146] width 182 height 11
type input "* Site Lighting LED Up-light"
type input "EA"
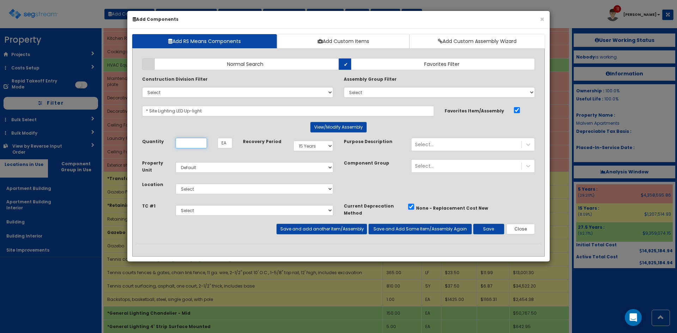
scroll to position [0, 0]
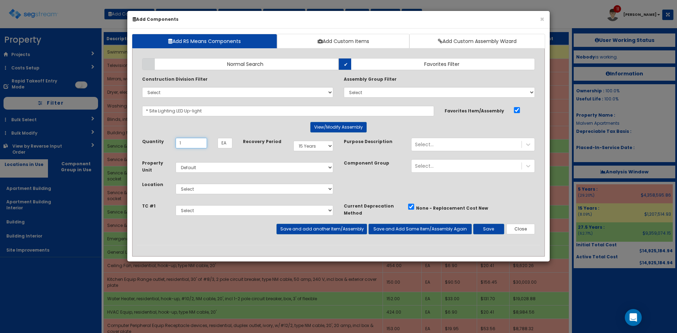
type input "1"
click at [311, 188] on select "Select Apartment Building Apartment Building Interior Building Building Interio…" at bounding box center [255, 189] width 158 height 11
select select "27"
click at [176, 184] on select "Select Apartment Building Apartment Building Interior Building Building Interio…" at bounding box center [255, 189] width 158 height 11
click at [494, 232] on button "Save" at bounding box center [488, 229] width 31 height 11
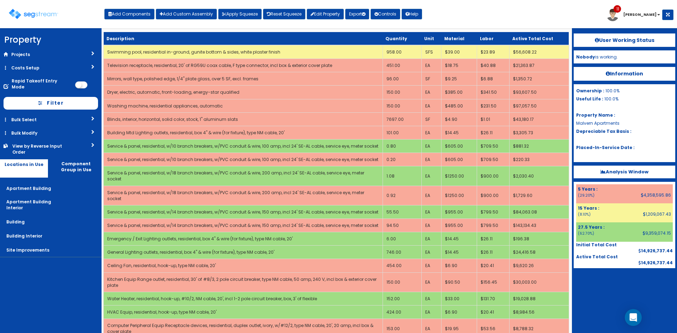
scroll to position [455, 0]
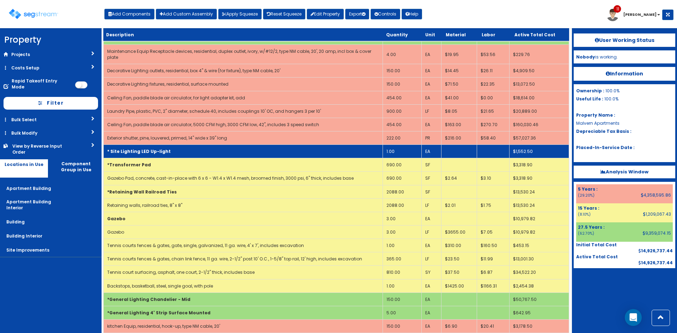
click at [244, 145] on td "* Site Lighting LED Up-light" at bounding box center [243, 151] width 279 height 13
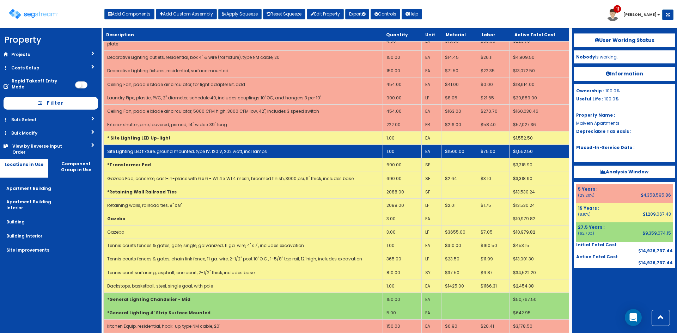
click at [242, 149] on link "Site Lighting LED fixture, ground mounted, type IV, 120 V, 202 watt, incl lamps" at bounding box center [187, 152] width 160 height 6
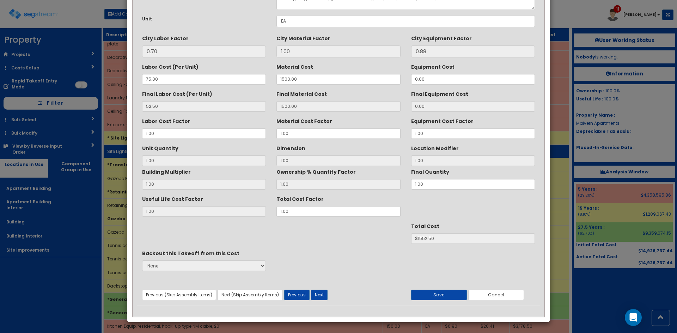
scroll to position [0, 0]
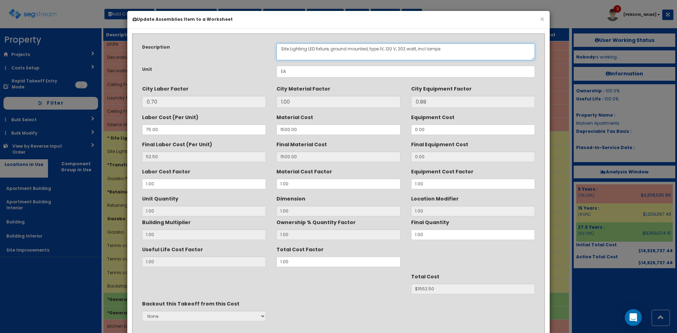
click at [312, 48] on textarea "Site Lighting LED fixture, ground mounted, type IV, 120 V, 202 watt, incl lamps" at bounding box center [406, 51] width 259 height 17
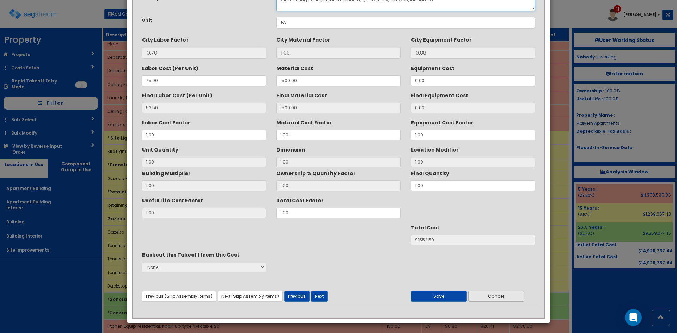
scroll to position [50, 0]
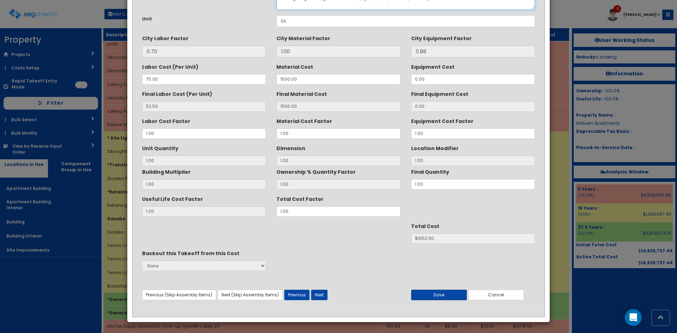
type textarea "Site Lighting fixture, ground mounted, type IV, 120 V, 202 watt, incl lamps"
click at [450, 300] on button "Save" at bounding box center [439, 295] width 56 height 11
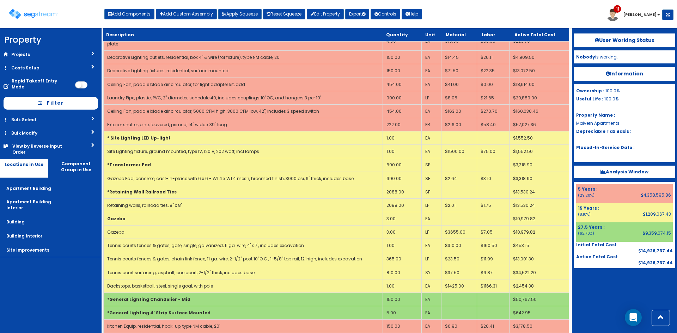
click at [592, 293] on div at bounding box center [625, 285] width 102 height 35
click at [616, 296] on div at bounding box center [625, 285] width 102 height 35
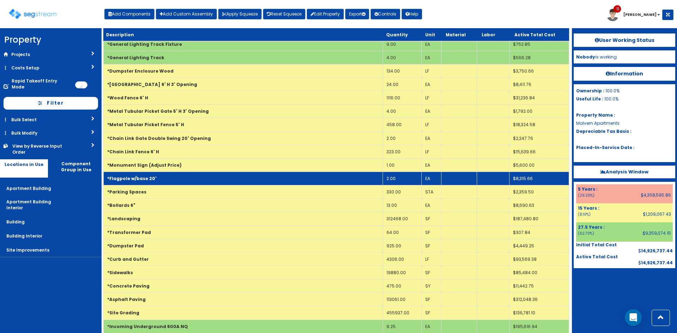
click at [165, 172] on td "*Flagpole w/base 20'" at bounding box center [243, 178] width 279 height 13
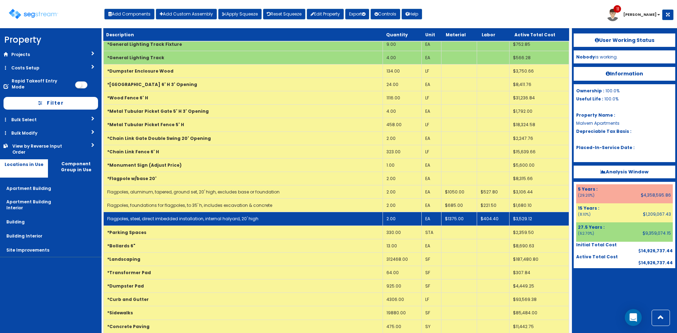
click at [411, 212] on td "2.00" at bounding box center [402, 218] width 39 height 13
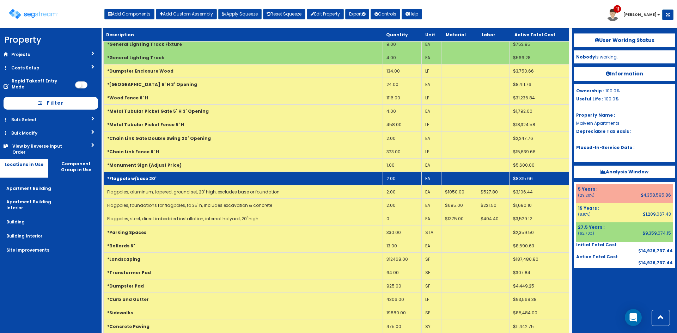
click at [184, 172] on td "*Flagpole w/base 20'" at bounding box center [243, 178] width 279 height 13
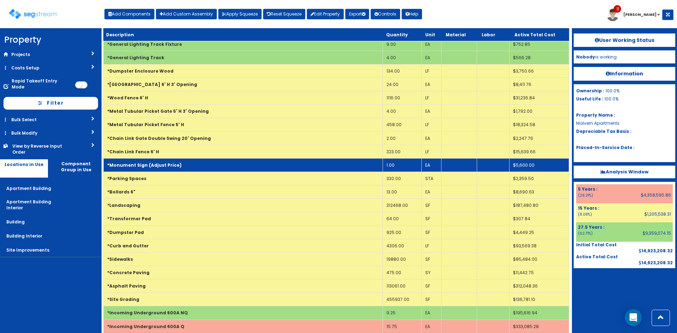
click at [329, 158] on td "*Monument Sign (Adjust Price)" at bounding box center [243, 164] width 279 height 13
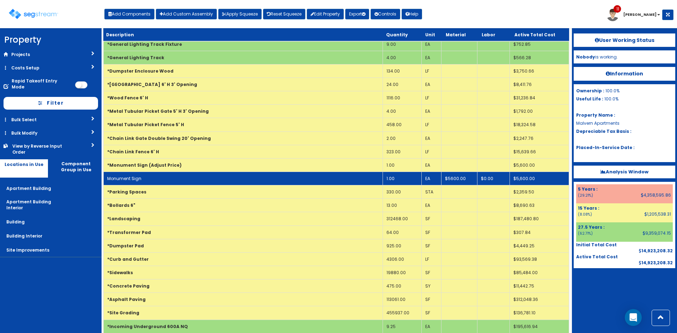
click at [297, 172] on td "Monument Sign" at bounding box center [243, 178] width 279 height 13
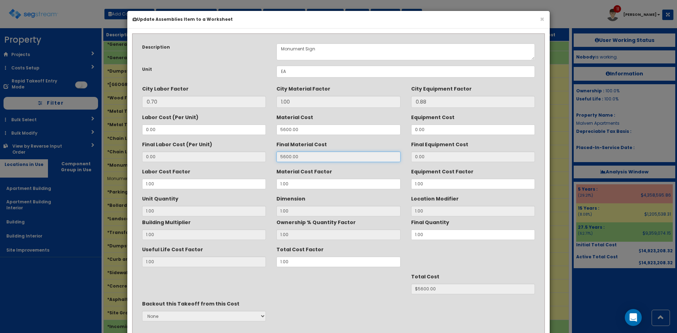
drag, startPoint x: 261, startPoint y: 157, endPoint x: 255, endPoint y: 156, distance: 6.4
click at [255, 156] on div "Final Labor Cost (Per Unit) 0.00 Final Material Cost 5600.00 Final Equipment Co…" at bounding box center [339, 151] width 404 height 24
drag, startPoint x: 291, startPoint y: 128, endPoint x: 240, endPoint y: 126, distance: 51.9
click at [240, 126] on div "Labor Cost (Per Unit) 0.00 Material Cost 5600.00 Equipment Cost 0.00" at bounding box center [339, 123] width 404 height 24
type input "5"
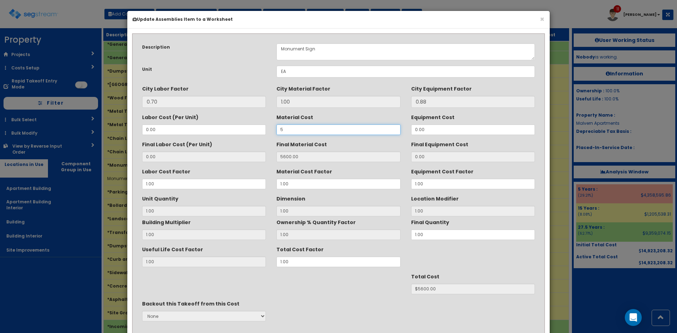
type input "5.00"
type input "1"
type input "$5.00"
type input "52"
type input "52.00"
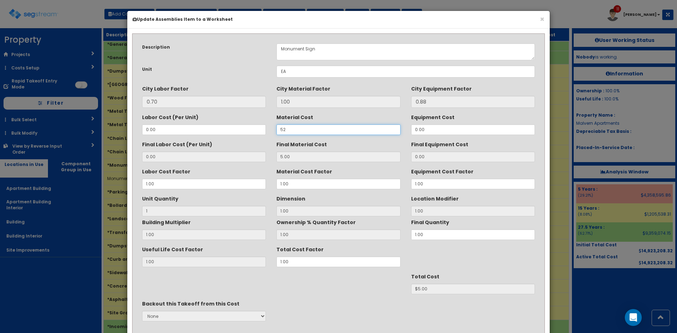
type input "$52.00"
type input "520"
type input "520.00"
type input "$520.00"
type input "5200"
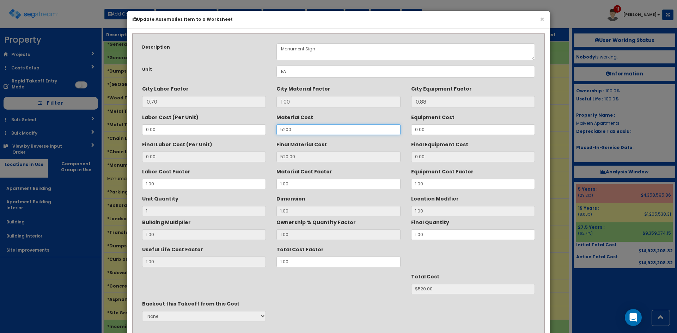
type input "5200.00"
type input "$5200.00"
type input "52000"
type input "52000.00"
type input "$52000.00"
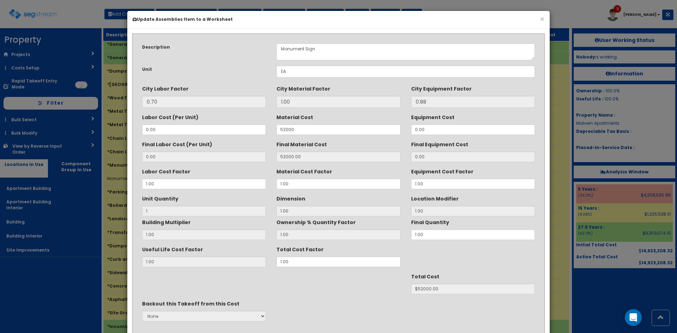
click at [470, 271] on div "Description Monument Sign Unit EA City Labor Factor 0.70 City Material Factor 1…" at bounding box center [339, 197] width 404 height 318
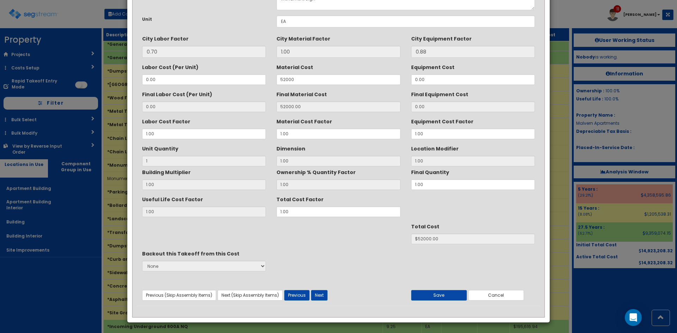
scroll to position [50, 0]
click at [300, 77] on input "52000" at bounding box center [339, 79] width 124 height 11
type input "5200"
type input "5200.00"
type input "$5200.00"
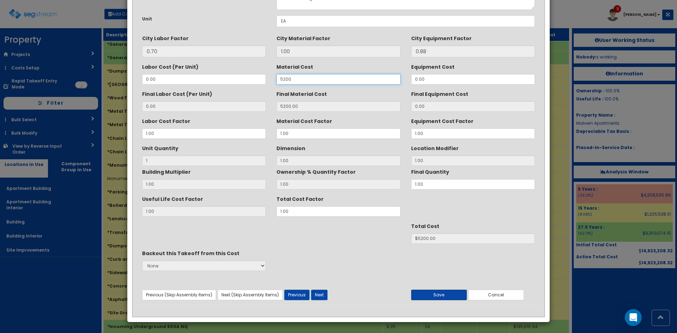
type input "5200"
click at [444, 292] on button "Save" at bounding box center [439, 295] width 56 height 11
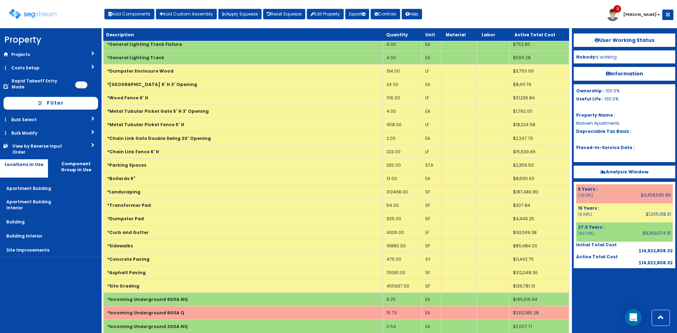
drag, startPoint x: 606, startPoint y: 299, endPoint x: 605, endPoint y: 290, distance: 9.2
click at [606, 298] on div at bounding box center [625, 285] width 102 height 35
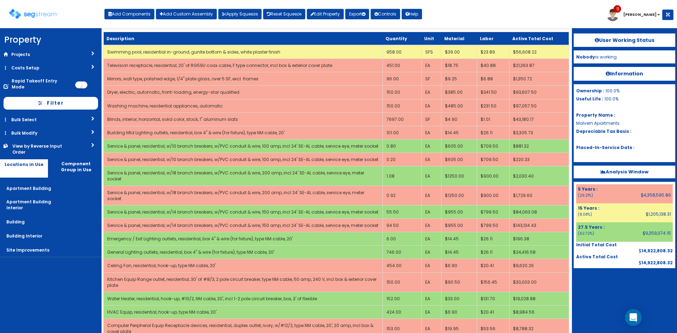
scroll to position [1236, 0]
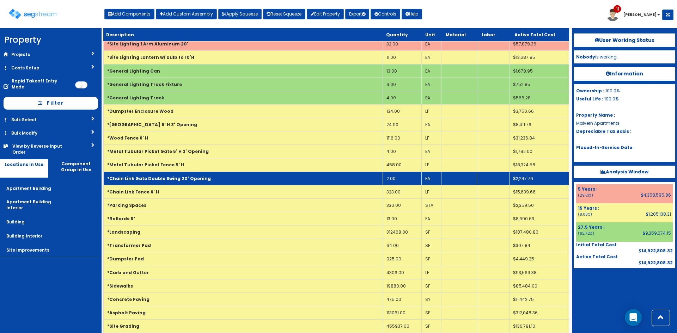
click at [180, 176] on b "*Chain Link Gate Double Swing 20' Opening" at bounding box center [159, 179] width 104 height 6
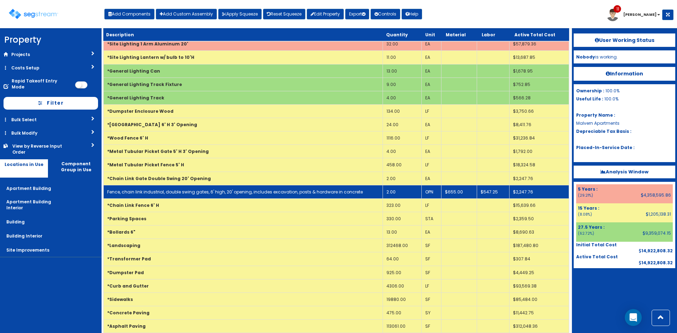
click at [187, 189] on link "Fence, chain link industrial, double swing gates, 6' high, 20' opening, include…" at bounding box center [235, 192] width 256 height 6
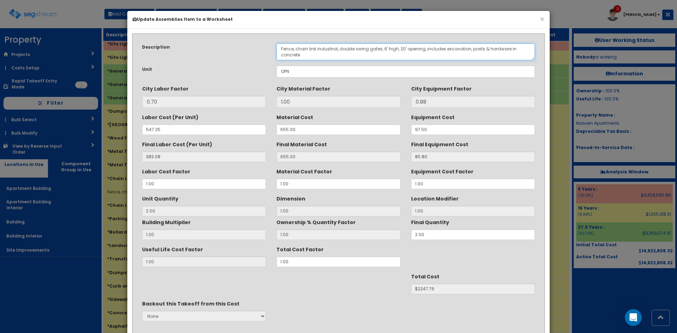
drag, startPoint x: 337, startPoint y: 48, endPoint x: 297, endPoint y: 48, distance: 39.2
click at [297, 48] on textarea "Fence, chain link industrial, double swing gates, 6' high, 20' opening, include…" at bounding box center [406, 51] width 259 height 17
drag, startPoint x: 333, startPoint y: 50, endPoint x: 343, endPoint y: 52, distance: 10.4
click at [337, 51] on textarea "Fence, chain link industrial, double swing gates, 6' high, 20' opening, include…" at bounding box center [406, 51] width 259 height 17
click at [417, 53] on textarea "Fence, chain link industrial, double swing gates, 6' high, 20' opening, include…" at bounding box center [406, 51] width 259 height 17
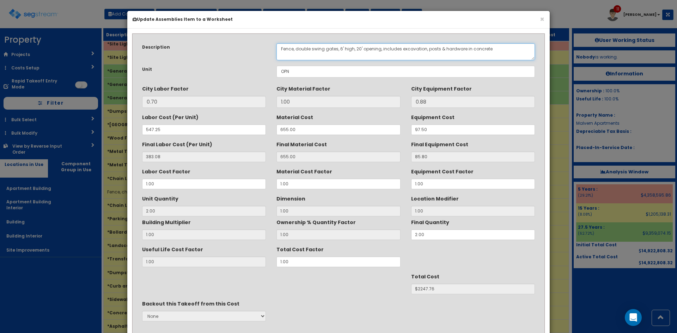
drag, startPoint x: 337, startPoint y: 50, endPoint x: 296, endPoint y: 48, distance: 41.3
click at [296, 48] on textarea "Fence, chain link industrial, double swing gates, 6' high, 20' opening, include…" at bounding box center [406, 51] width 259 height 17
click at [287, 49] on textarea "Fence, chain link industrial, double swing gates, 6' high, 20' opening, include…" at bounding box center [406, 51] width 259 height 17
click at [283, 49] on textarea "Fence, chain link industrial, double swing gates, 6' high, 20' opening, include…" at bounding box center [406, 51] width 259 height 17
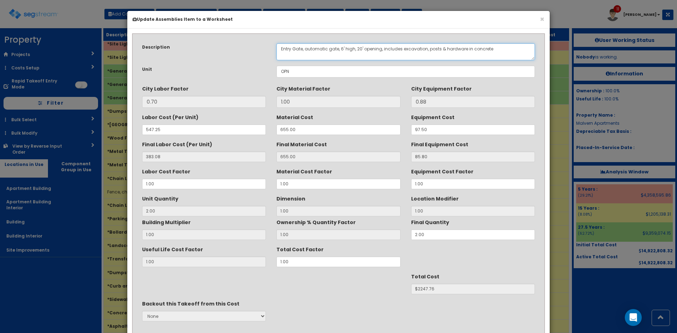
drag, startPoint x: 303, startPoint y: 49, endPoint x: 229, endPoint y: 41, distance: 74.2
click at [229, 41] on div "Description Fence, chain link industrial, double swing gates, 6' high, 20' open…" at bounding box center [339, 197] width 404 height 318
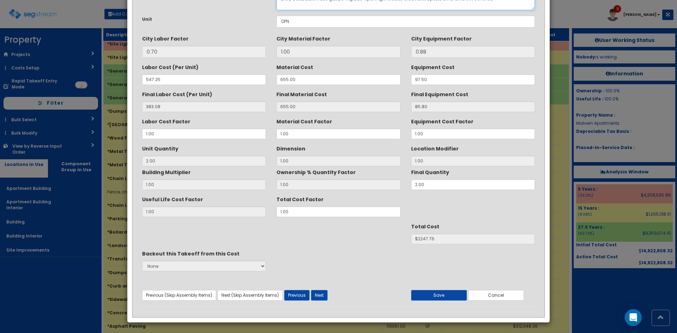
scroll to position [50, 0]
type textarea "Entry Gate, automatic gate, 6' high, 20' opening, includes excavation, posts & …"
click at [250, 214] on div "Useful Life Cost Factor 1.00 Total Cost Factor 1.00" at bounding box center [339, 205] width 404 height 24
type input "2"
type input "383.07"
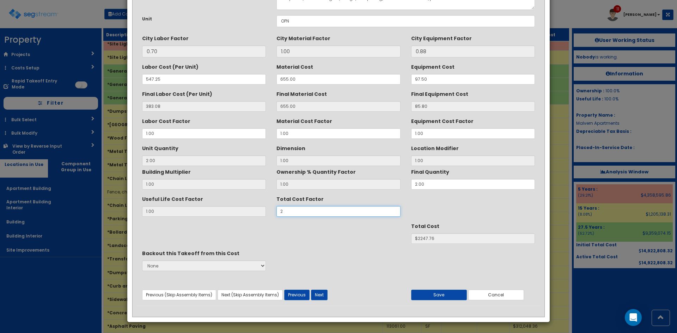
type input "2"
type input "$4495.48"
type input "2"
click at [447, 297] on button "Save" at bounding box center [439, 295] width 56 height 11
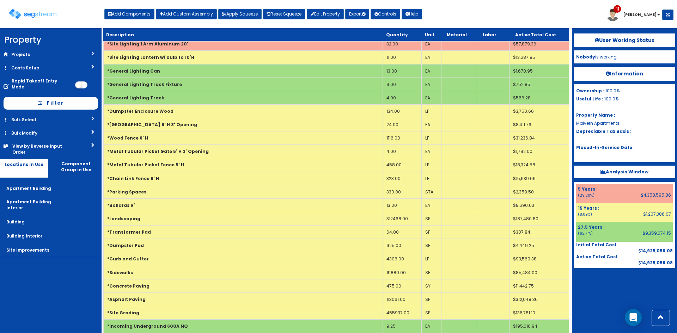
scroll to position [1639, 0]
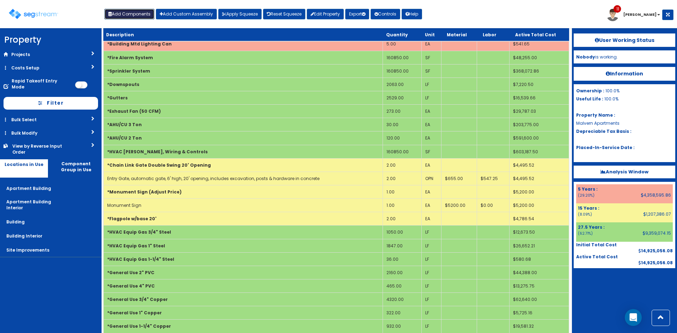
click at [141, 15] on button "Add Components" at bounding box center [129, 14] width 50 height 11
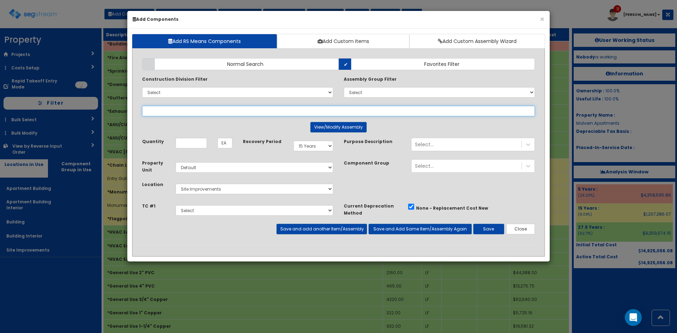
select select
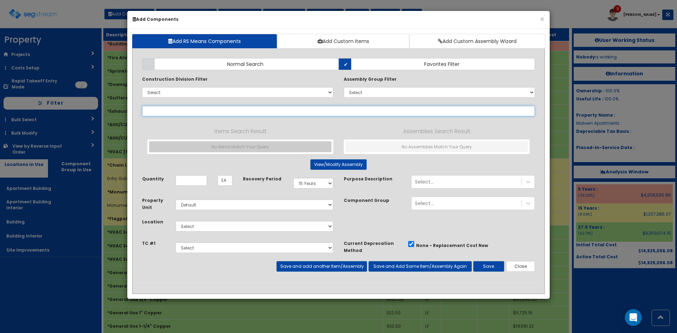
paste input "Entry Gate"
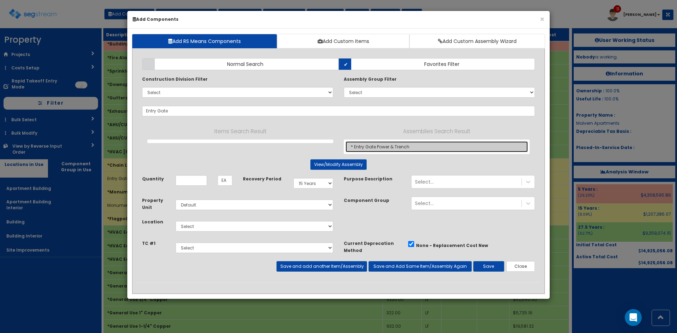
click at [405, 150] on link "* Entry Gate Power & Trench" at bounding box center [437, 146] width 182 height 11
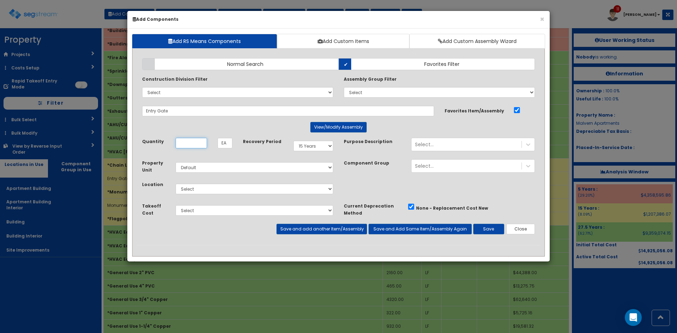
type input "* Entry Gate Power & Trench"
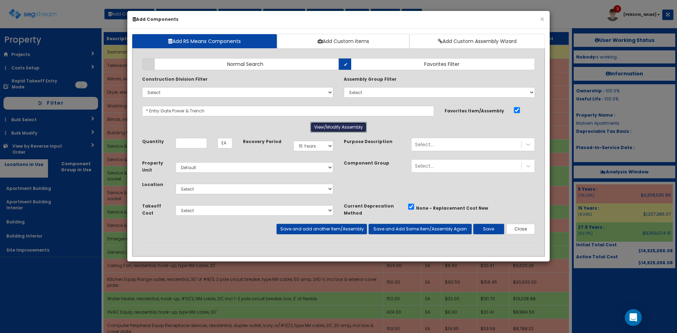
click at [348, 126] on button "View/Modify Assembly" at bounding box center [338, 127] width 56 height 11
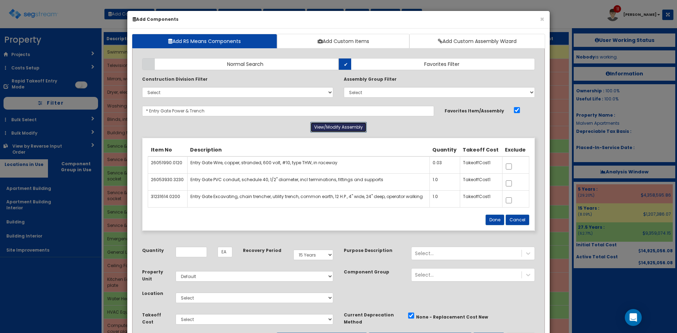
click at [351, 127] on button "View/Modify Assembly" at bounding box center [338, 127] width 56 height 11
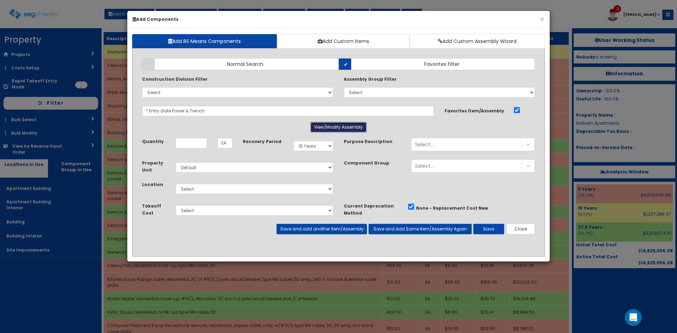
click at [350, 128] on button "View/Modify Assembly" at bounding box center [338, 127] width 56 height 11
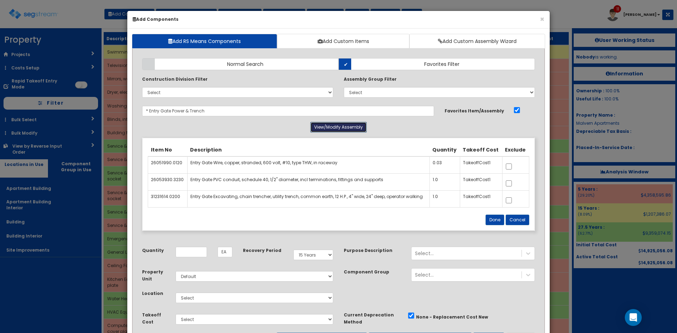
click at [350, 128] on button "View/Modify Assembly" at bounding box center [338, 127] width 56 height 11
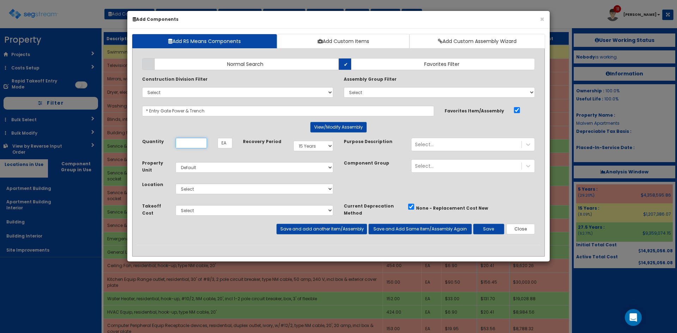
click at [187, 142] on input "Quantity" at bounding box center [191, 143] width 31 height 11
type input "482"
click at [255, 186] on select "Select Apartment Building Apartment Building Interior Building Building Interio…" at bounding box center [255, 189] width 158 height 11
select select "27"
click at [176, 184] on select "Select Apartment Building Apartment Building Interior Building Building Interio…" at bounding box center [255, 189] width 158 height 11
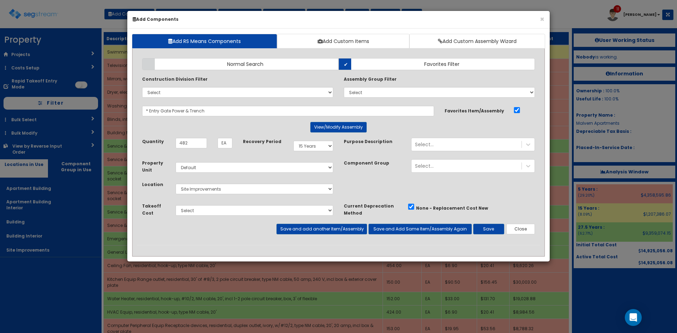
click at [336, 223] on div "Takeoff Cost Select TC #1 Select TC #2 Select TC #3 Select TC #4 Select" at bounding box center [238, 213] width 202 height 22
click at [338, 228] on button "Save and add another Item/Assembly" at bounding box center [322, 229] width 90 height 11
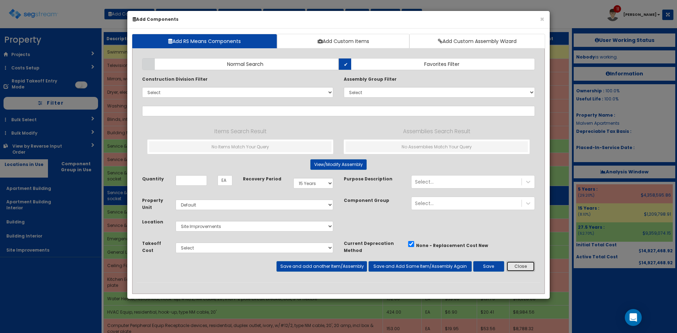
drag, startPoint x: 526, startPoint y: 267, endPoint x: 540, endPoint y: 180, distance: 87.9
click at [526, 267] on button "Close" at bounding box center [521, 266] width 29 height 11
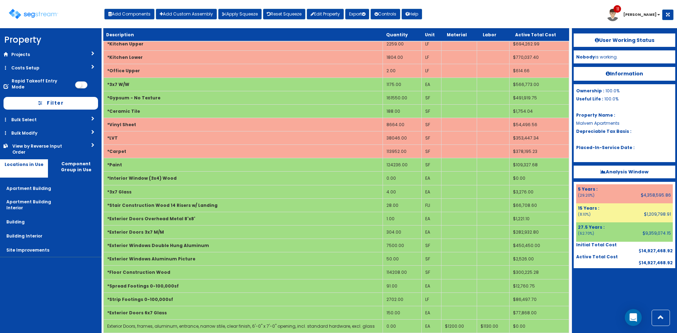
scroll to position [1209, 0]
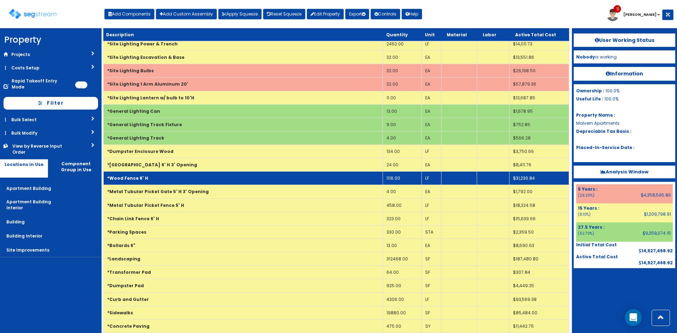
click at [220, 172] on td "*Wood Fence 6' H" at bounding box center [243, 178] width 279 height 13
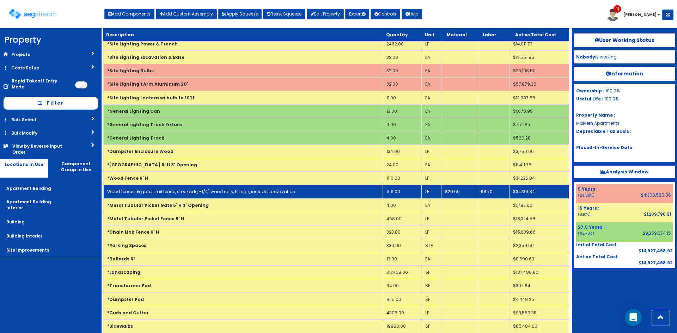
click at [212, 189] on link "Wood fences & gates, rail fence, stockade, -1/4" wood rails, 6' high, includes …" at bounding box center [201, 192] width 188 height 6
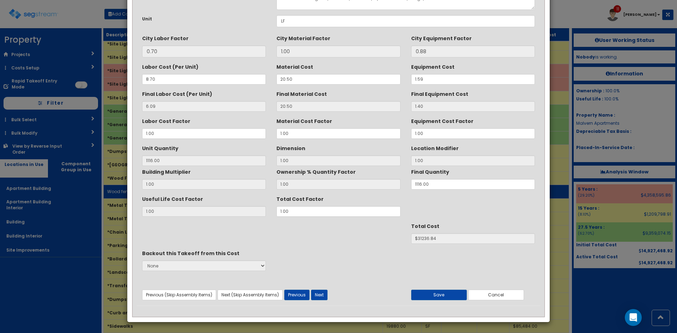
scroll to position [0, 0]
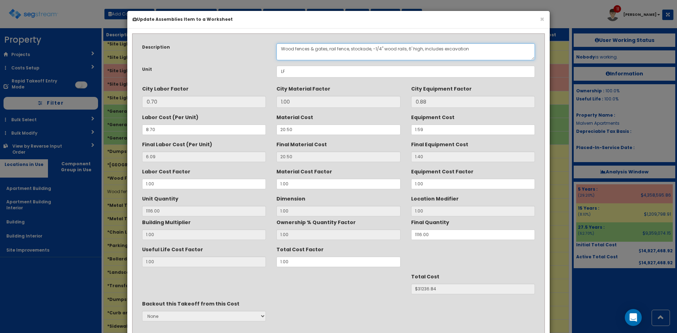
click at [407, 48] on textarea "Wood fences & gates, rail fence, stockade, -1/4" wood rails, 6' high, includes …" at bounding box center [406, 51] width 259 height 17
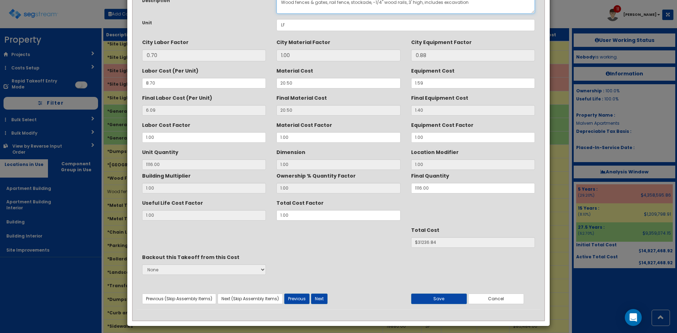
scroll to position [50, 0]
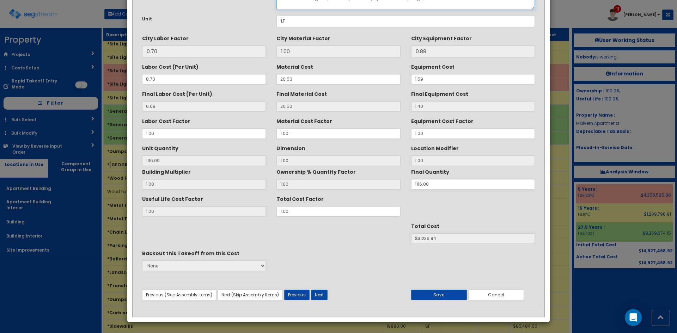
type textarea "Wood fences & gates, rail fence, stockade, -1/4" wood rails, 3' high, includes …"
click at [212, 215] on div "Useful Life Cost Factor 1.00 Total Cost Factor 1.00" at bounding box center [339, 205] width 404 height 24
type input "."
type input "1116"
type input "$NaN"
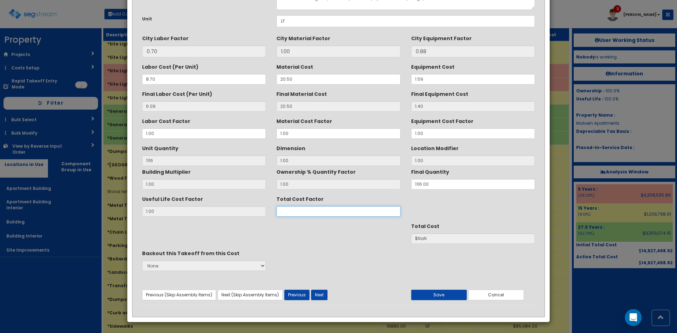
type input ".8"
type input "$24989.47"
type input ".8"
click at [457, 295] on button "Save" at bounding box center [439, 295] width 56 height 11
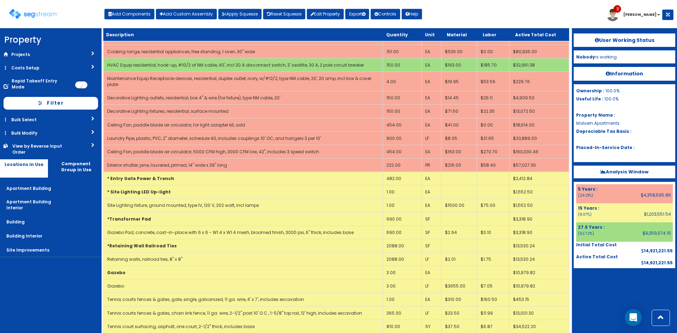
scroll to position [1195, 0]
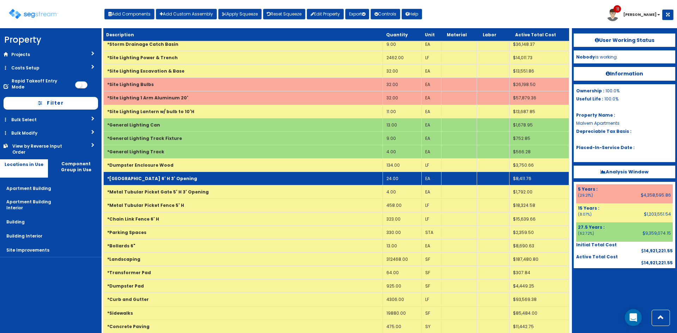
click at [227, 172] on td "*[GEOGRAPHIC_DATA] 6' H 3' Opening" at bounding box center [243, 178] width 279 height 13
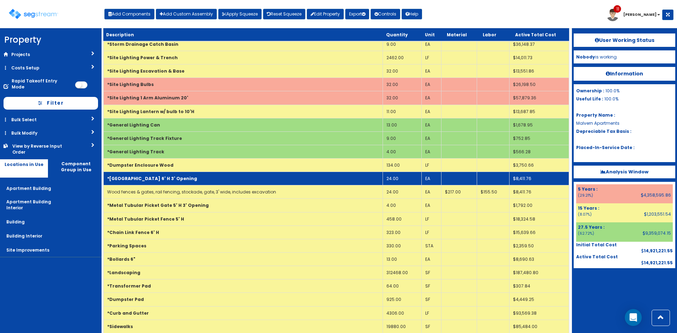
click at [219, 172] on td "*[GEOGRAPHIC_DATA] 6' H 3' Opening" at bounding box center [243, 178] width 279 height 13
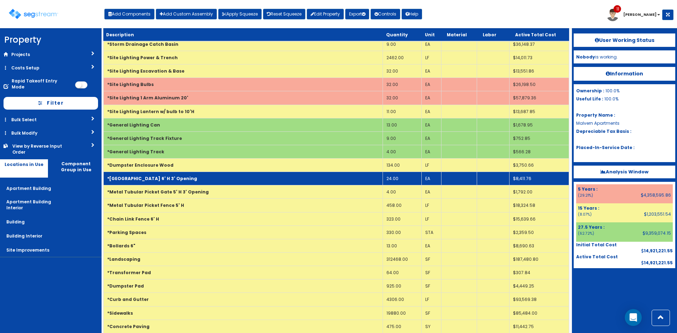
click at [184, 172] on td "*[GEOGRAPHIC_DATA] 6' H 3' Opening" at bounding box center [243, 178] width 279 height 13
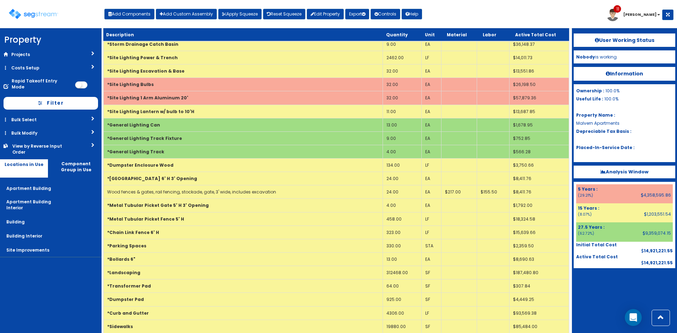
click at [36, 282] on nav "Property DB Projects Recent Properties Prefix test test 7/3 [PERSON_NAME] Pool …" at bounding box center [51, 180] width 102 height 305
click at [630, 286] on div at bounding box center [625, 285] width 102 height 35
click at [72, 278] on nav "Property DB Projects Recent Properties Prefix test test 7/3 [PERSON_NAME] Pool …" at bounding box center [51, 180] width 102 height 305
click at [592, 288] on div at bounding box center [625, 285] width 102 height 35
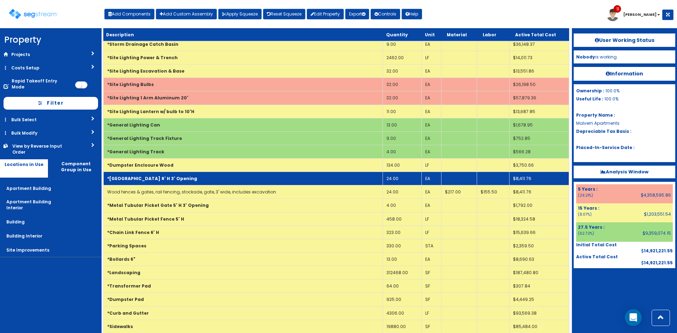
click at [305, 172] on td "*[GEOGRAPHIC_DATA] 6' H 3' Opening" at bounding box center [243, 178] width 279 height 13
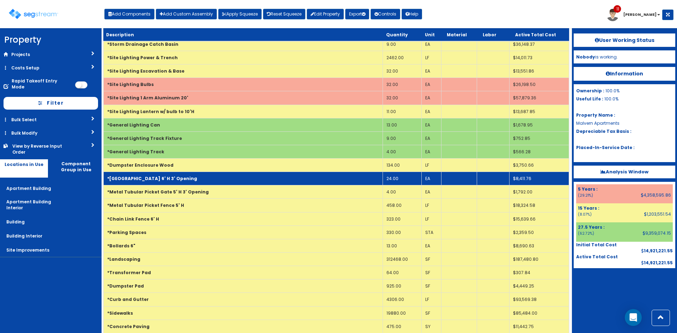
click at [305, 172] on td "*[GEOGRAPHIC_DATA] 6' H 3' Opening" at bounding box center [243, 178] width 279 height 13
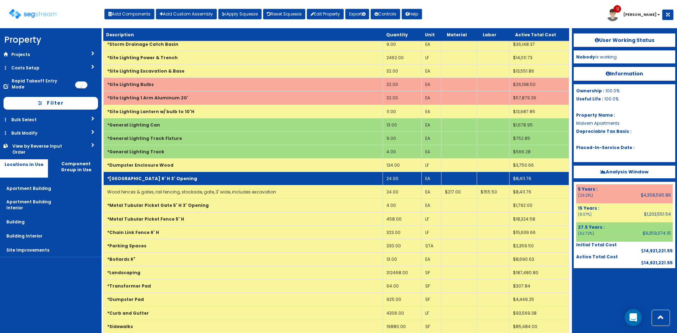
scroll to position [0, 0]
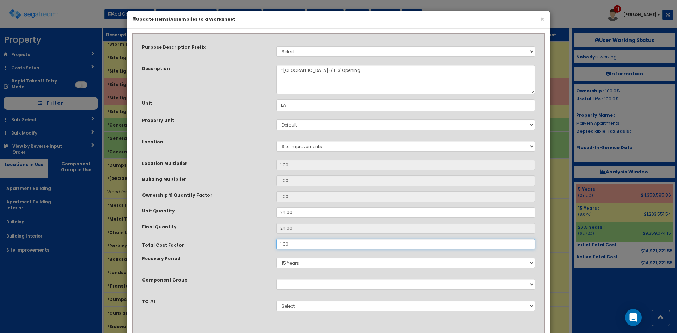
drag, startPoint x: 258, startPoint y: 241, endPoint x: 238, endPoint y: 242, distance: 19.5
click at [239, 243] on div "Total Cost Factor 1.00" at bounding box center [339, 244] width 404 height 11
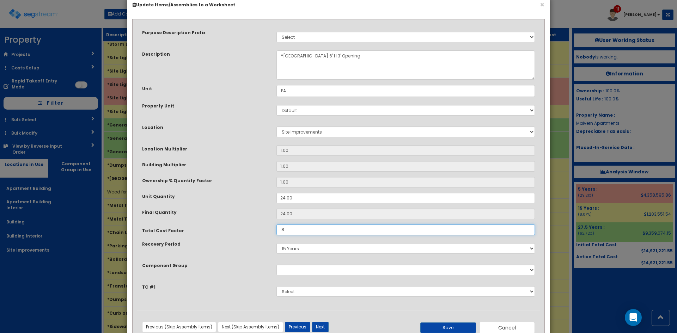
scroll to position [37, 0]
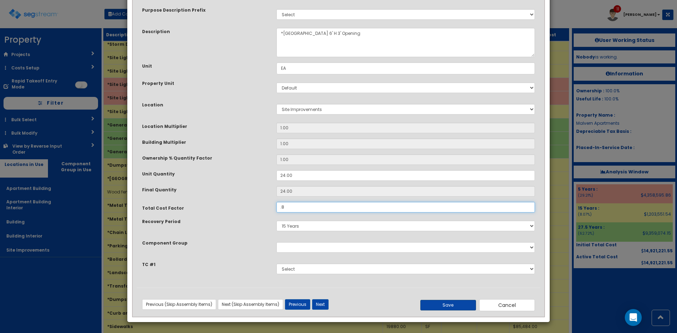
type input ".8"
click at [434, 304] on button "Save" at bounding box center [448, 305] width 56 height 11
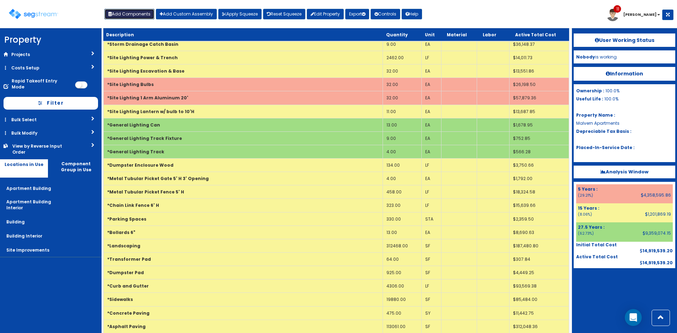
click at [138, 14] on button "Add Components" at bounding box center [129, 14] width 50 height 11
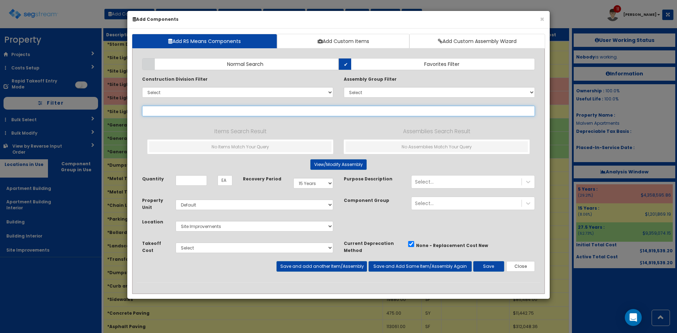
select select
type input "stair"
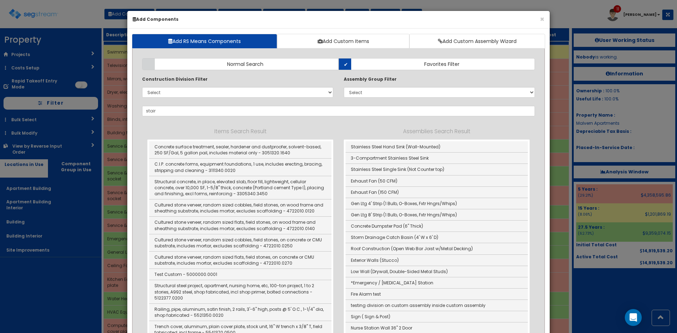
select select "15Y"
select select "default"
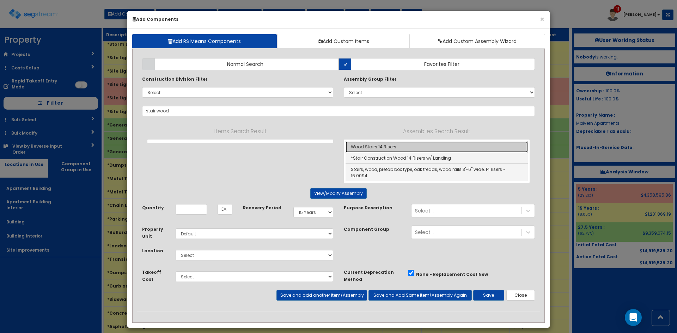
click at [399, 147] on link "Wood Stairs 14 Risers" at bounding box center [437, 146] width 182 height 11
type input "Wood Stairs 14 Risers"
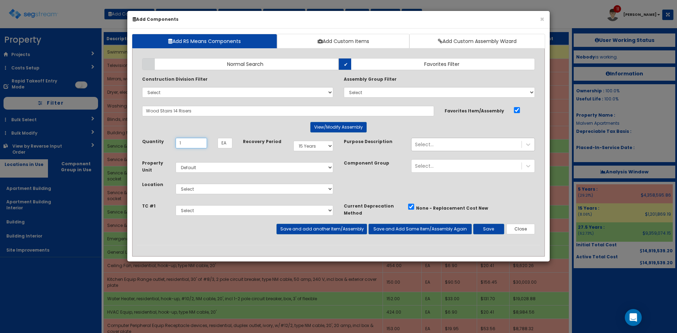
type input "1"
click at [454, 147] on div "Select..." at bounding box center [467, 144] width 110 height 11
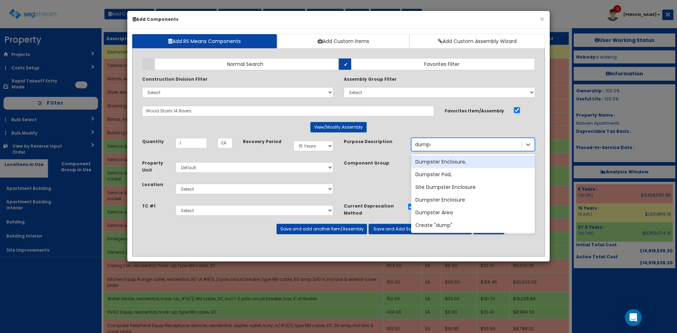
type input "dump"
click at [462, 159] on div "Dumpster Enclosure," at bounding box center [473, 162] width 124 height 13
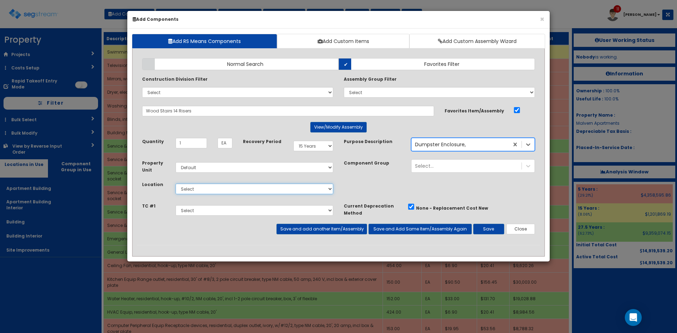
drag, startPoint x: 270, startPoint y: 190, endPoint x: 267, endPoint y: 192, distance: 3.7
click at [270, 190] on select "Select Apartment Building Apartment Building Interior Building Building Interio…" at bounding box center [255, 189] width 158 height 11
select select "27"
click at [176, 184] on select "Select Apartment Building Apartment Building Interior Building Building Interio…" at bounding box center [255, 189] width 158 height 11
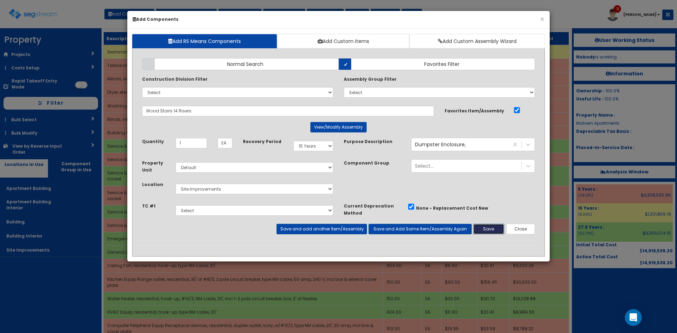
click at [499, 231] on button "Save" at bounding box center [488, 229] width 31 height 11
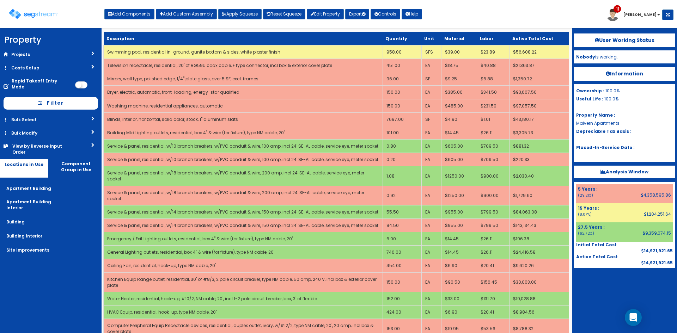
click at [452, 15] on div "Toggle navigation Add Components Add Custom Assembly Apply Squeeze Reset Squeez…" at bounding box center [339, 16] width 670 height 23
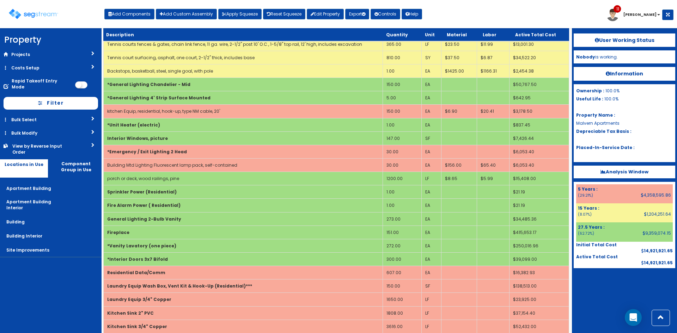
scroll to position [428, 0]
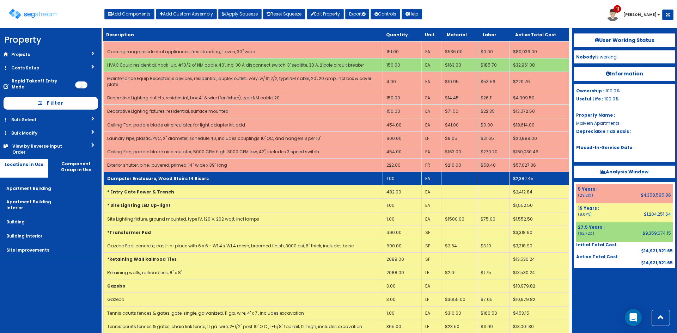
click at [180, 176] on b "Dumpster Enclosure, Wood Stairs 14 Risers" at bounding box center [158, 179] width 102 height 6
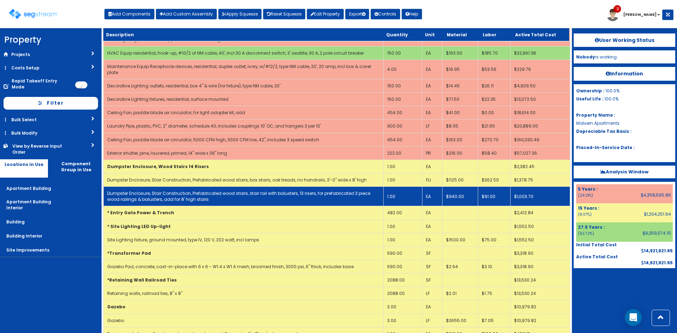
click at [196, 199] on link "Dumpster Enclosure, Stair Construction, Prefabricated wood stairs, stair rail w…" at bounding box center [238, 196] width 263 height 12
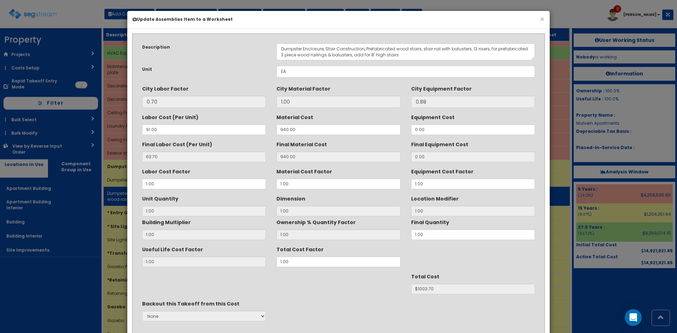
scroll to position [0, 0]
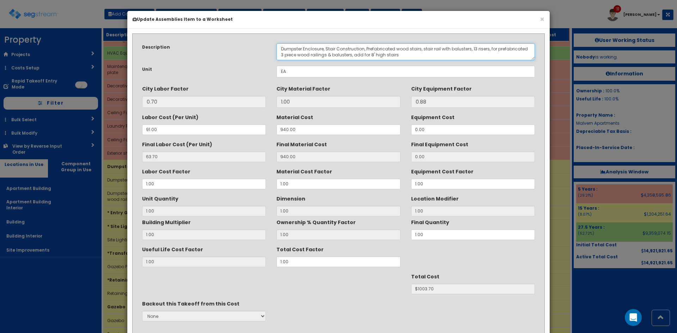
click at [474, 50] on textarea "Dumpster Enclosure, Stair Construction, Prefabricated wood stairs, stair rail w…" at bounding box center [406, 51] width 259 height 17
drag, startPoint x: 364, startPoint y: 50, endPoint x: 327, endPoint y: 50, distance: 37.0
click at [327, 50] on textarea "Dumpster Enclosure, Stair Construction, Prefabricated wood stairs, stair rail w…" at bounding box center [406, 51] width 259 height 17
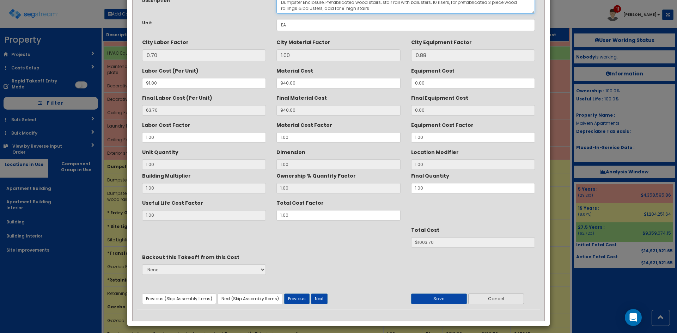
scroll to position [50, 0]
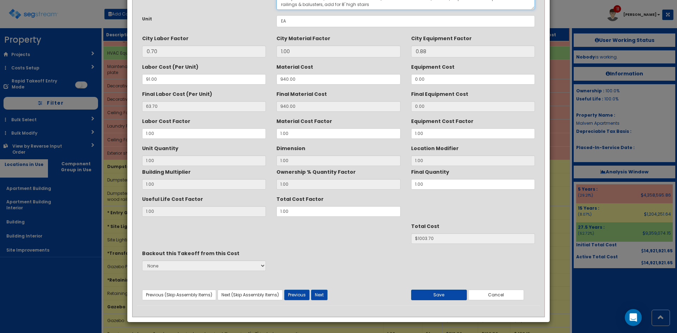
type textarea "Dumpster Enclosure, Prefabricated wood stairs, stair rail with balusters, 10 ri…"
click at [457, 297] on button "Save" at bounding box center [439, 295] width 56 height 11
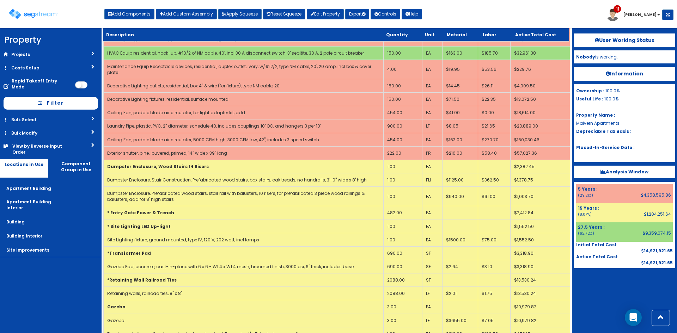
click at [598, 297] on div at bounding box center [625, 285] width 102 height 35
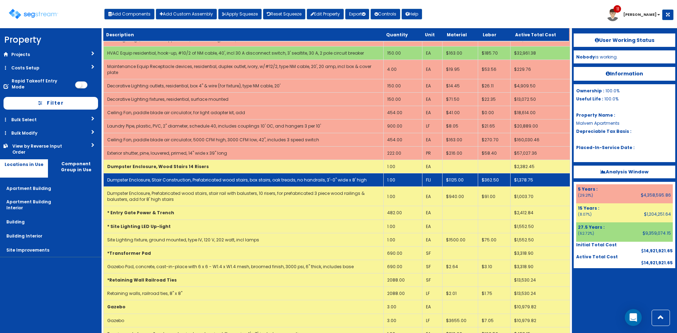
click at [176, 185] on td "Dumpster Enclosure, Stair Construction, Prefabricated wood stairs, box stairs, …" at bounding box center [244, 180] width 280 height 13
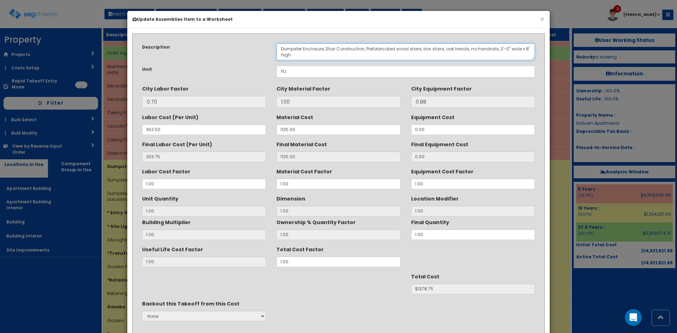
drag, startPoint x: 323, startPoint y: 49, endPoint x: 259, endPoint y: 42, distance: 64.9
click at [259, 43] on div "Description Dumpster Enclosure, Stair Construction, Prefabricated wood stairs, …" at bounding box center [339, 197] width 404 height 318
drag, startPoint x: 321, startPoint y: 49, endPoint x: 224, endPoint y: 49, distance: 96.7
click at [223, 49] on div "Description Dumpster Enclosure, Stair Construction, Prefabricated wood stairs, …" at bounding box center [339, 51] width 404 height 17
drag, startPoint x: 361, startPoint y: 48, endPoint x: 320, endPoint y: 48, distance: 41.3
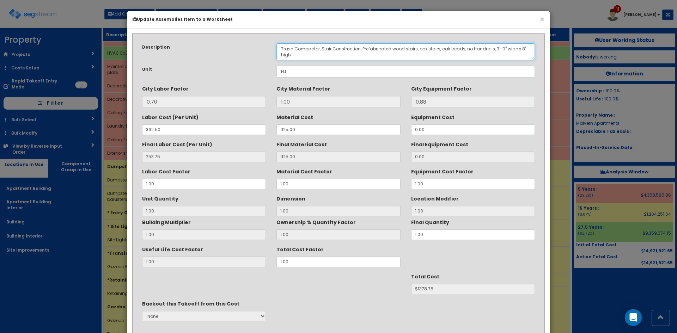
click at [320, 48] on textarea "Dumpster Enclosure, Stair Construction, Prefabricated wood stairs, box stairs, …" at bounding box center [406, 51] width 259 height 17
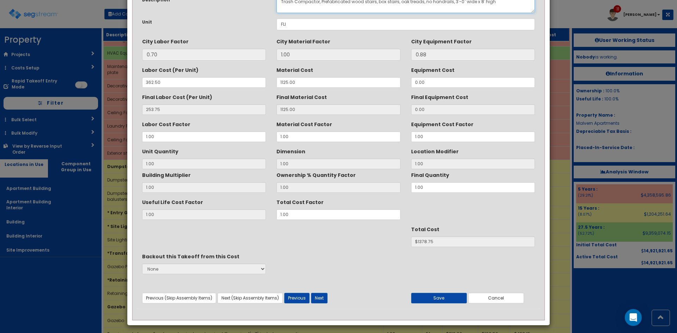
scroll to position [50, 0]
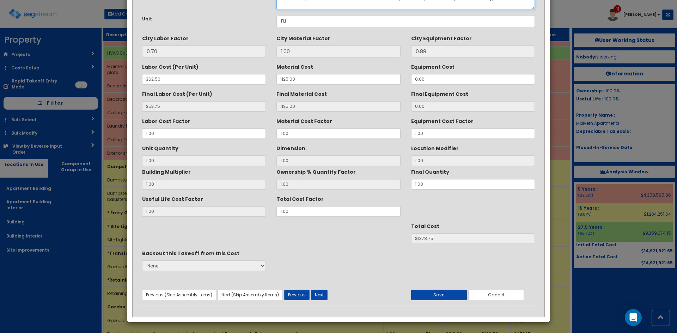
type textarea "Trash Compactor, Prefabricated wood stairs, box stairs, oak treads, no handrail…"
click at [440, 290] on button "Save" at bounding box center [439, 295] width 56 height 11
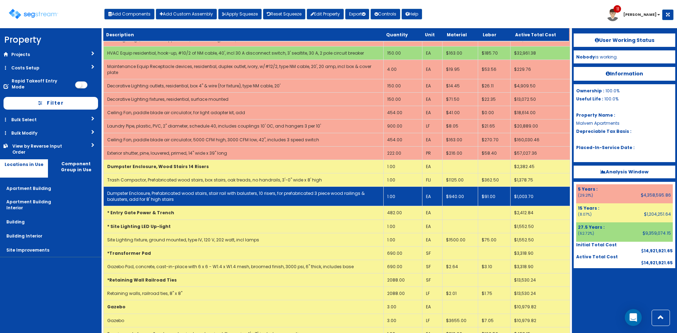
click at [207, 199] on td "Dumpster Enclosure, Prefabricated wood stairs, stair rail with balusters, 10 ri…" at bounding box center [244, 196] width 280 height 19
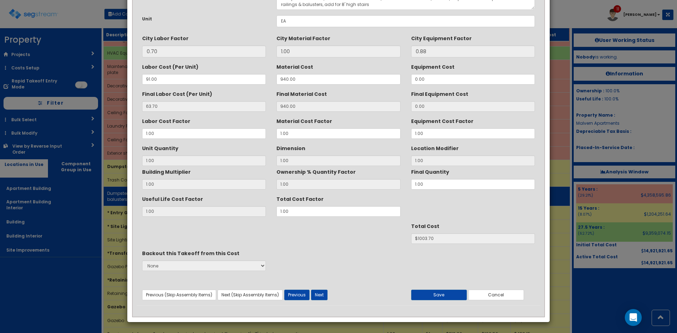
scroll to position [0, 0]
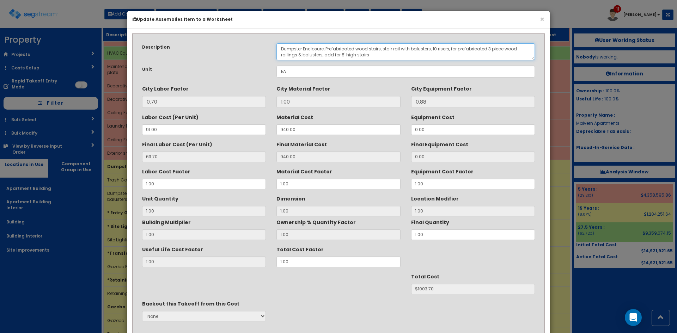
drag, startPoint x: 298, startPoint y: 50, endPoint x: 212, endPoint y: 52, distance: 86.1
click at [212, 52] on div "Description Dumpster Enclosure, Prefabricated wood stairs, stair rail with balu…" at bounding box center [339, 51] width 404 height 17
click at [308, 47] on textarea "Dumpster Enclosure, Prefabricated wood stairs, stair rail with balusters, 10 ri…" at bounding box center [406, 51] width 259 height 17
drag, startPoint x: 326, startPoint y: 49, endPoint x: 214, endPoint y: 48, distance: 112.2
click at [214, 48] on div "Description Dumpster Enclosure, Prefabricated wood stairs, stair rail with balu…" at bounding box center [339, 51] width 404 height 17
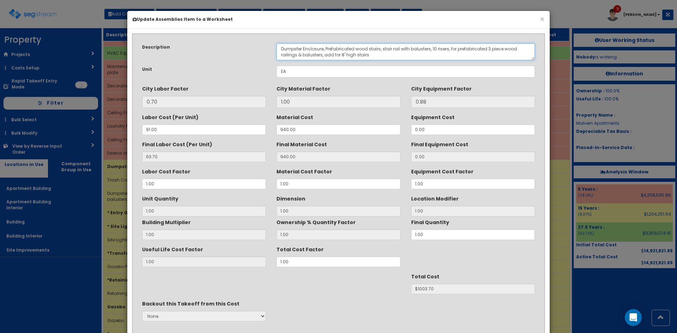
click at [370, 56] on textarea "Dumpster Enclosure, Prefabricated wood stairs, stair rail with balusters, 10 ri…" at bounding box center [406, 51] width 259 height 17
click at [314, 48] on textarea "Dumpster Enclosure, Prefabricated wood stairs, stair rail with balusters, 10 ri…" at bounding box center [406, 51] width 259 height 17
drag, startPoint x: 325, startPoint y: 48, endPoint x: 252, endPoint y: 47, distance: 73.7
click at [252, 47] on div "Description Dumpster Enclosure, Prefabricated wood stairs, stair rail with balu…" at bounding box center [339, 51] width 404 height 17
paste textarea "T"
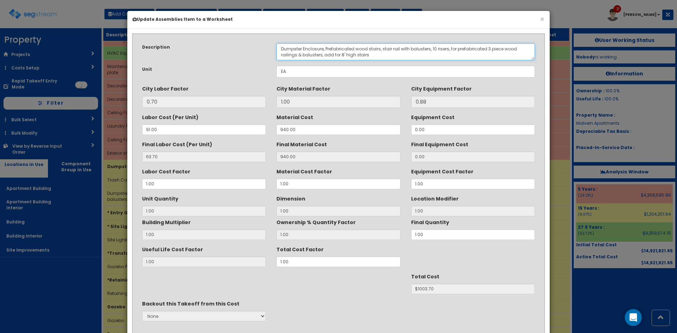
drag, startPoint x: 326, startPoint y: 48, endPoint x: 244, endPoint y: 49, distance: 81.5
click at [244, 49] on div "Description Dumpster Enclosure, Prefabricated wood stairs, stair rail with balu…" at bounding box center [339, 51] width 404 height 17
drag, startPoint x: 321, startPoint y: 49, endPoint x: 221, endPoint y: 49, distance: 99.5
click at [207, 47] on div "Description Dumpster Enclosure, Prefabricated wood stairs, stair rail with balu…" at bounding box center [339, 51] width 404 height 17
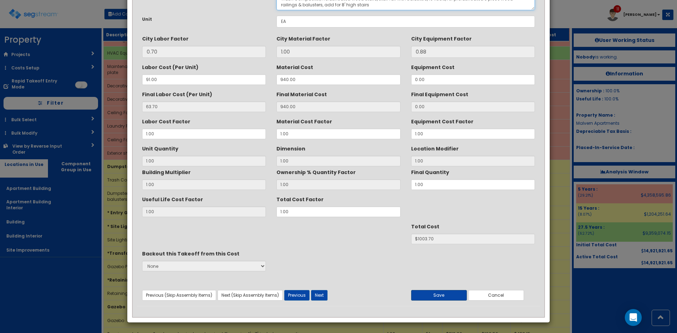
scroll to position [50, 0]
type textarea "Trash Compactor, Prefabricated wood stairs, stair rail with balusters, 10 riser…"
click at [447, 294] on button "Save" at bounding box center [439, 295] width 56 height 11
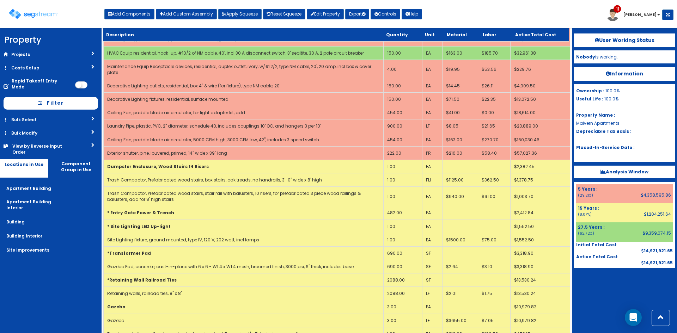
scroll to position [1228, 0]
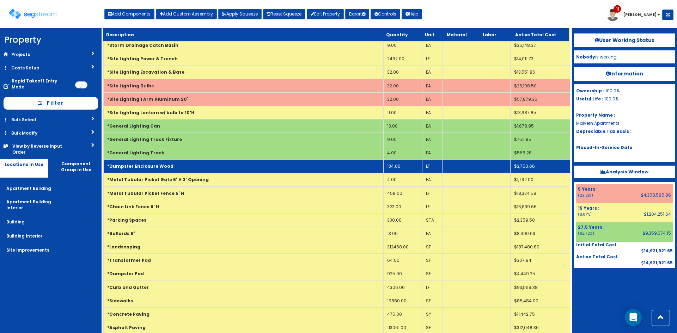
click at [184, 165] on td "*Dumpster Enclosure Wood" at bounding box center [244, 166] width 280 height 13
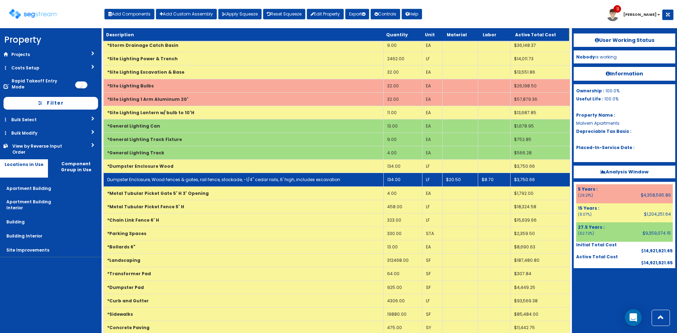
click at [174, 176] on td "Dumpster Enclosure, Wood fences & gates, rail fence, stockade, -1/4" cedar rail…" at bounding box center [244, 179] width 280 height 13
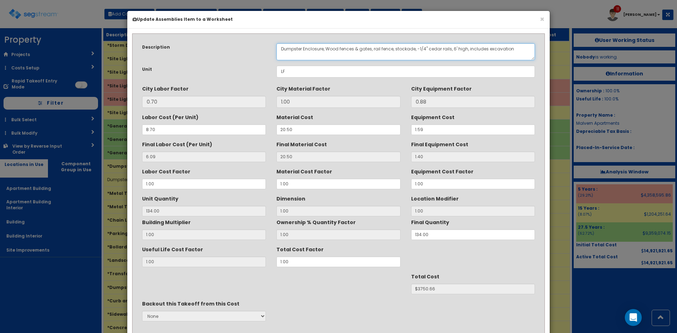
drag, startPoint x: 323, startPoint y: 49, endPoint x: 211, endPoint y: 47, distance: 112.2
click at [211, 47] on div "Description Dumpster Enclosure, Wood fences & gates, rail fence, stockade, -1/4…" at bounding box center [339, 51] width 404 height 17
paste textarea "Trash Compactor,"
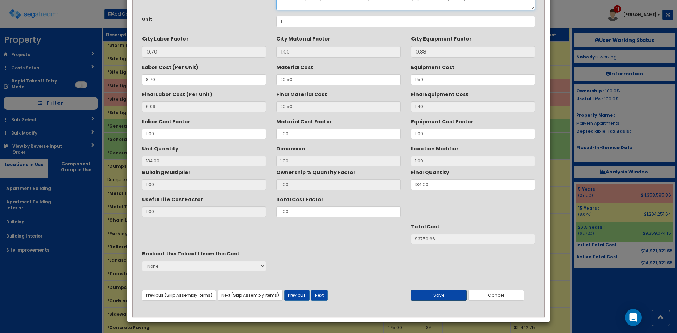
scroll to position [50, 0]
type textarea "Trash Compactor, Wood fences & gates, rail fence, stockade, -1/4" cedar rails, …"
click at [436, 298] on button "Save" at bounding box center [439, 295] width 56 height 11
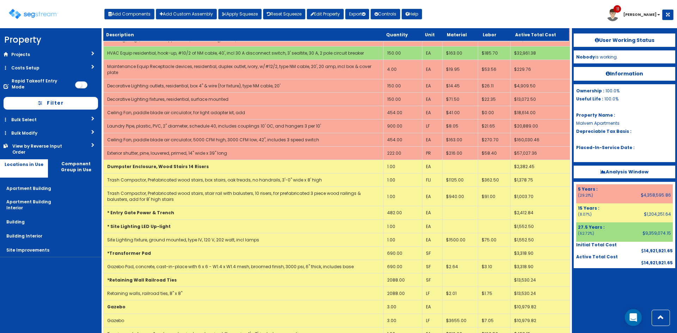
scroll to position [1322, 0]
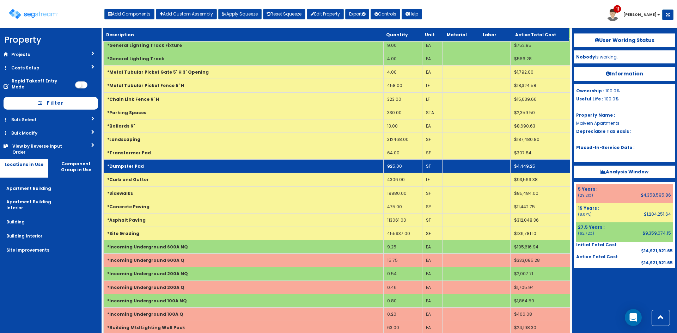
click at [165, 167] on td "*Dumpster Pad" at bounding box center [244, 166] width 280 height 13
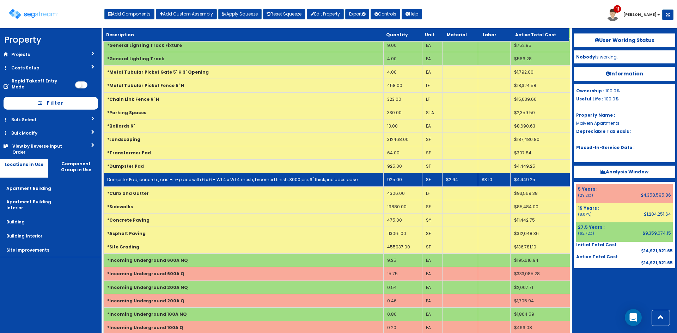
click at [164, 178] on link "Dumpster Pad, concrete, cast-in-place with 6 x 6 - W1.4 x W1.4 mesh, broomed fi…" at bounding box center [232, 180] width 250 height 6
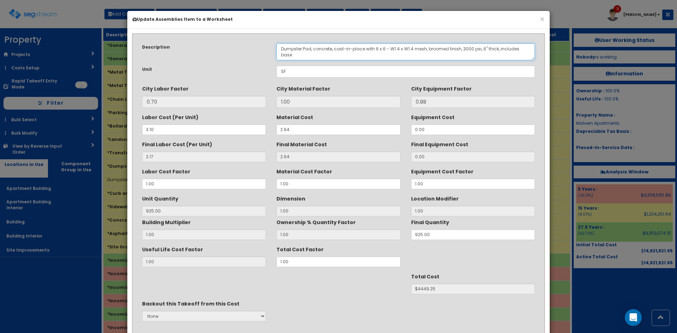
click at [292, 49] on textarea "Dumpster Pad, concrete, cast-in-place with 6 x 6 - W1.4 x W1.4 mesh, broomed fi…" at bounding box center [406, 51] width 259 height 17
paste textarea "Trash Compactor,"
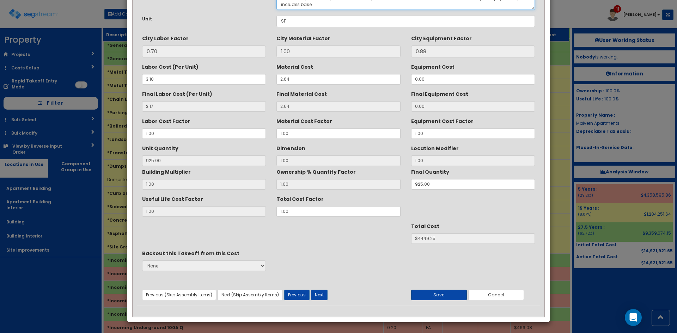
type textarea "Trash Compactor, Pad, concrete, cast-in-place with 6 x 6 - W1.4 x W1.4 mesh, br…"
click at [448, 296] on button "Save" at bounding box center [439, 295] width 56 height 11
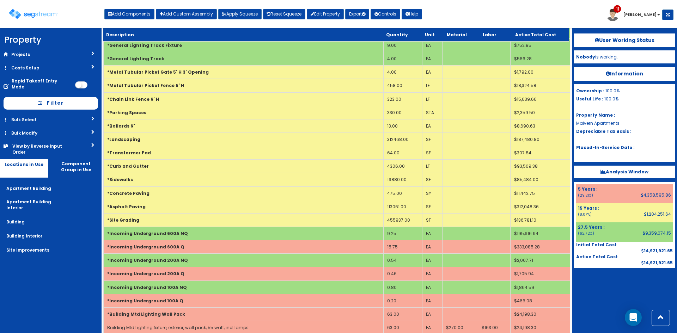
click at [619, 286] on div at bounding box center [625, 285] width 102 height 35
click at [127, 11] on button "Add Components" at bounding box center [129, 14] width 50 height 11
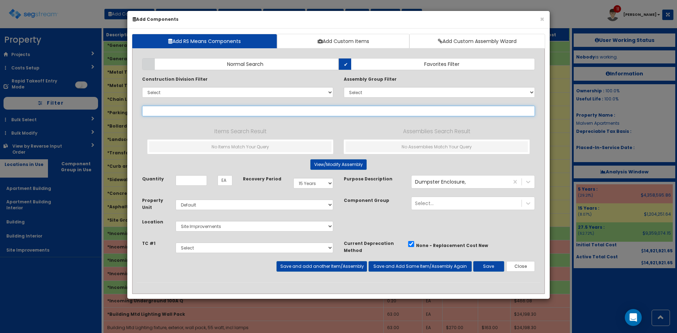
select select
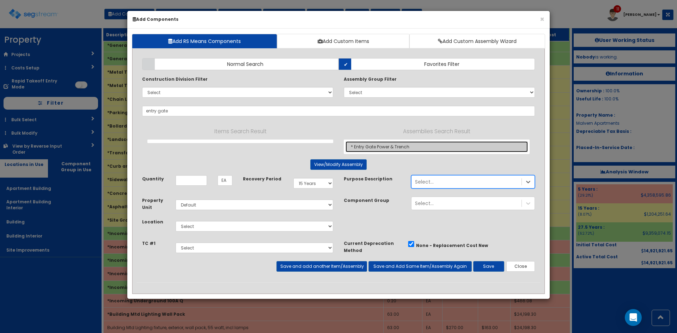
click at [375, 145] on link "* Entry Gate Power & Trench" at bounding box center [437, 146] width 182 height 11
type input "* Entry Gate Power & Trench"
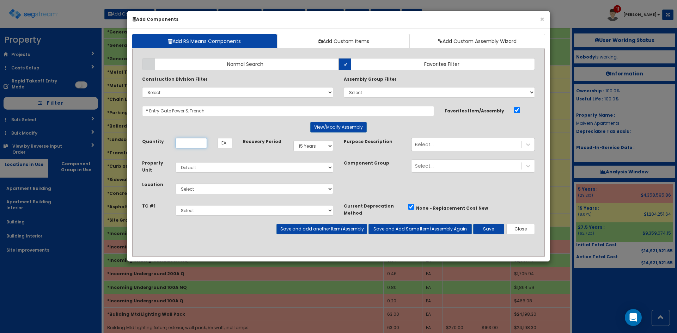
scroll to position [0, 0]
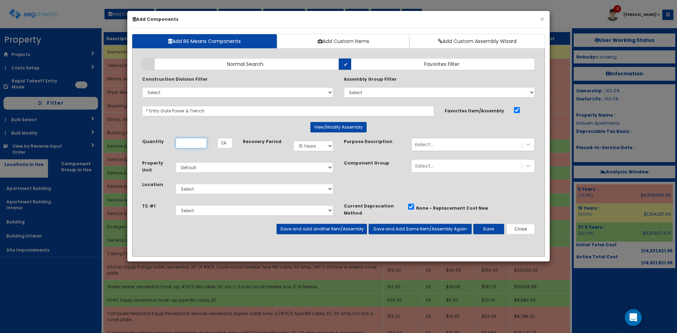
click at [198, 144] on input "Quantity" at bounding box center [191, 143] width 31 height 11
type input "387"
click at [229, 193] on select "Select Apartment Building Apartment Building Interior Building Building Interio…" at bounding box center [255, 189] width 158 height 11
select select "27"
click at [176, 184] on select "Select Apartment Building Apartment Building Interior Building Building Interio…" at bounding box center [255, 189] width 158 height 11
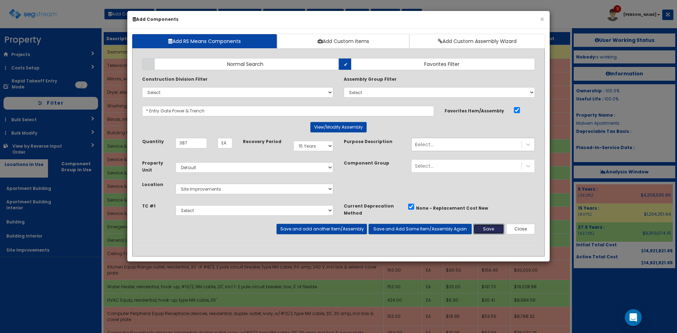
click at [490, 231] on button "Save" at bounding box center [488, 229] width 31 height 11
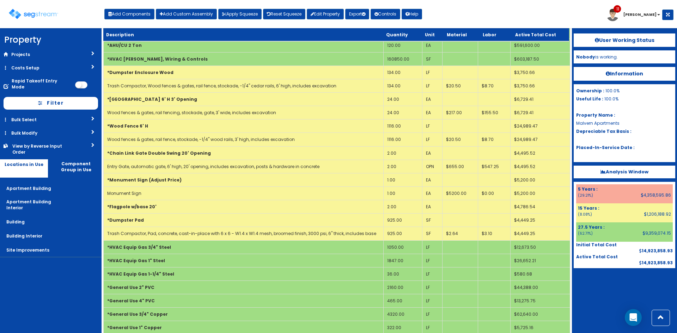
scroll to position [428, 0]
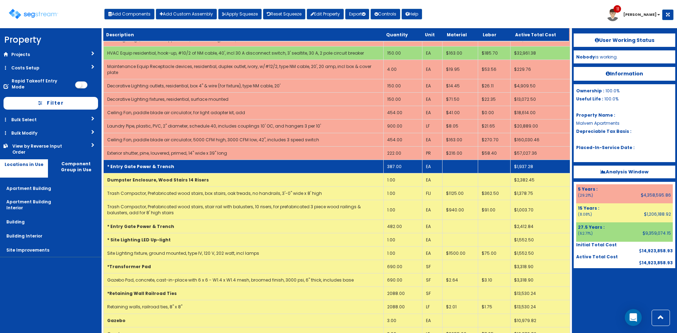
click at [217, 166] on td "* Entry Gate Power & Trench" at bounding box center [244, 166] width 280 height 13
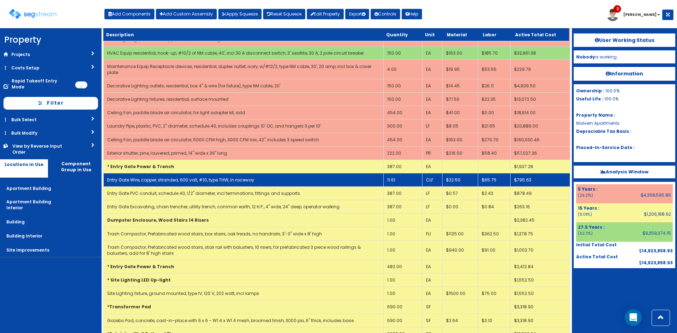
click at [213, 181] on link "Entry Gate Wire, copper, stranded, 600 volt, #10, type THW, in raceway" at bounding box center [180, 180] width 147 height 6
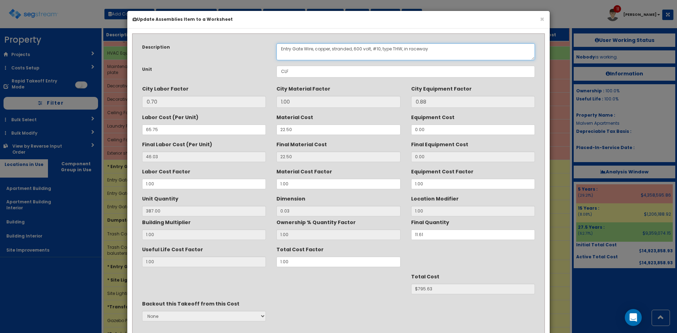
drag, startPoint x: 305, startPoint y: 47, endPoint x: 231, endPoint y: 48, distance: 73.4
click at [231, 48] on div "Description Entry Gate Wire, copper, stranded, 600 volt, #10, type THW, in race…" at bounding box center [339, 51] width 404 height 17
paste textarea "Trash Compactor,"
drag, startPoint x: 320, startPoint y: 49, endPoint x: 208, endPoint y: 49, distance: 112.5
click at [208, 49] on div "Description Entry Gate Wire, copper, stranded, 600 volt, #10, type THW, in race…" at bounding box center [339, 51] width 404 height 17
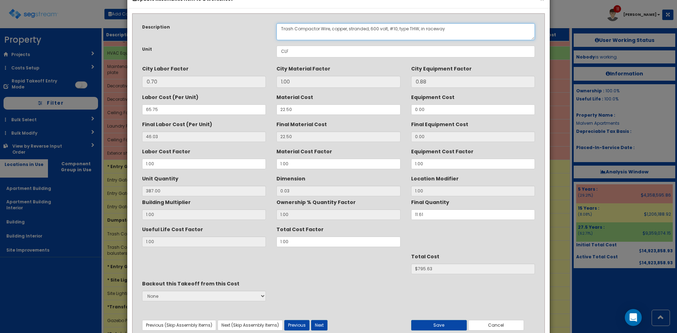
scroll to position [50, 0]
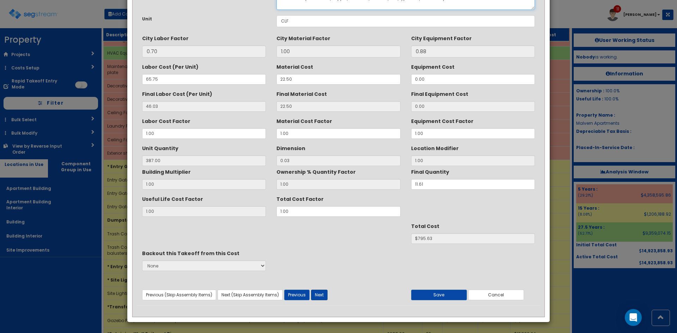
type textarea "Trash Compactor Wire, copper, stranded, 600 volt, #10, type THW, in raceway"
click at [321, 298] on button "Next" at bounding box center [319, 295] width 17 height 11
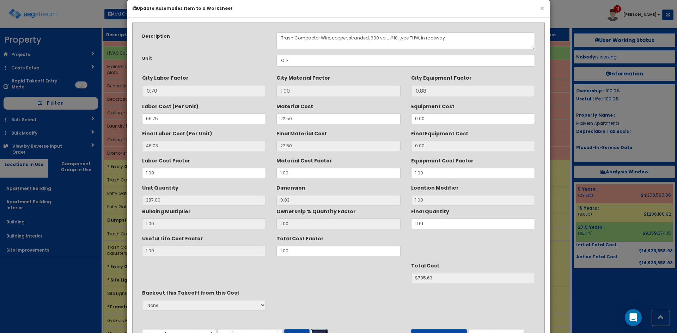
scroll to position [0, 0]
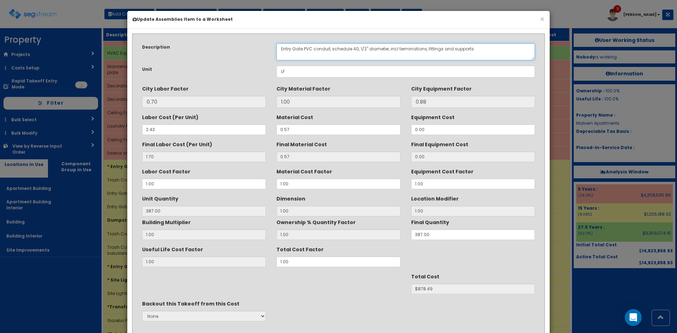
drag, startPoint x: 304, startPoint y: 48, endPoint x: 237, endPoint y: 50, distance: 67.1
click at [237, 50] on div "Description Entry Gate PVC conduit, schedule 40, 1/2" diameter, incl terminatio…" at bounding box center [339, 51] width 404 height 17
paste textarea "Trash Compactor"
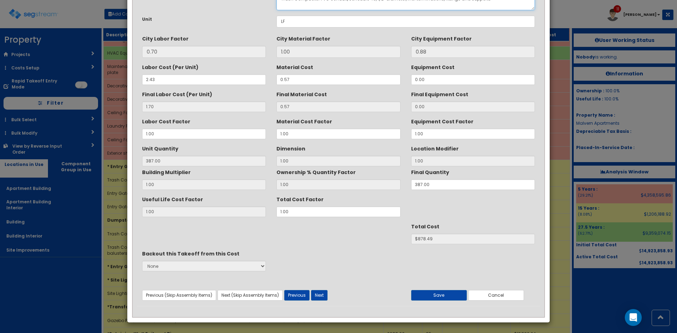
scroll to position [50, 0]
type textarea "Trash Compactor PVC conduit, schedule 40, 1/2" diameter, incl terminations, fit…"
click at [318, 299] on button "Next" at bounding box center [319, 295] width 17 height 11
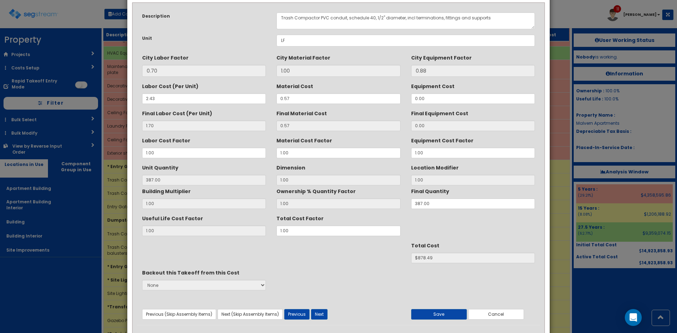
scroll to position [0, 0]
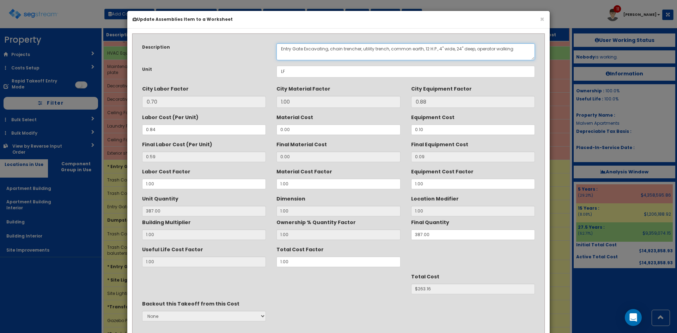
drag, startPoint x: 305, startPoint y: 48, endPoint x: 253, endPoint y: 53, distance: 52.1
click at [253, 53] on div "Description Entry Gate Excavating, chain trencher, utility trench, common earth…" at bounding box center [339, 51] width 404 height 17
paste textarea "Trash Compactor"
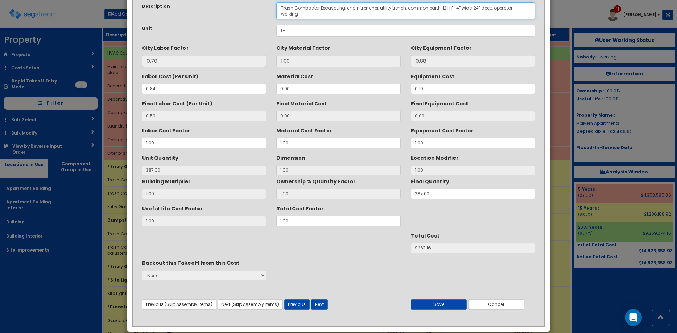
scroll to position [50, 0]
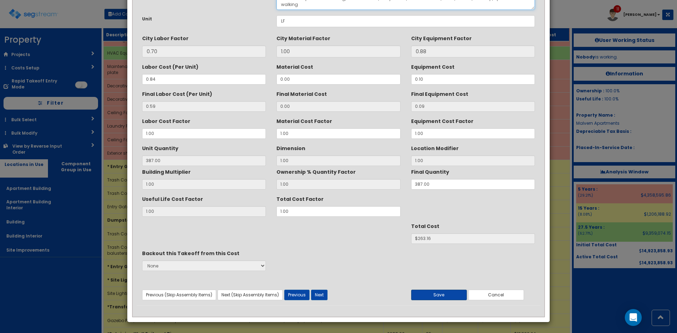
type textarea "Trash Compactor Excavating, chain trencher, utility trench, common earth, 12 H.…"
click at [437, 296] on button "Save" at bounding box center [439, 295] width 56 height 11
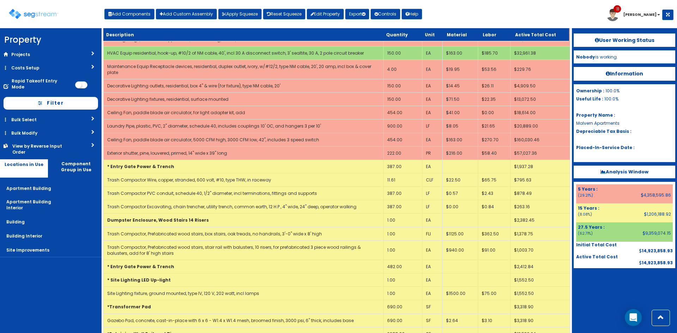
click at [605, 290] on div at bounding box center [625, 285] width 102 height 35
click at [593, 288] on div at bounding box center [625, 285] width 102 height 35
click at [594, 284] on div at bounding box center [625, 285] width 102 height 35
click at [596, 295] on div at bounding box center [625, 285] width 102 height 35
click at [458, 20] on div "Toggle navigation Add Components Add Custom Assembly Apply Squeeze Reset Squeez…" at bounding box center [339, 16] width 670 height 23
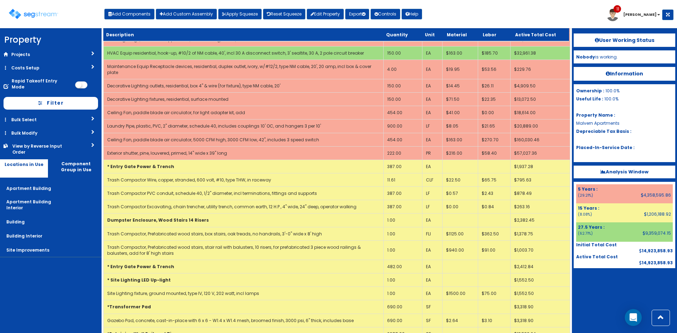
click at [531, 12] on div "Toggle navigation Add Components Add Custom Assembly Apply Squeeze Reset Squeez…" at bounding box center [339, 16] width 670 height 23
click at [73, 283] on nav "Property DB Projects Recent Properties Prefix test test 7/3 [PERSON_NAME] Pool …" at bounding box center [51, 180] width 102 height 305
click at [364, 13] on button "Export" at bounding box center [357, 14] width 24 height 11
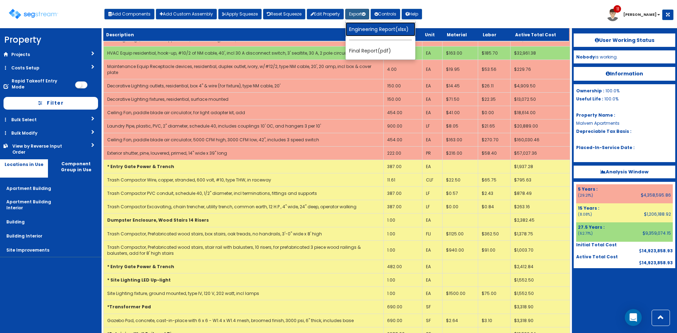
click at [369, 26] on link "Engineering Report(xlsx)" at bounding box center [381, 29] width 70 height 14
